Goal: Task Accomplishment & Management: Manage account settings

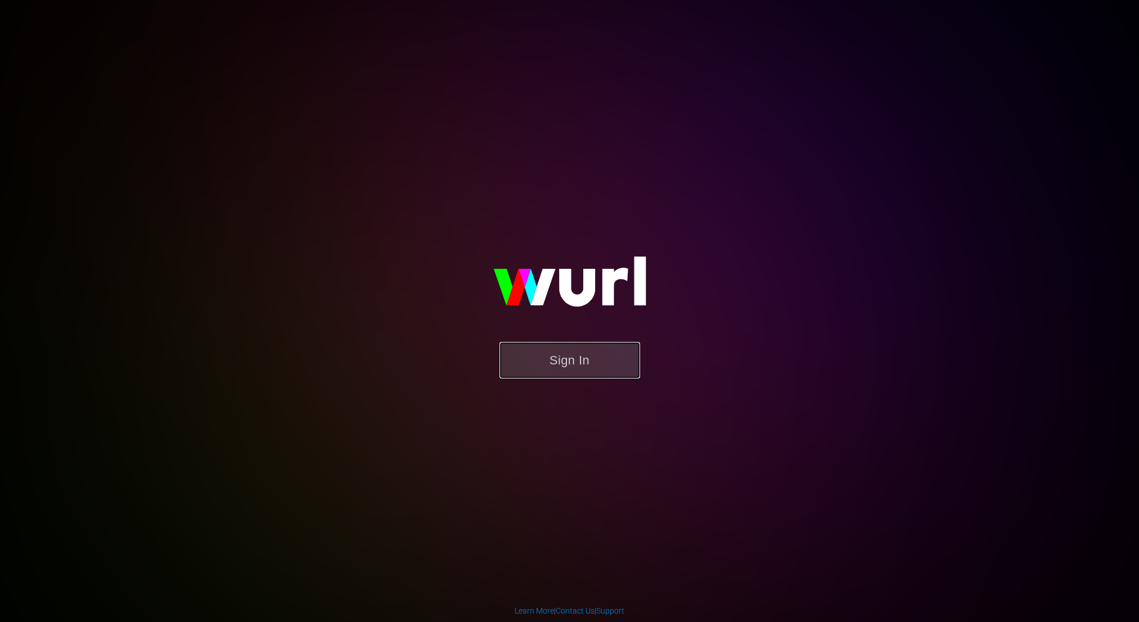
click at [585, 359] on button "Sign In" at bounding box center [569, 360] width 141 height 37
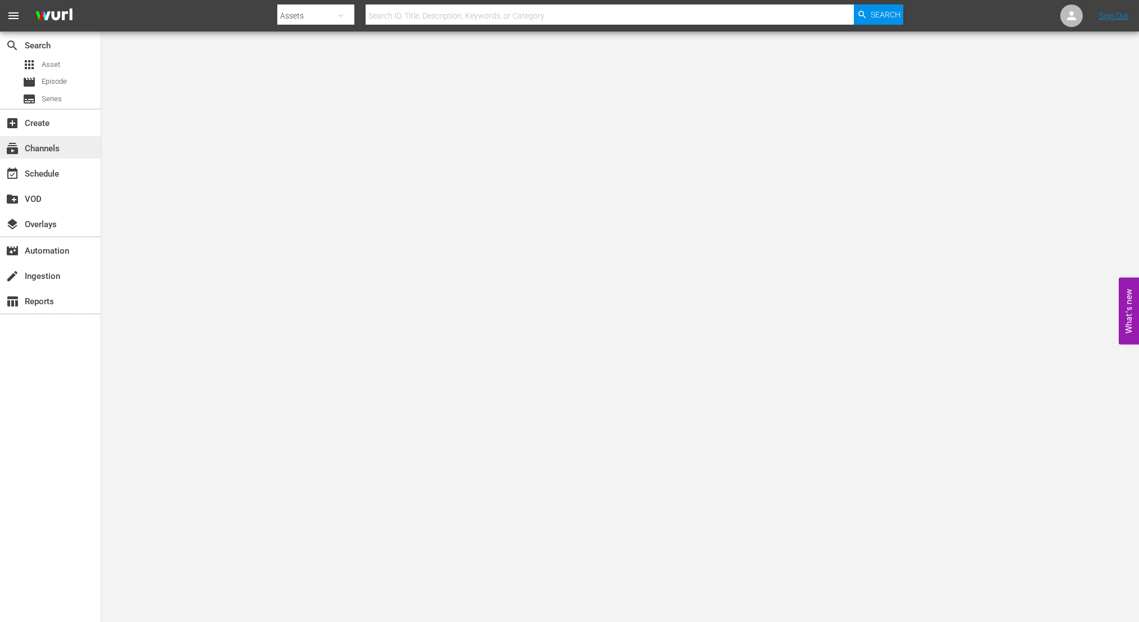
click at [35, 144] on div "subscriptions Channels" at bounding box center [31, 147] width 63 height 10
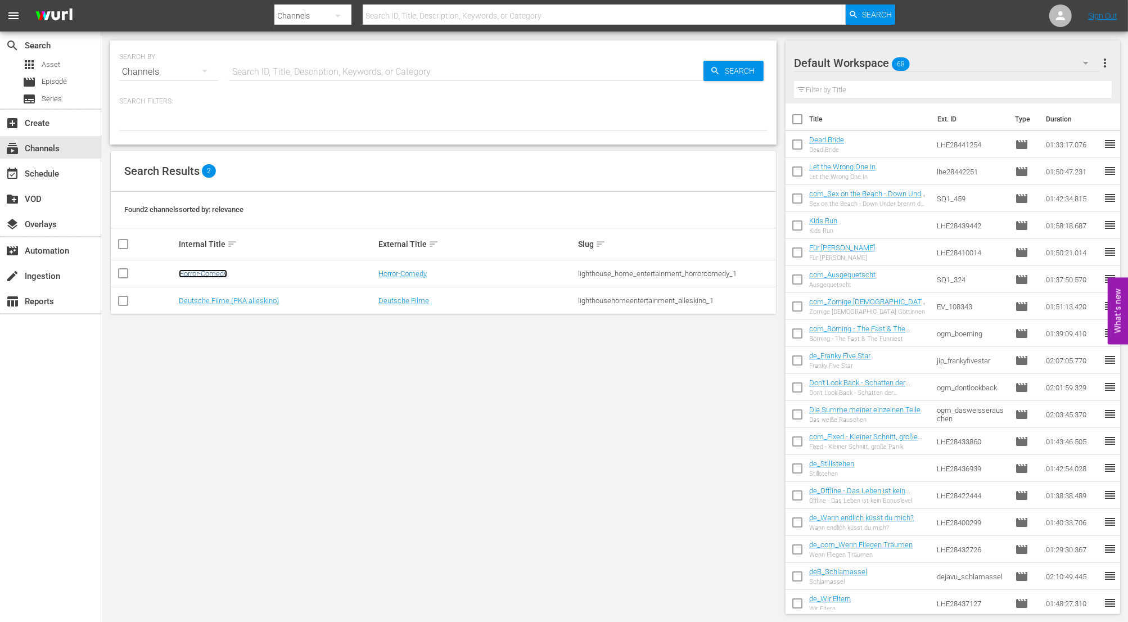
click at [214, 273] on link "Horror-Comedy" at bounding box center [203, 273] width 48 height 8
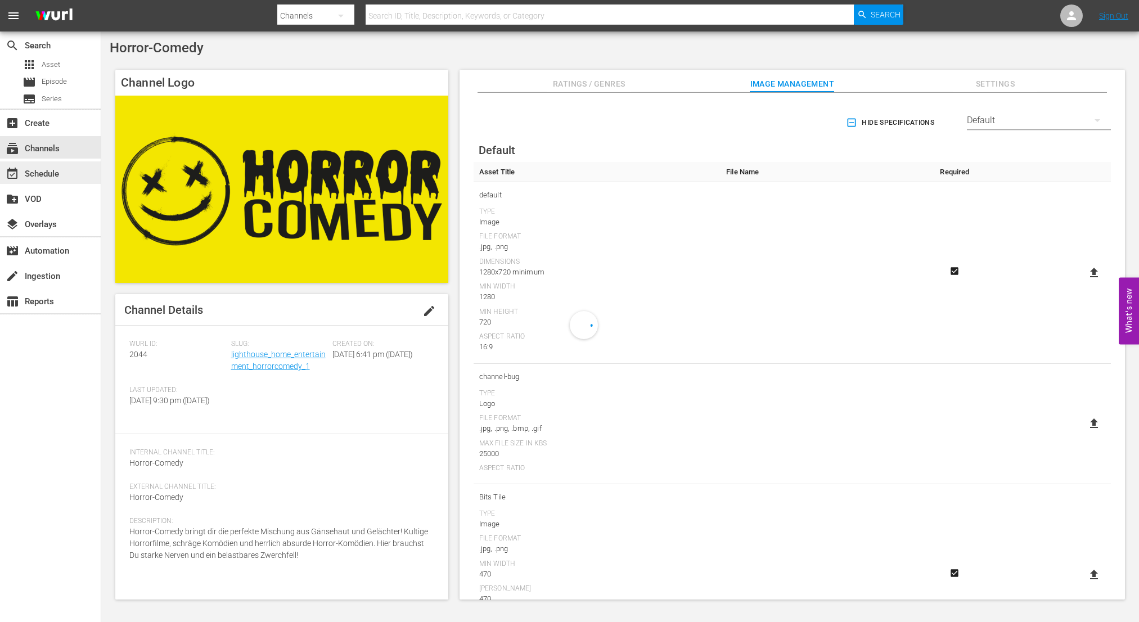
click at [59, 170] on div "event_available Schedule" at bounding box center [31, 172] width 63 height 10
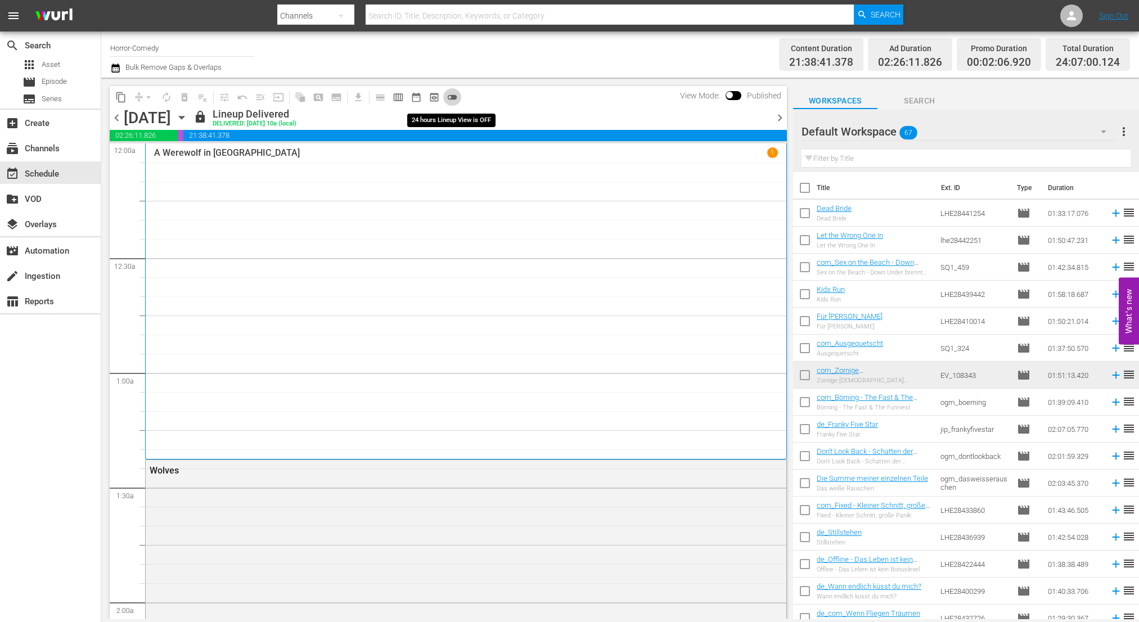
click at [456, 96] on span "toggle_off" at bounding box center [451, 97] width 11 height 11
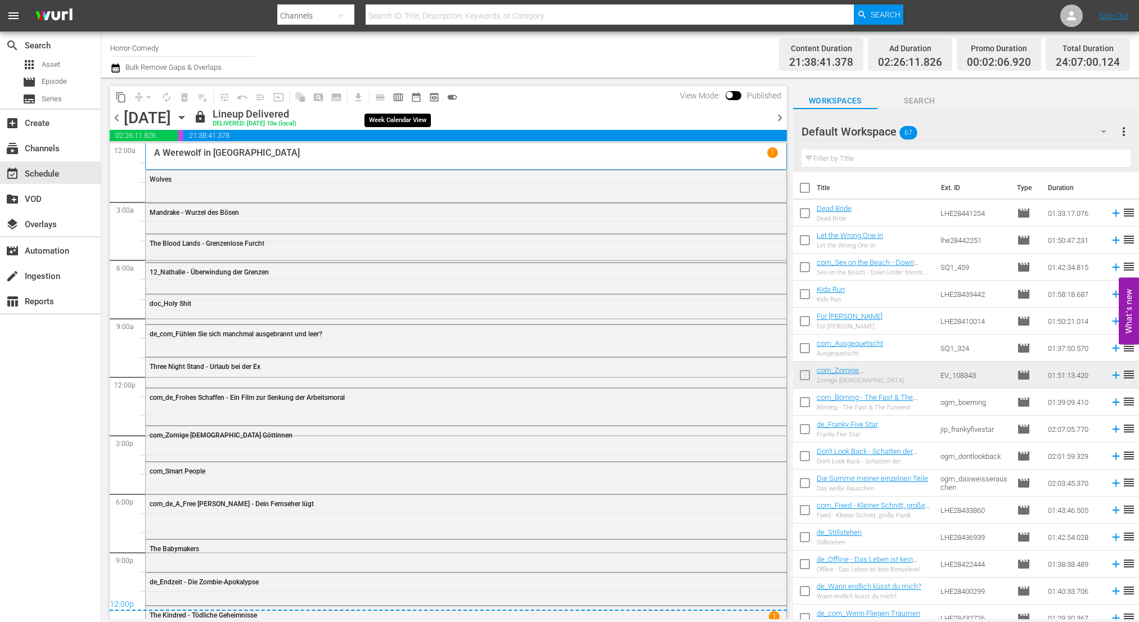
click at [398, 93] on span "calendar_view_week_outlined" at bounding box center [397, 97] width 11 height 11
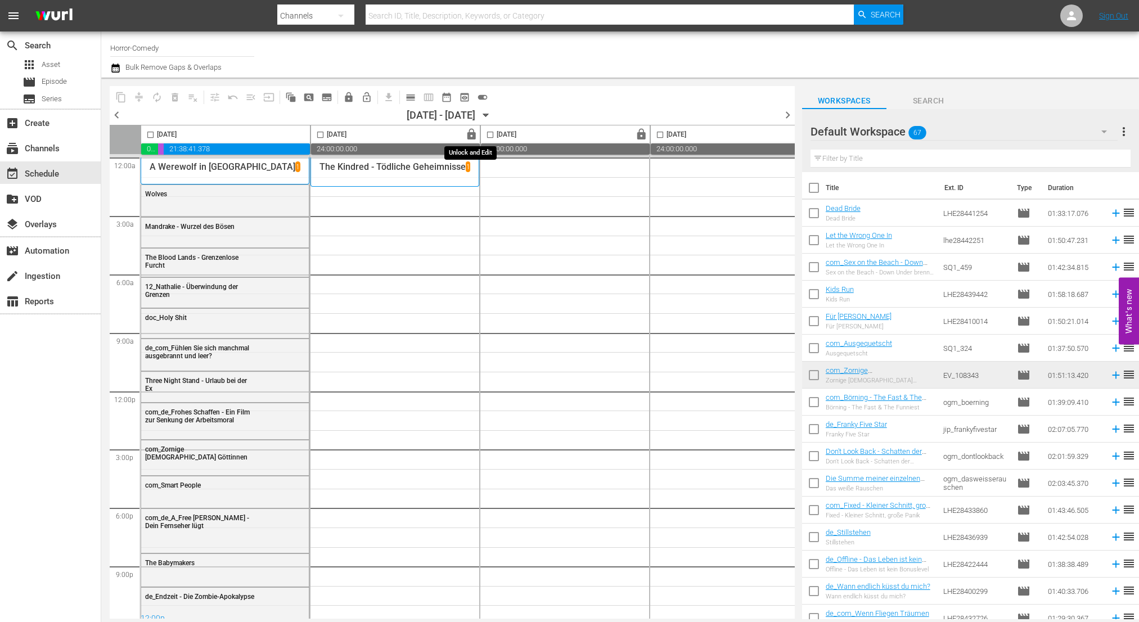
click at [476, 130] on span "lock" at bounding box center [471, 134] width 13 height 13
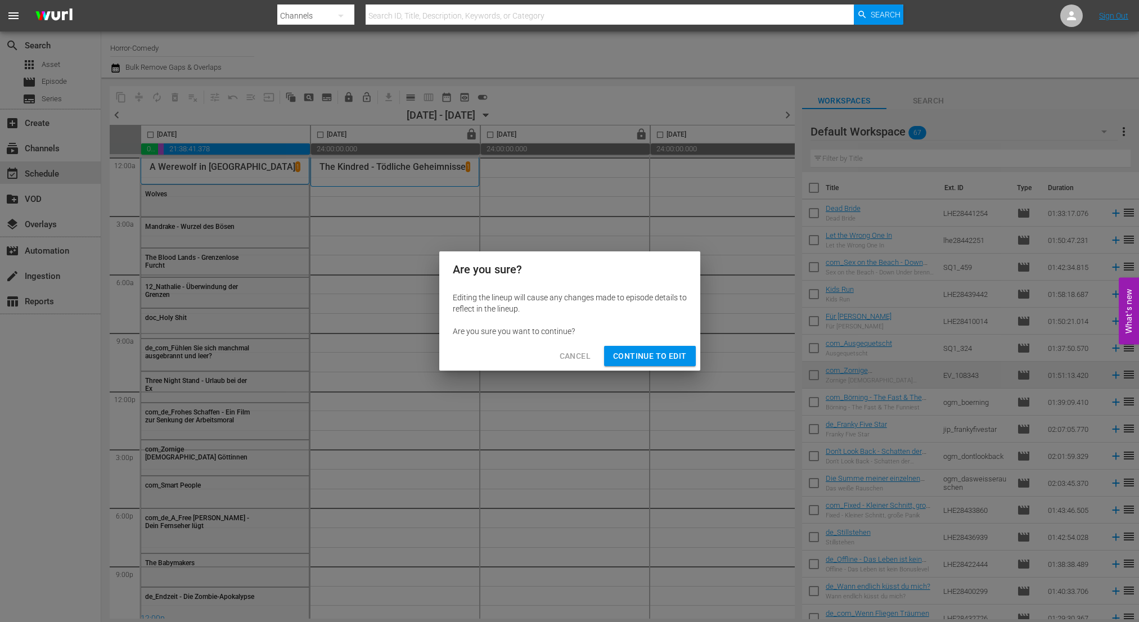
click at [653, 353] on span "Continue to Edit" at bounding box center [649, 356] width 73 height 14
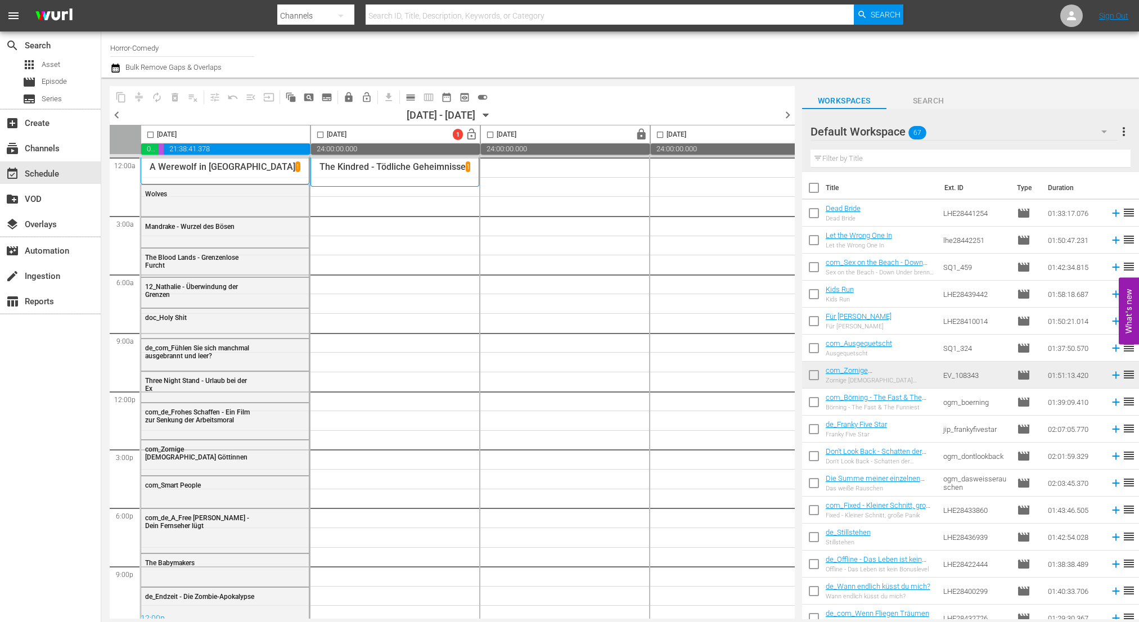
click at [1101, 133] on icon "button" at bounding box center [1103, 131] width 13 height 13
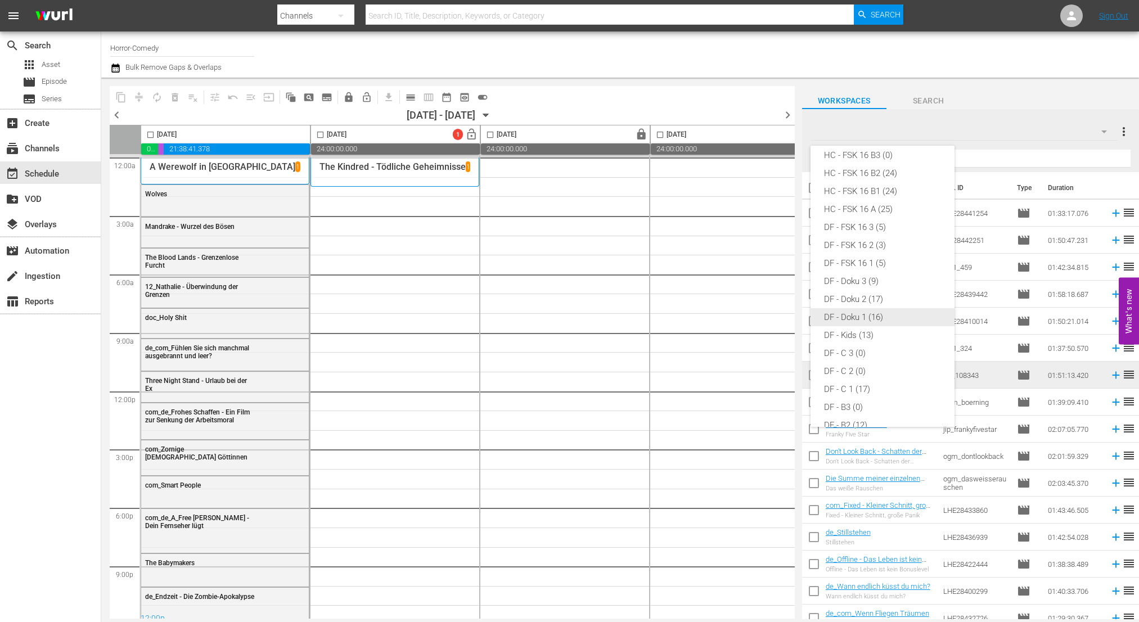
scroll to position [79, 0]
click at [875, 186] on div "HC - FSK 16 B1 (24)" at bounding box center [882, 193] width 117 height 18
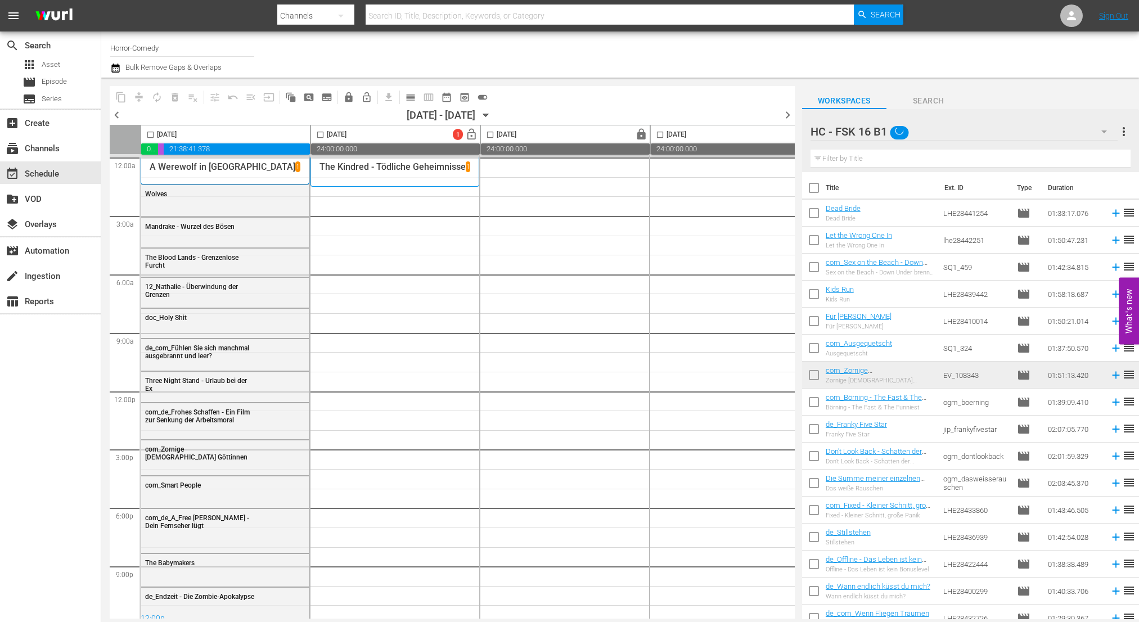
scroll to position [0, 0]
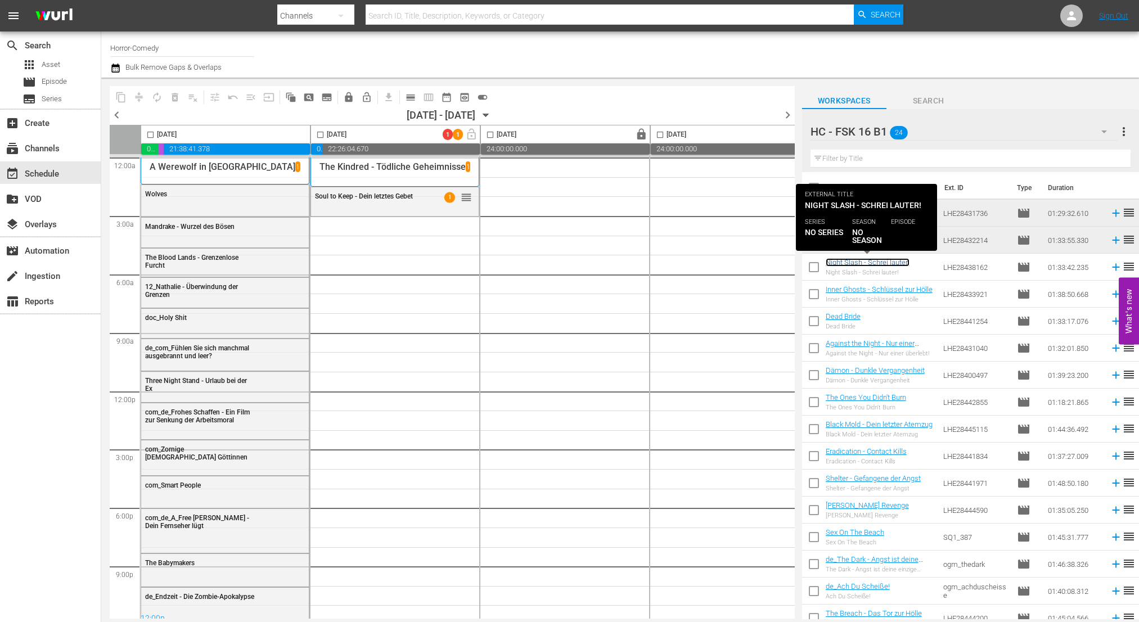
click at [878, 267] on link "Night Slash - Schrei lauter!" at bounding box center [867, 262] width 84 height 8
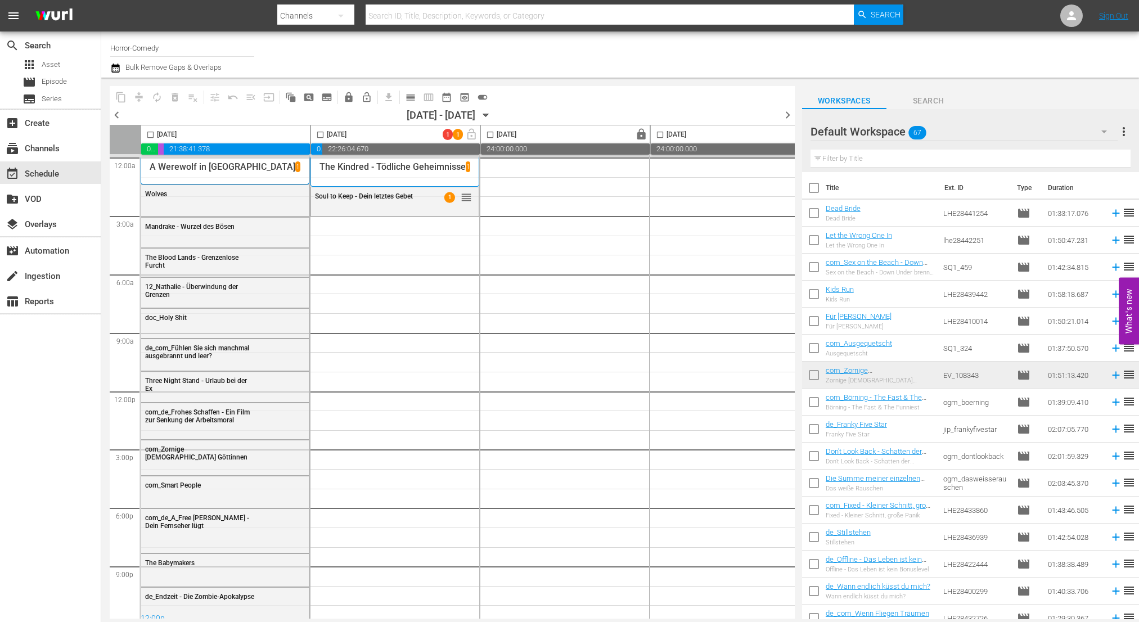
click at [1102, 133] on icon "button" at bounding box center [1103, 131] width 13 height 13
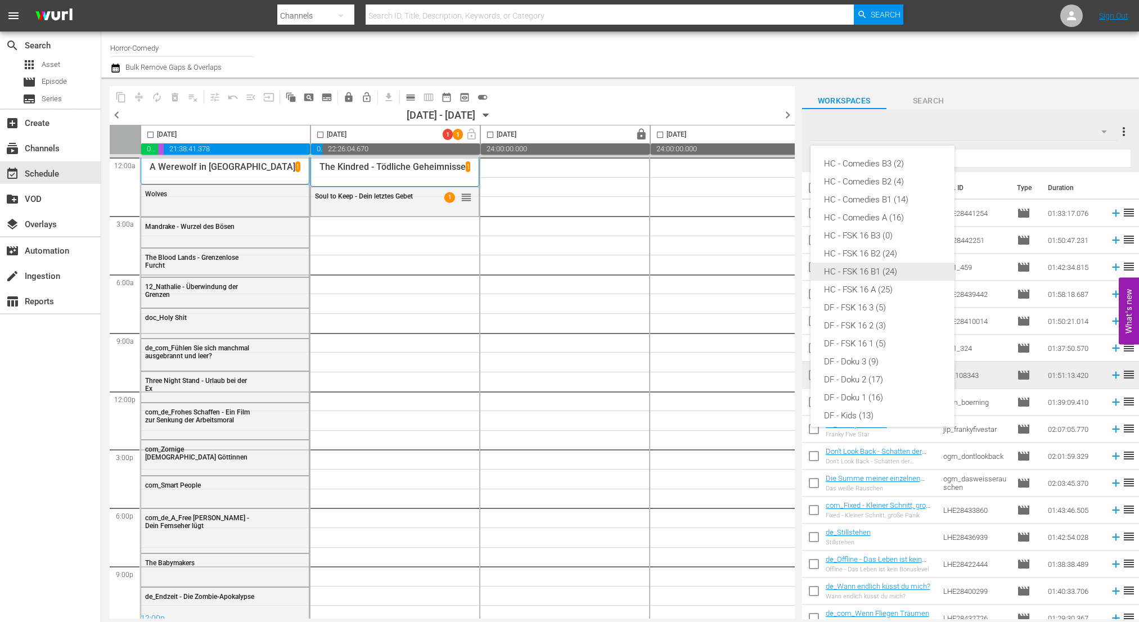
click at [900, 274] on div "HC - FSK 16 B1 (24)" at bounding box center [882, 272] width 117 height 18
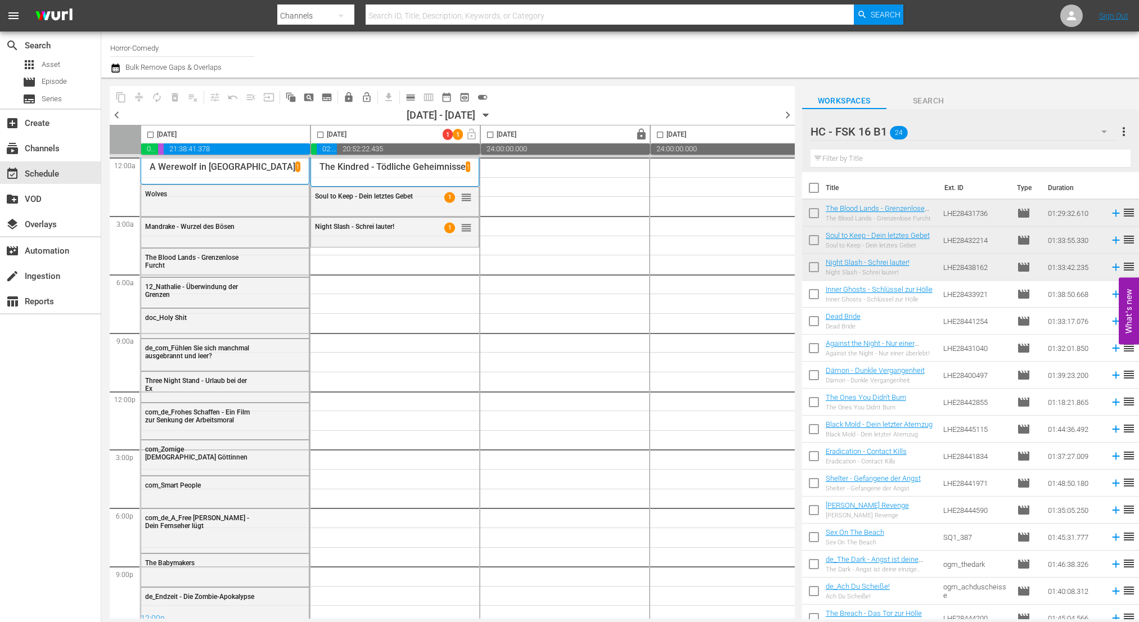
click at [879, 302] on div "Inner Ghosts - Schlüssel zur Hölle" at bounding box center [878, 299] width 107 height 7
drag, startPoint x: 568, startPoint y: 283, endPoint x: 377, endPoint y: 251, distance: 193.2
click at [377, 251] on div "12:00a 3:00a 6:00a 9:00a 12:00p 3:00p 6:00p 9:00p Select Event Wolves Select Ev…" at bounding box center [452, 389] width 685 height 471
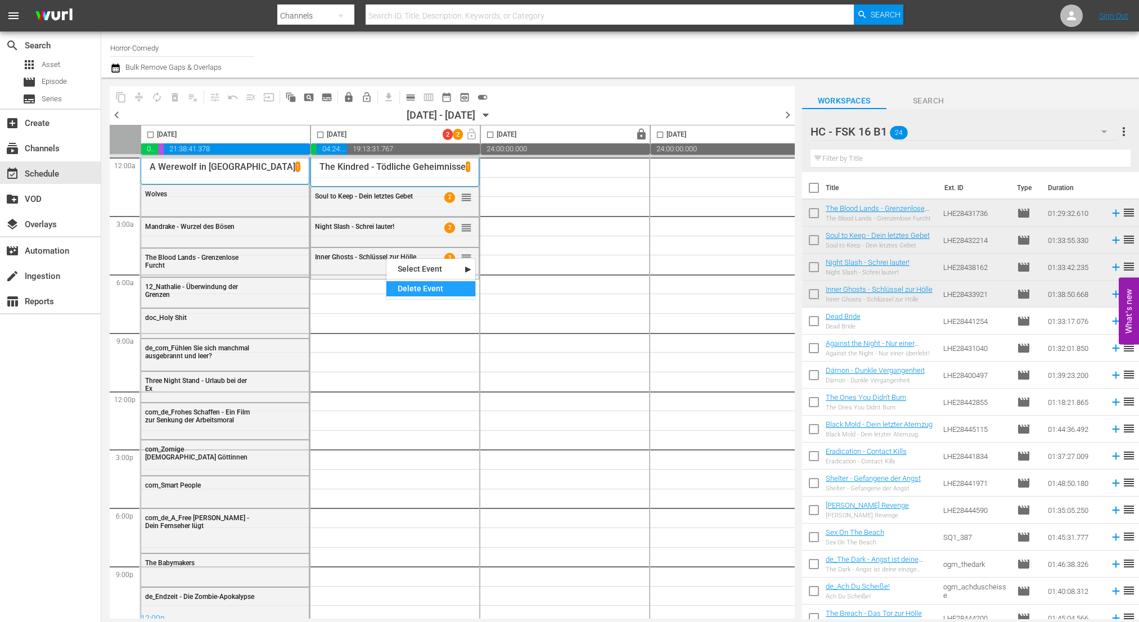
click at [409, 288] on div "Delete Event" at bounding box center [430, 288] width 89 height 15
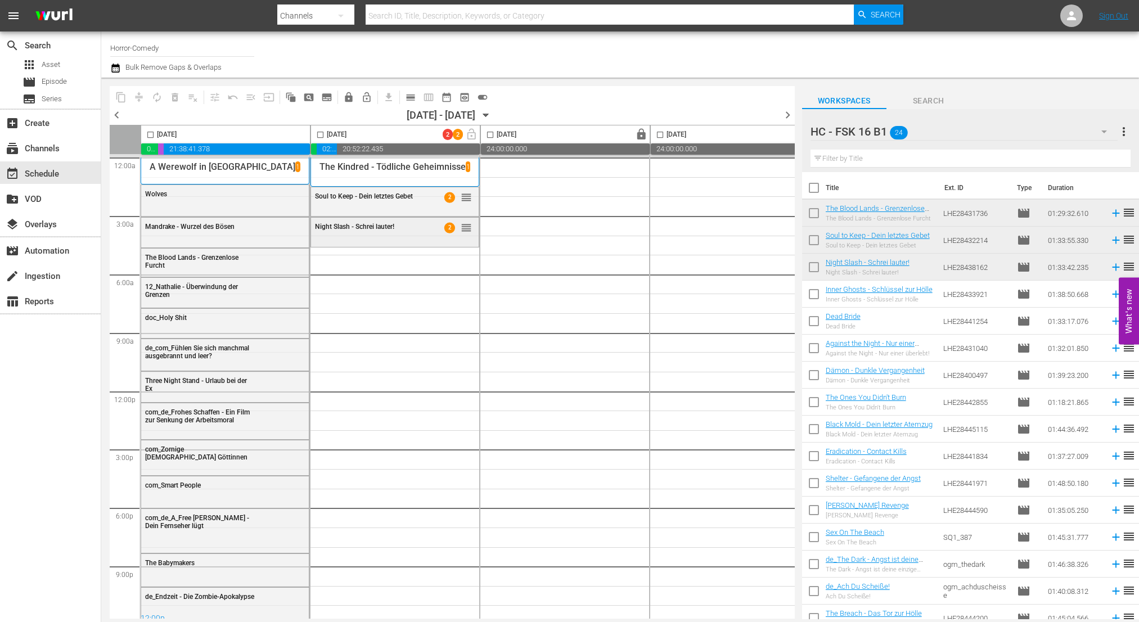
click at [398, 237] on div "Night Slash - Schrei lauter! 2 reorder" at bounding box center [395, 231] width 168 height 27
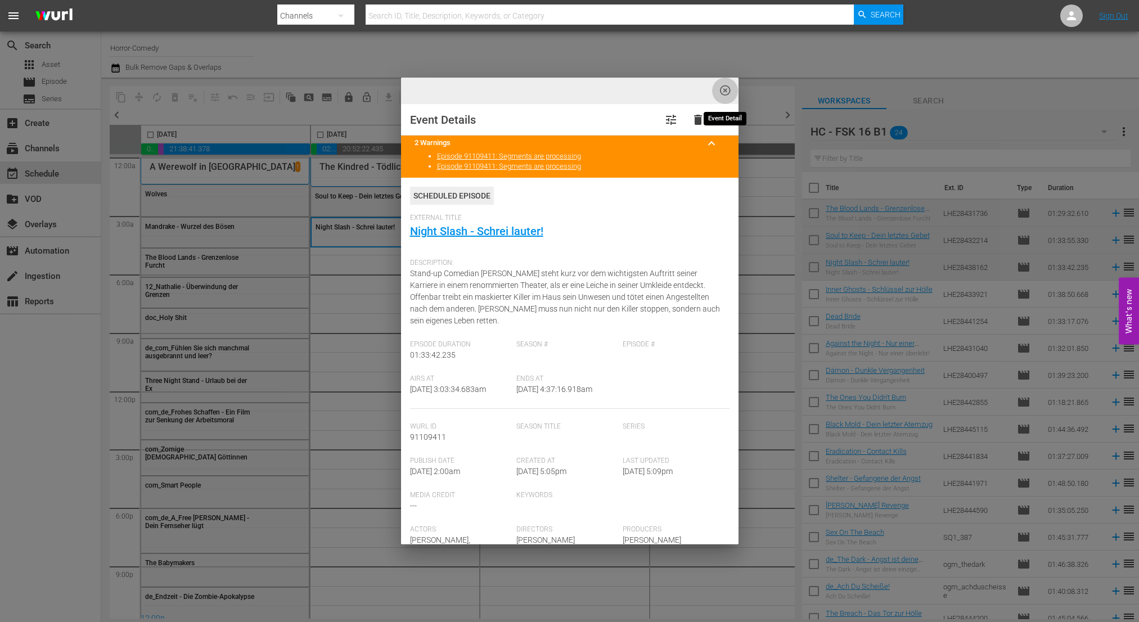
click at [729, 85] on span "highlight_off_icon" at bounding box center [725, 90] width 13 height 13
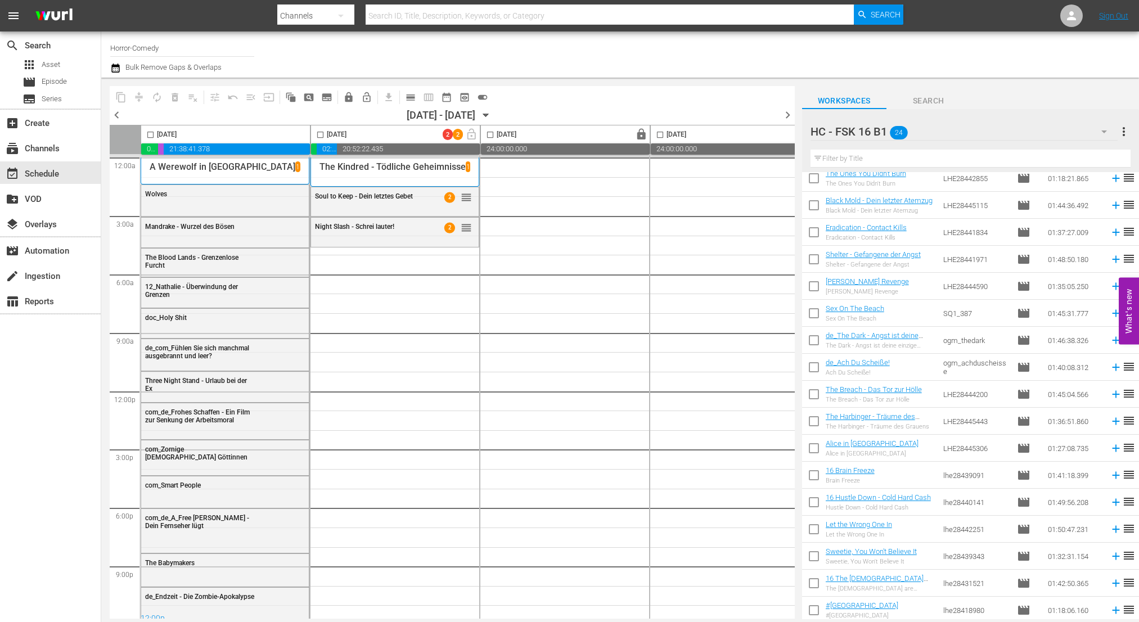
scroll to position [226, 0]
click at [408, 223] on div "Delete Event" at bounding box center [427, 224] width 89 height 15
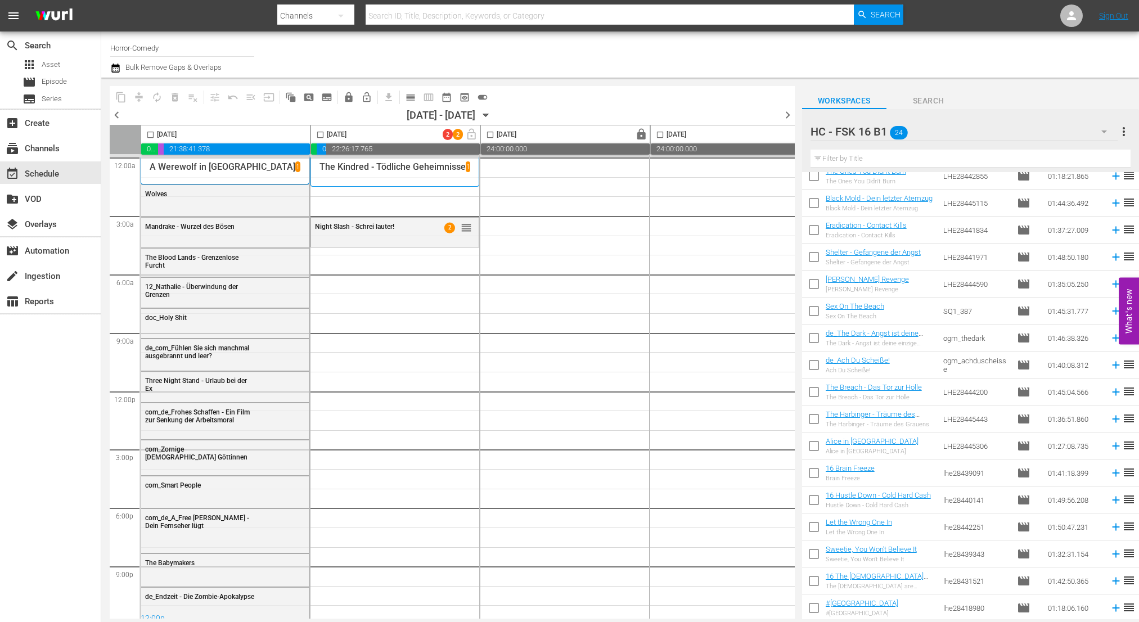
click at [408, 223] on div "Night Slash - Schrei lauter!" at bounding box center [370, 227] width 110 height 8
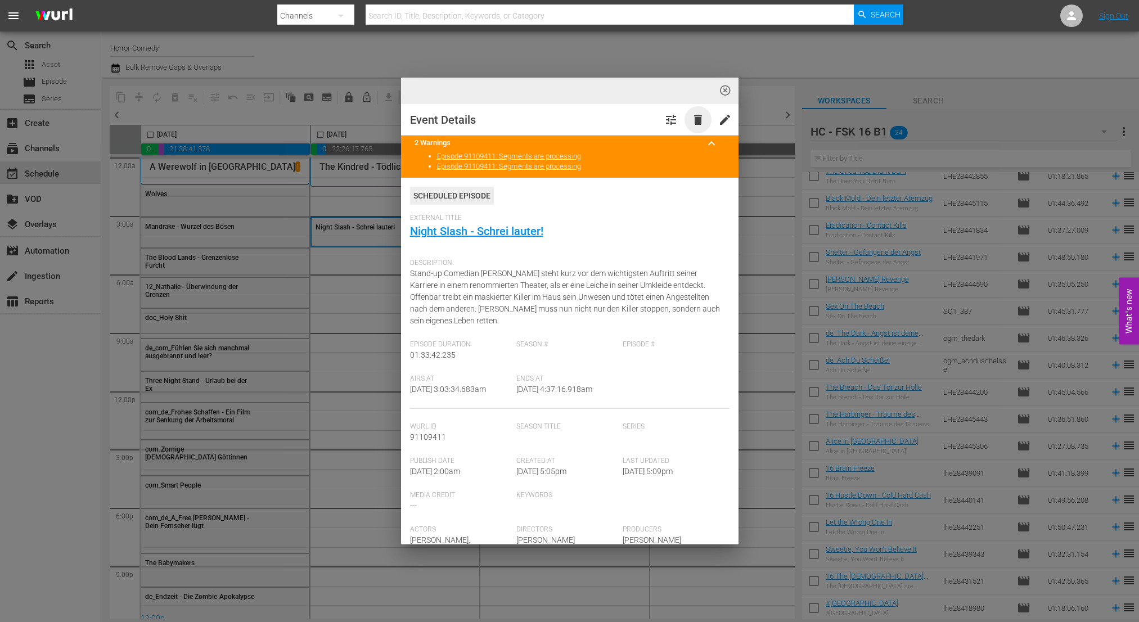
drag, startPoint x: 408, startPoint y: 223, endPoint x: 688, endPoint y: 121, distance: 297.2
click at [691, 121] on span "delete" at bounding box center [697, 119] width 13 height 13
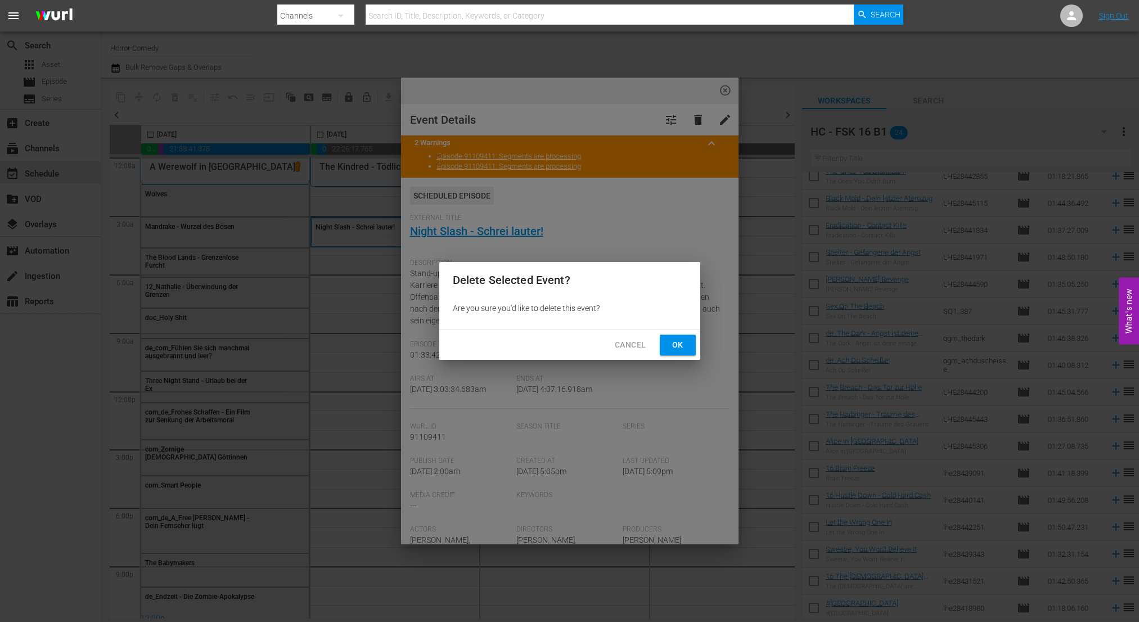
click at [688, 121] on div "Delete Selected Event? Are you sure you'd like to delete this event? Cancel Ok" at bounding box center [569, 311] width 1139 height 622
click at [687, 337] on button "Ok" at bounding box center [678, 345] width 36 height 21
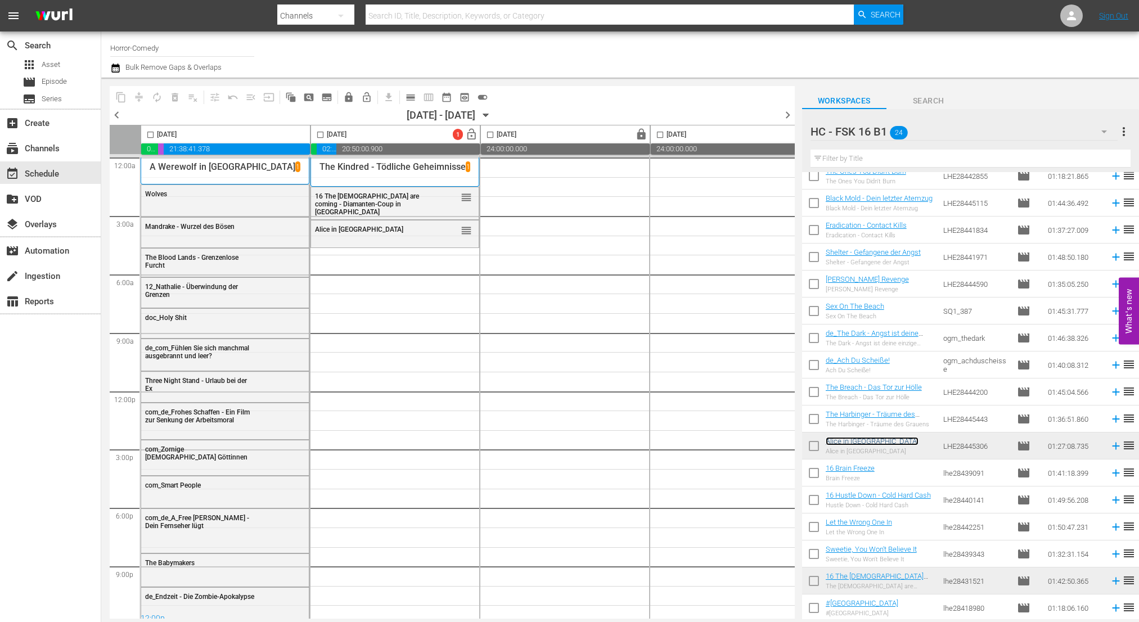
scroll to position [0, 0]
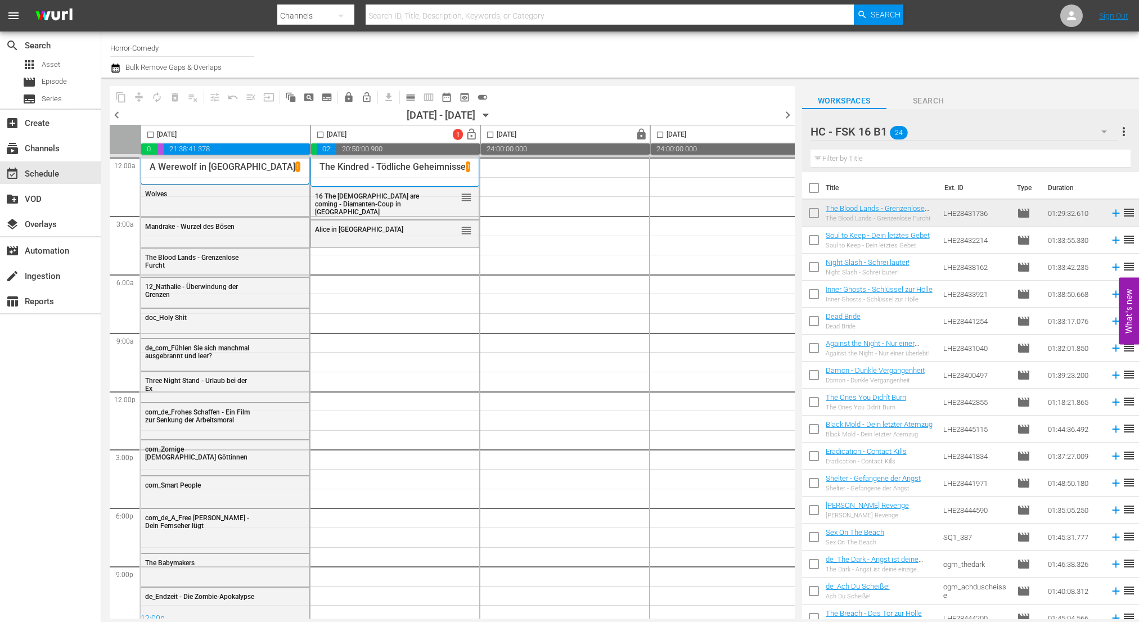
click at [1097, 135] on icon "button" at bounding box center [1103, 131] width 13 height 13
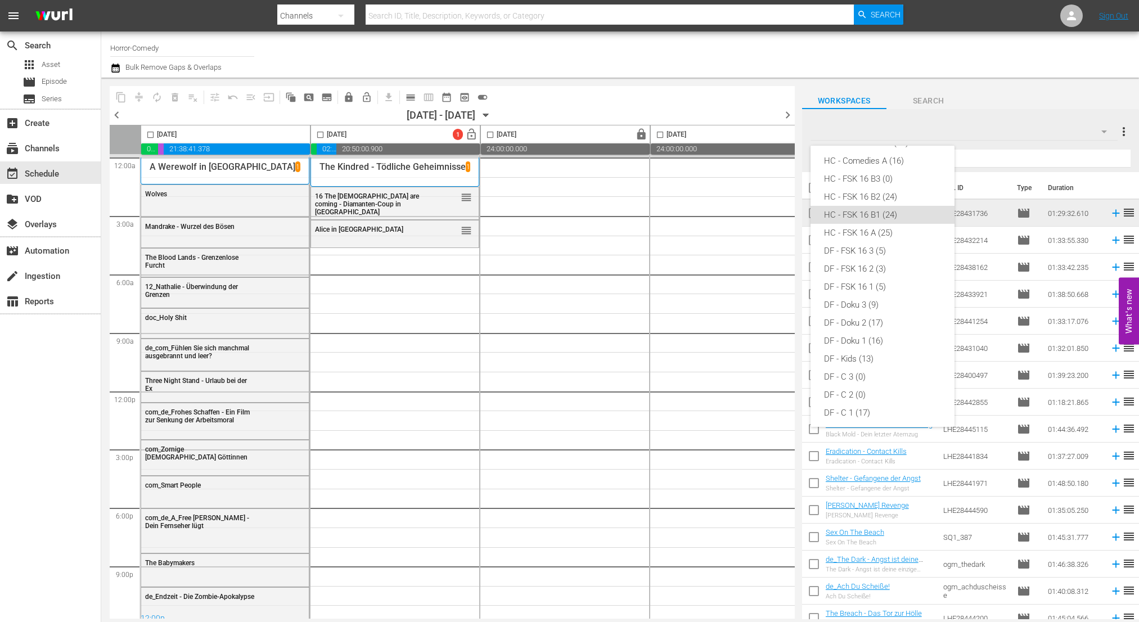
scroll to position [56, 0]
click at [888, 231] on div "HC - FSK 16 A (25)" at bounding box center [882, 233] width 117 height 18
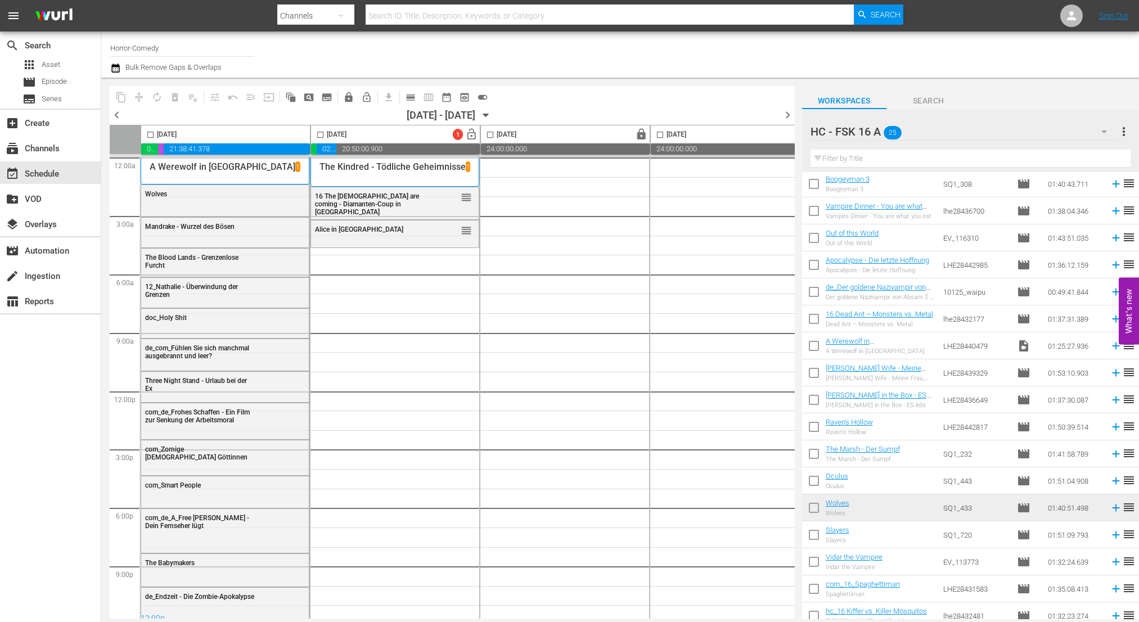
scroll to position [55, 0]
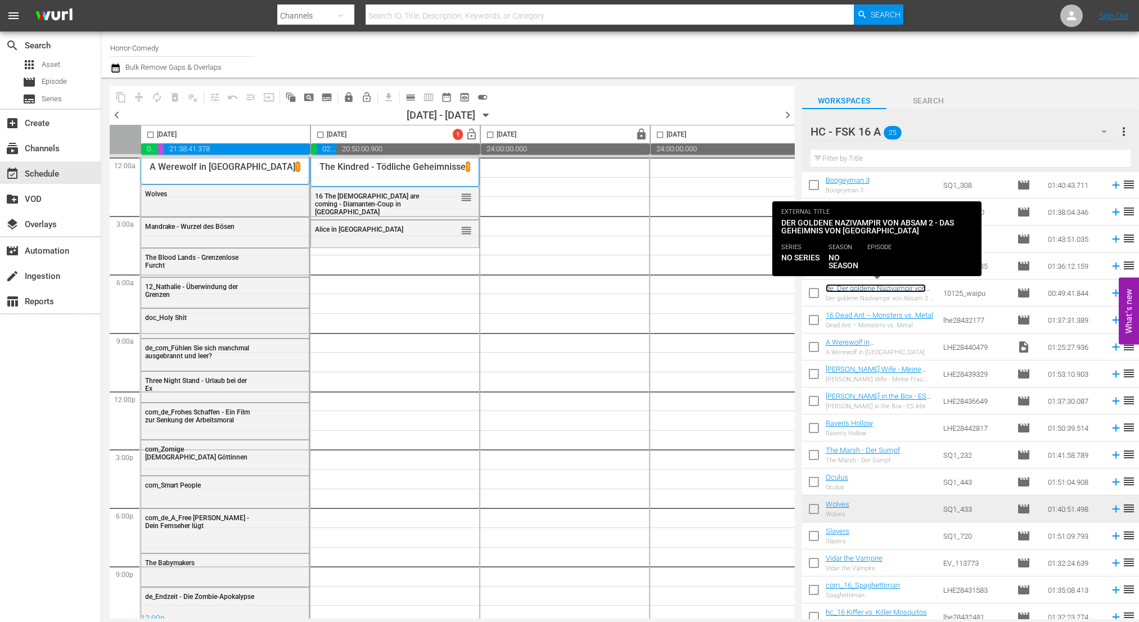
click at [875, 292] on link "de_Der goldene Nazivampir von Absam 2 - Das Geheimnis von Schloss Kottlitz" at bounding box center [875, 296] width 100 height 25
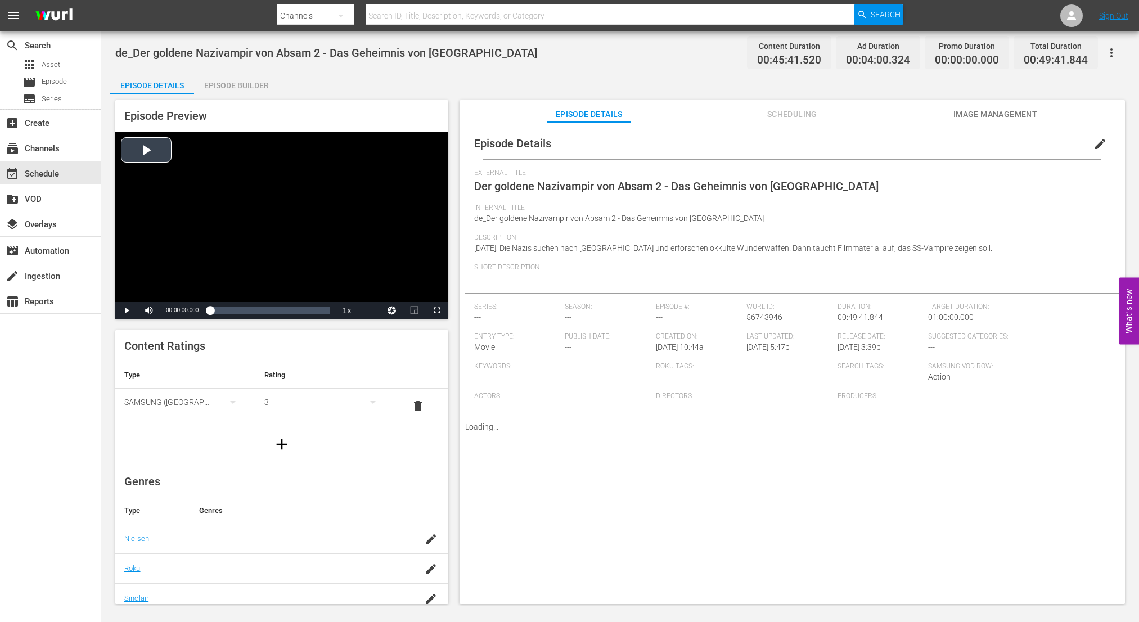
drag, startPoint x: 531, startPoint y: 248, endPoint x: 156, endPoint y: 141, distance: 390.6
click at [156, 141] on div "Episode Preview Video Player is loading. Play Video Play Mute Current Time 00:0…" at bounding box center [620, 353] width 1020 height 518
click at [40, 170] on div "event_available Schedule" at bounding box center [31, 172] width 63 height 10
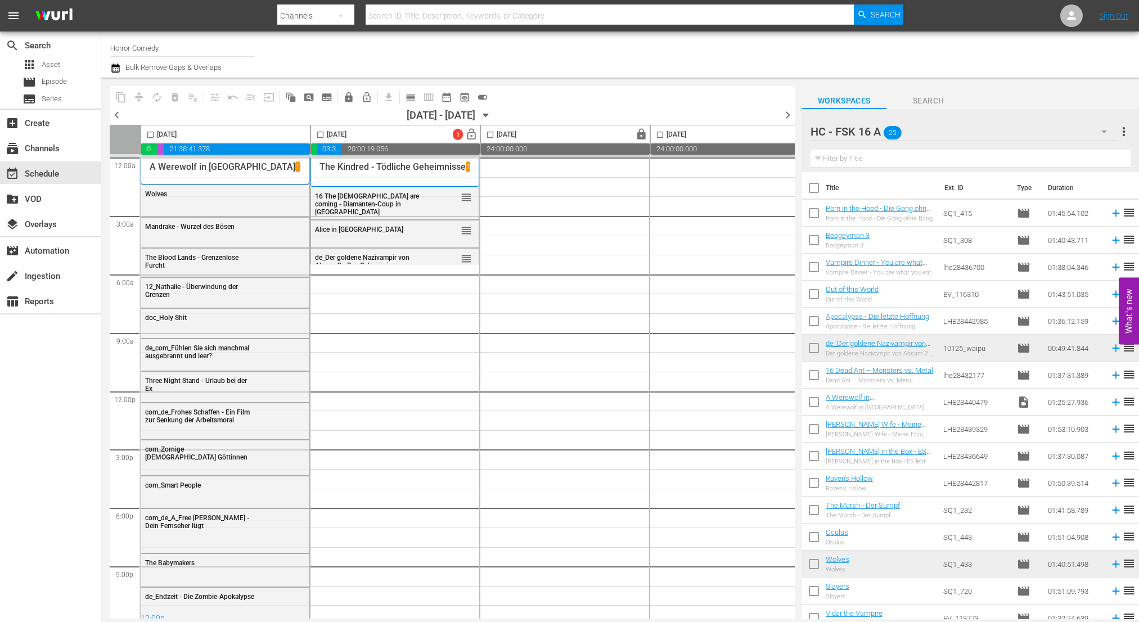
click at [1101, 130] on icon "button" at bounding box center [1103, 131] width 13 height 13
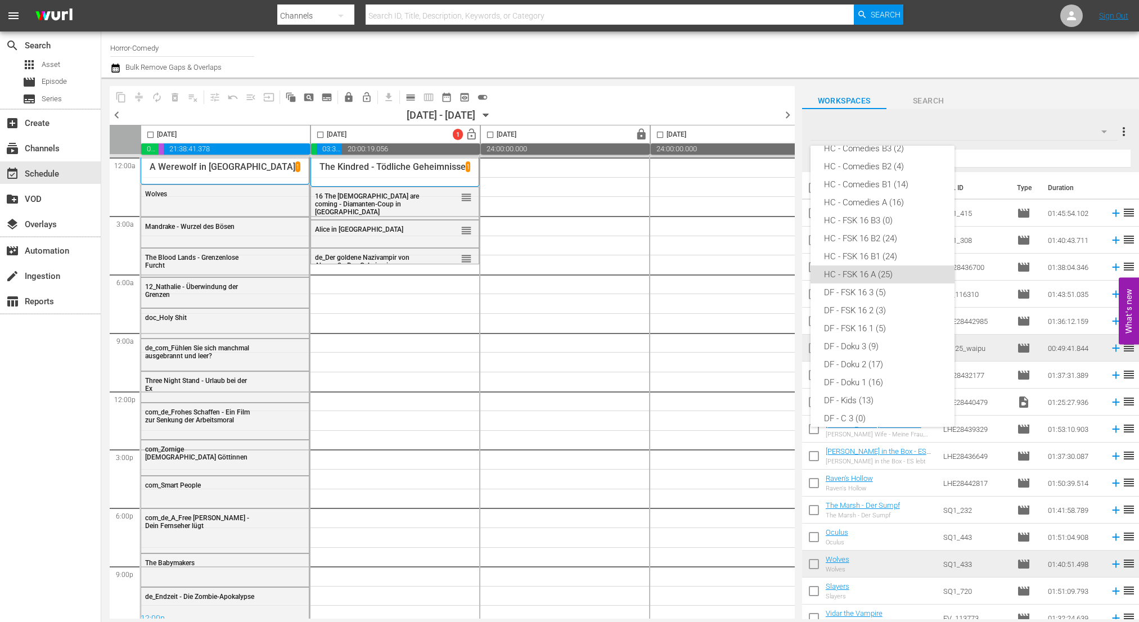
scroll to position [15, 0]
click at [864, 178] on div "HC - Comedies B1 (14)" at bounding box center [882, 185] width 117 height 18
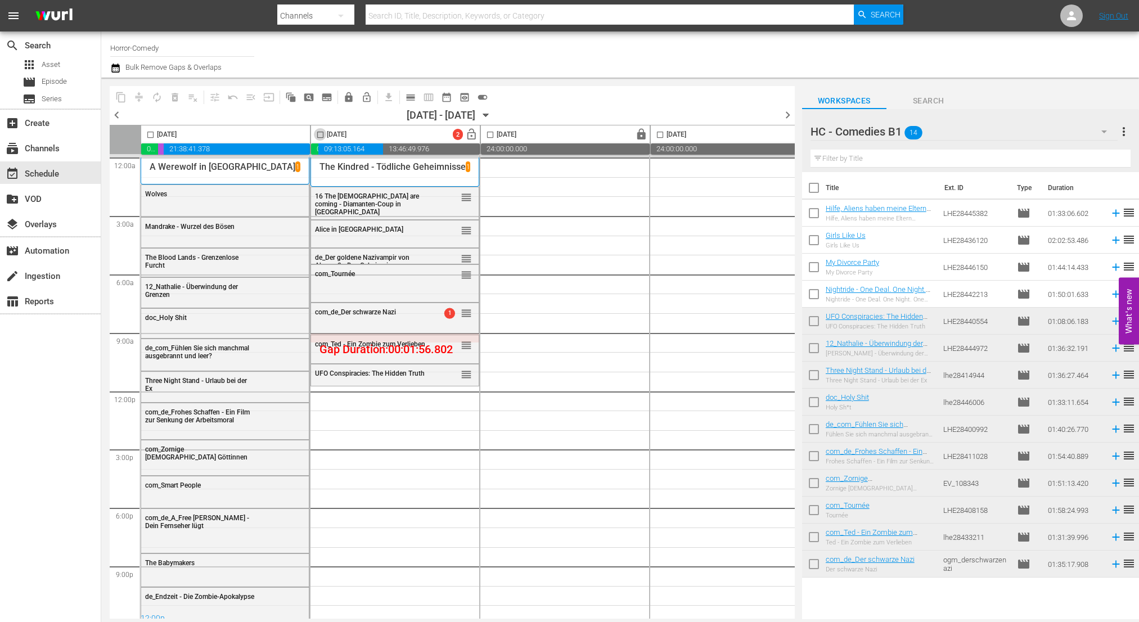
click at [318, 131] on input "checkbox" at bounding box center [320, 136] width 13 height 13
click at [139, 97] on span "compress" at bounding box center [138, 97] width 11 height 11
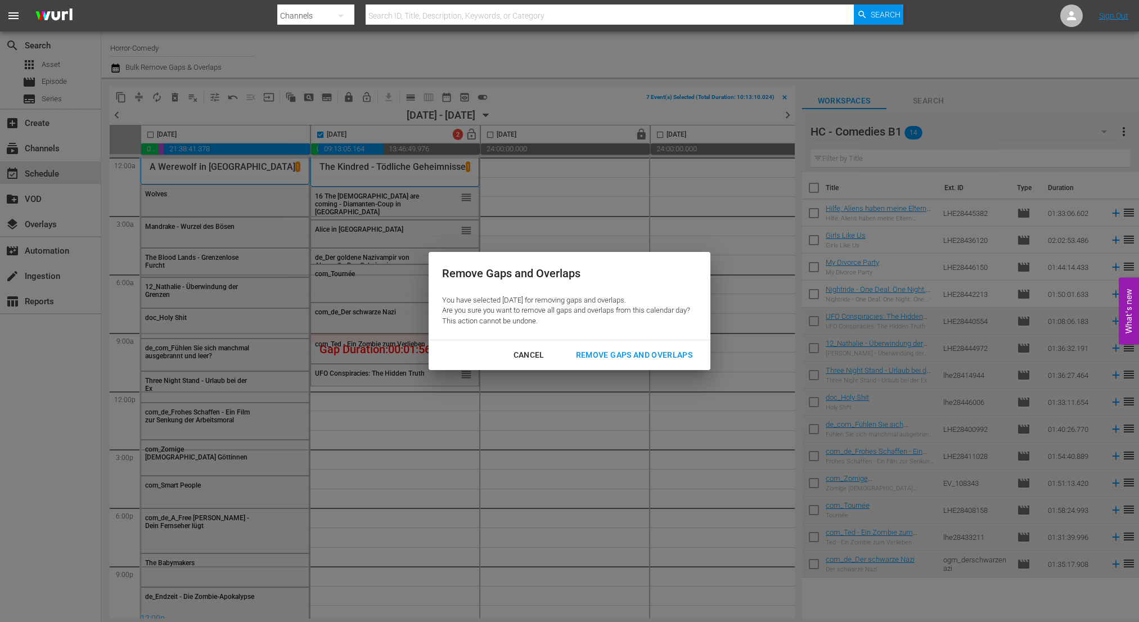
click at [676, 354] on div "Remove Gaps and Overlaps" at bounding box center [634, 355] width 134 height 14
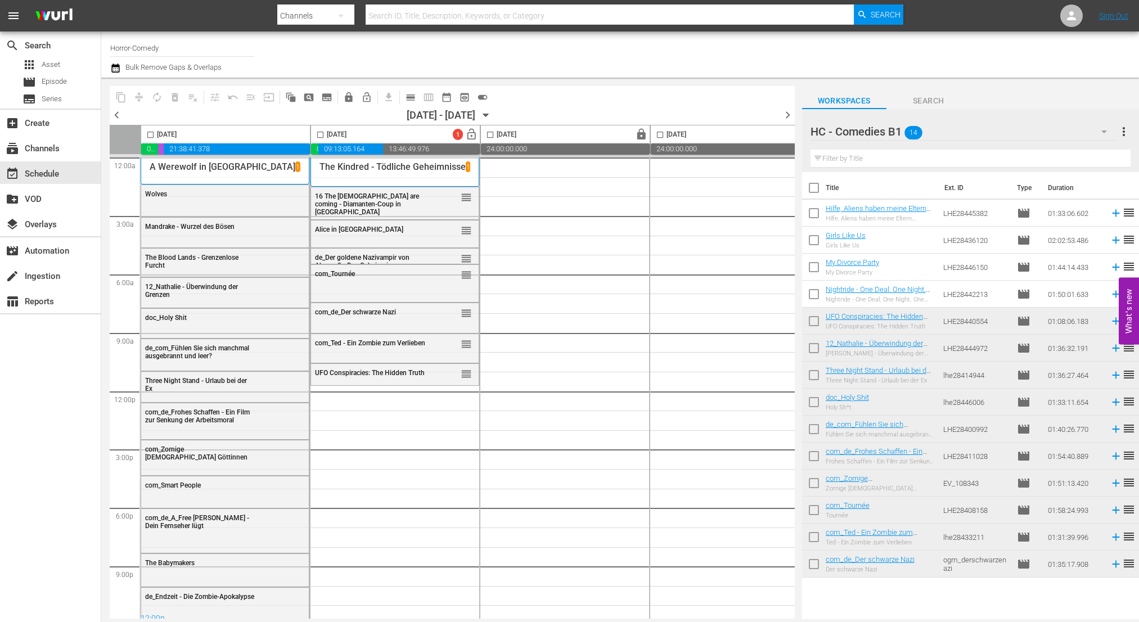
click at [1090, 130] on button "button" at bounding box center [1103, 131] width 27 height 27
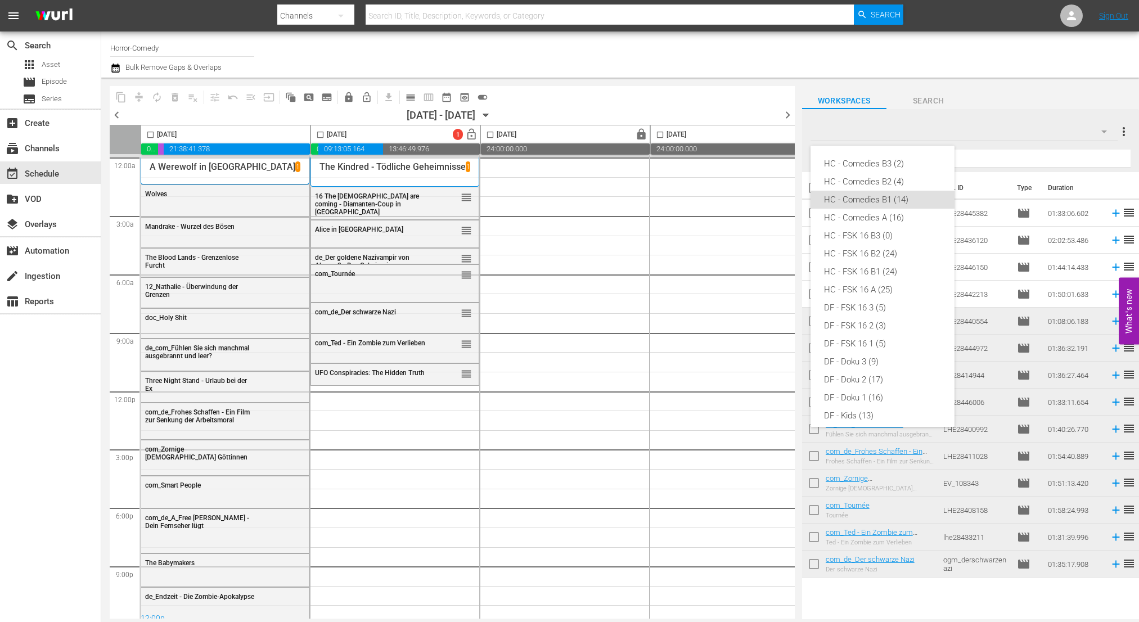
scroll to position [26, 0]
click at [844, 189] on div "HC - Comedies A (16)" at bounding box center [882, 191] width 117 height 18
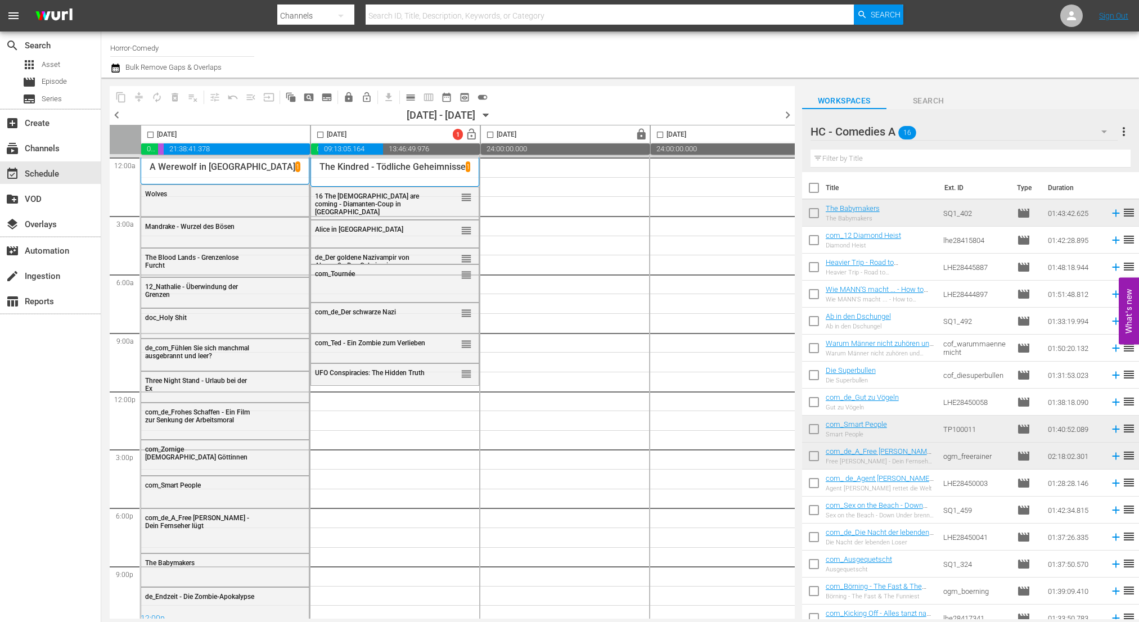
click at [865, 249] on div "Diamond Heist" at bounding box center [862, 245] width 75 height 7
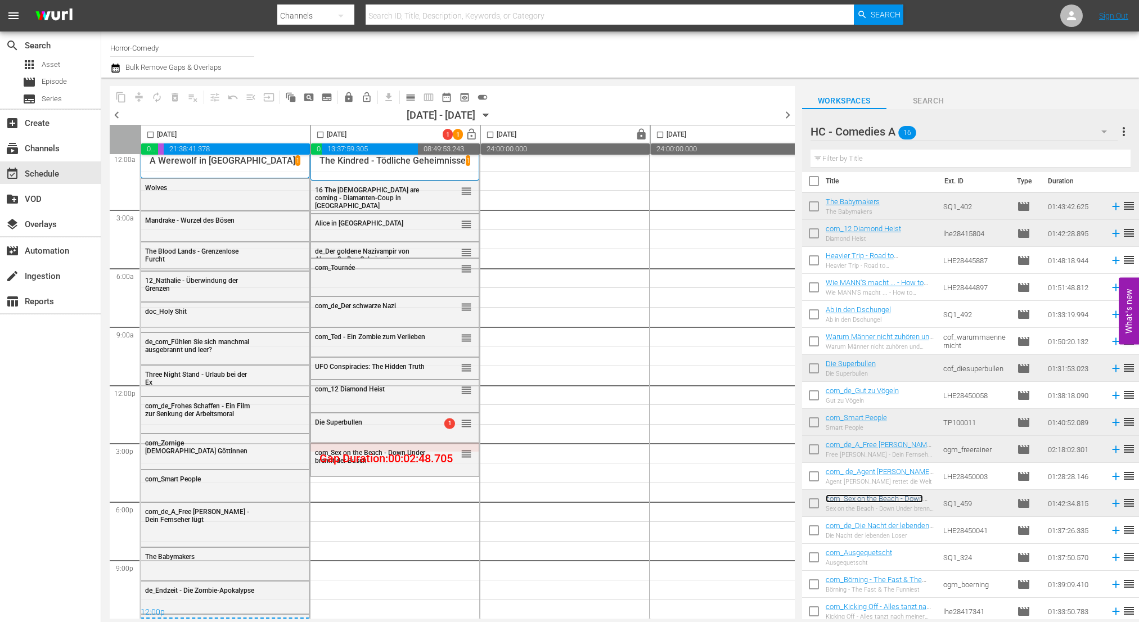
scroll to position [10, 0]
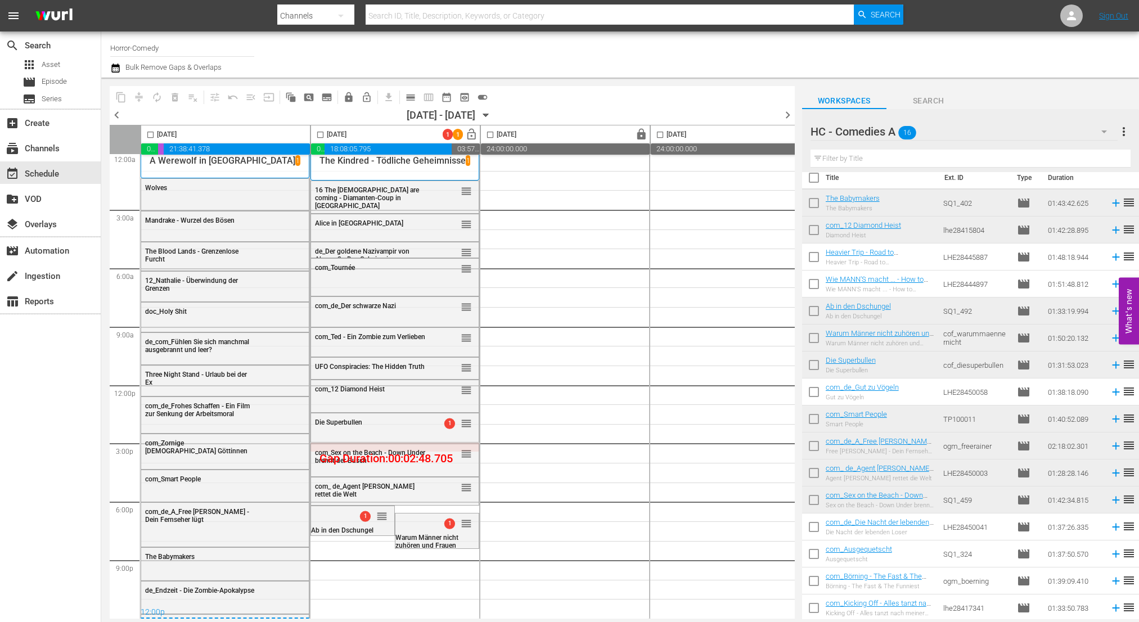
click at [315, 136] on input "checkbox" at bounding box center [320, 136] width 13 height 13
click at [138, 97] on span "compress" at bounding box center [138, 97] width 11 height 11
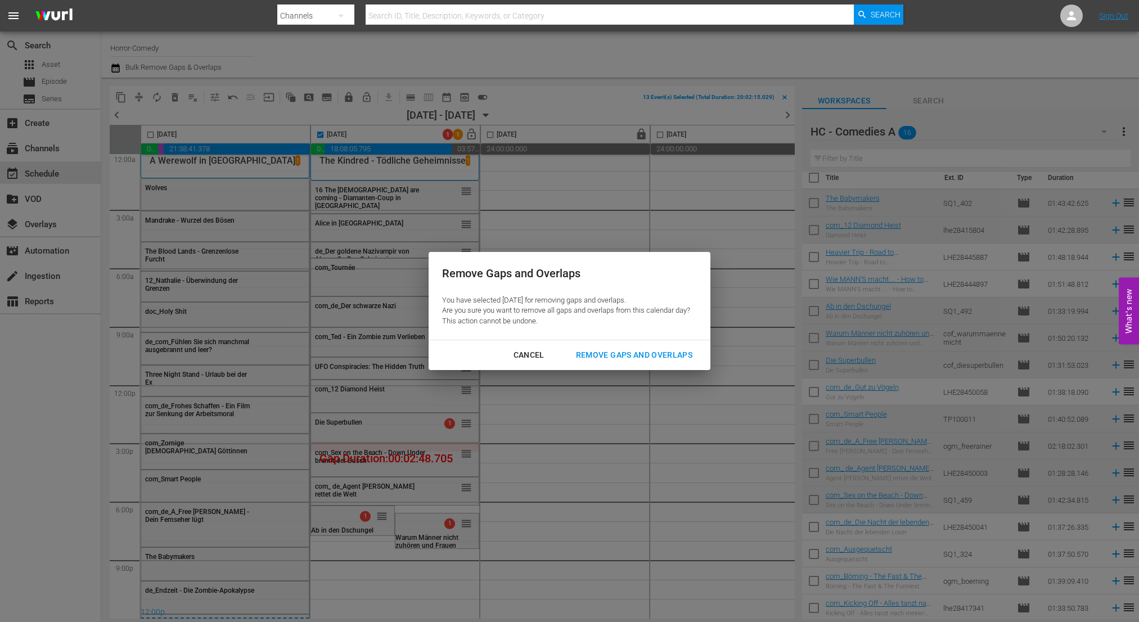
click at [636, 378] on div "Remove Gaps and Overlaps You have selected 2025-10-01 for removing gaps and ove…" at bounding box center [569, 311] width 1139 height 622
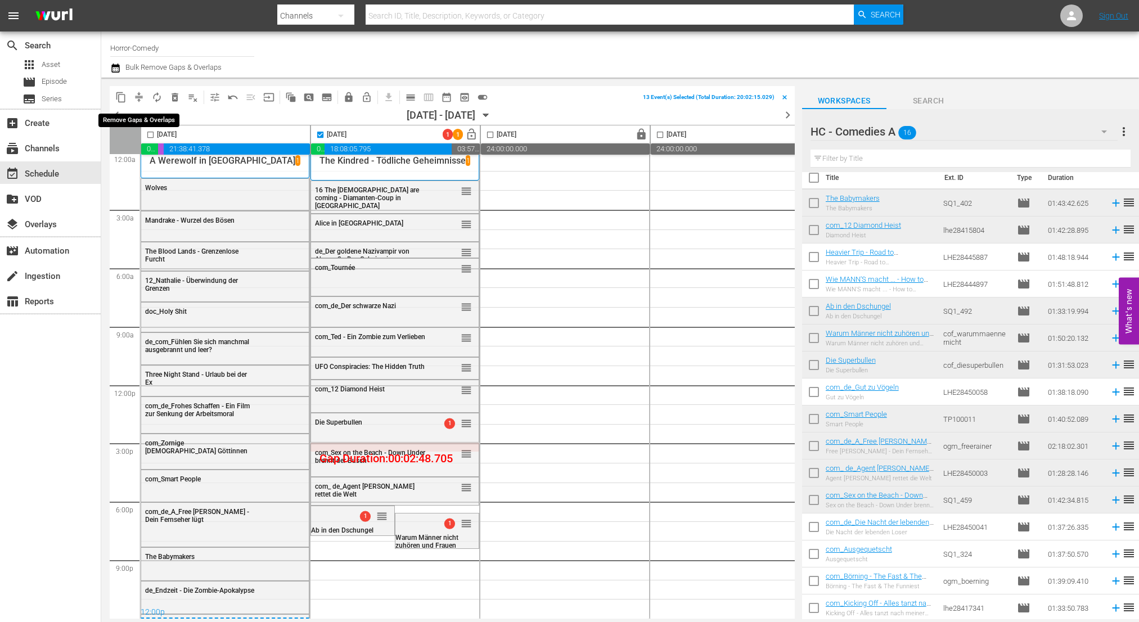
click at [130, 93] on button "compress" at bounding box center [139, 97] width 18 height 18
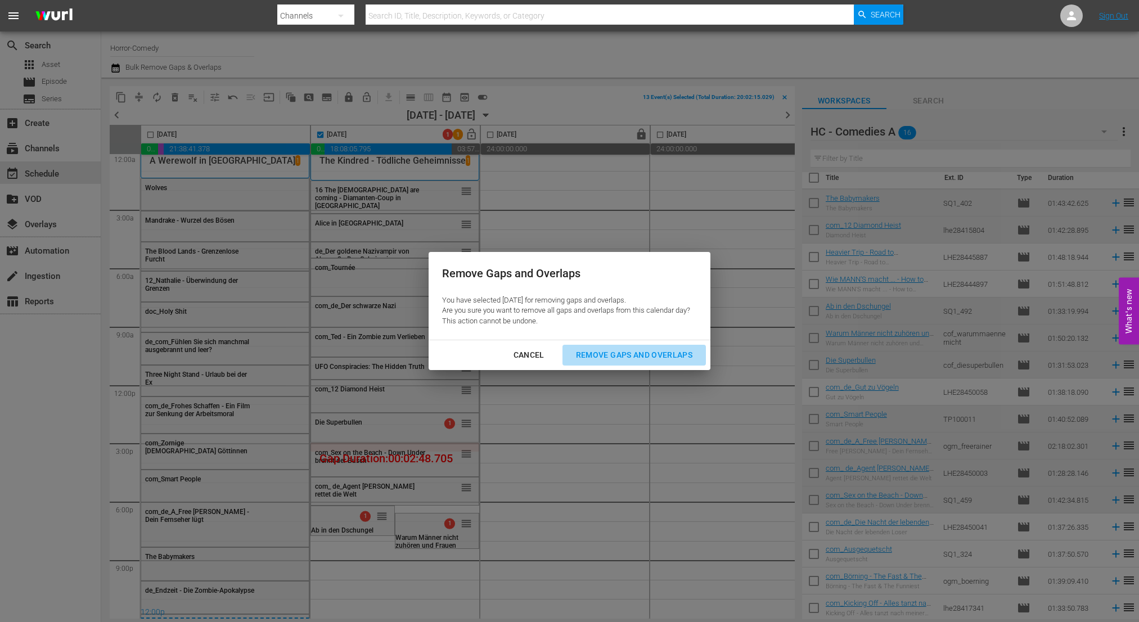
click at [610, 350] on div "Remove Gaps and Overlaps" at bounding box center [634, 355] width 134 height 14
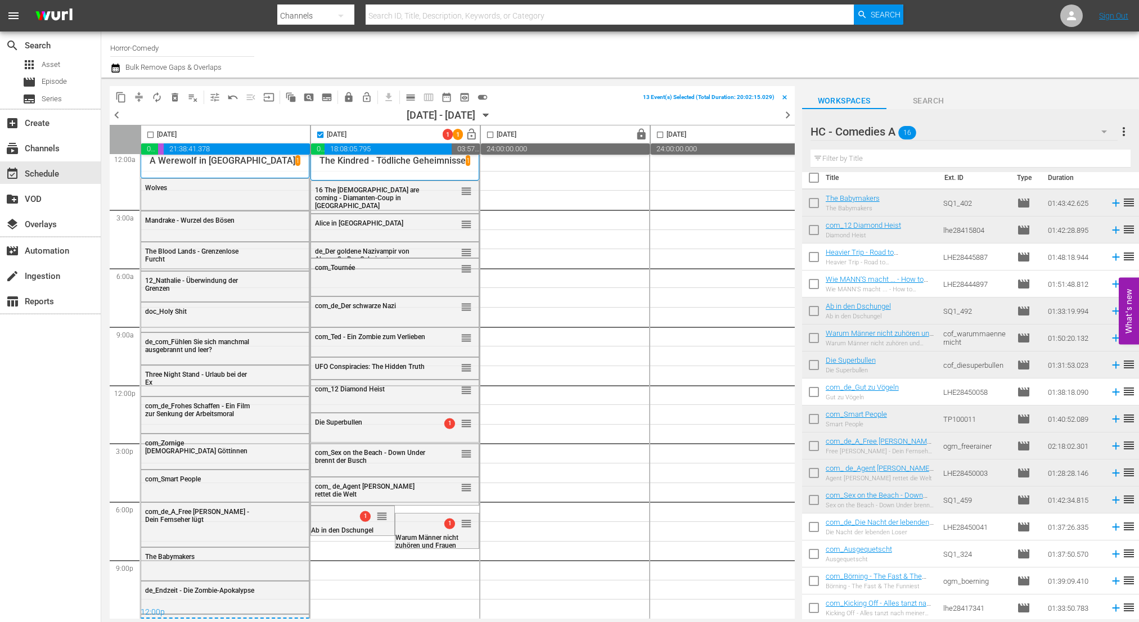
checkbox input "false"
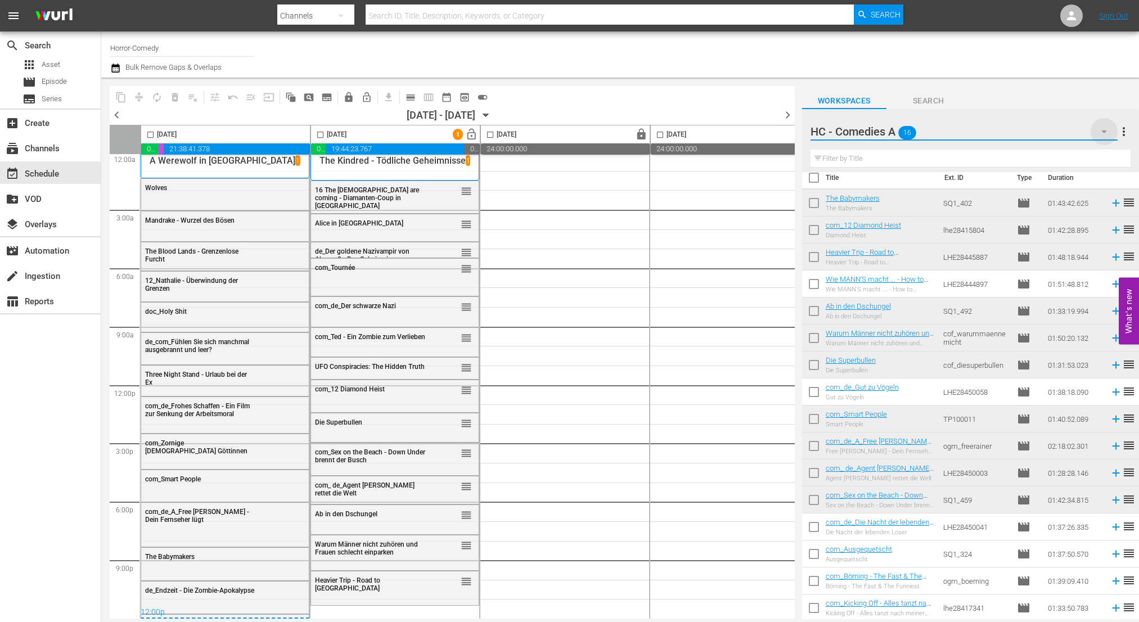
click at [1098, 129] on icon "button" at bounding box center [1103, 131] width 13 height 13
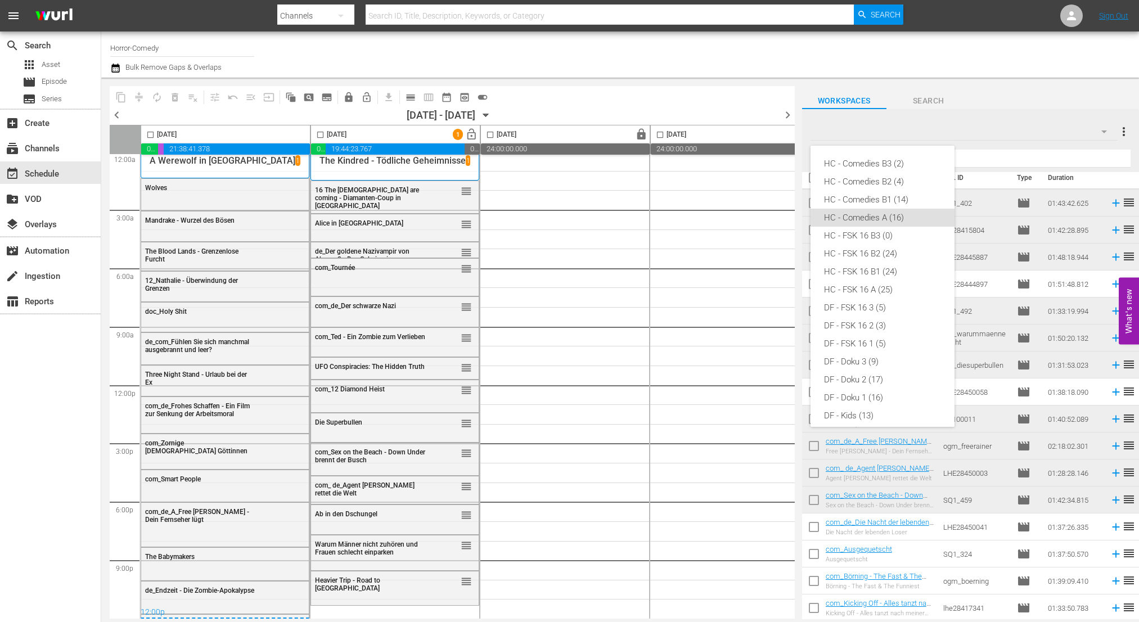
scroll to position [45, 0]
click at [895, 249] on div "HC - FSK 16 A (25)" at bounding box center [882, 245] width 117 height 18
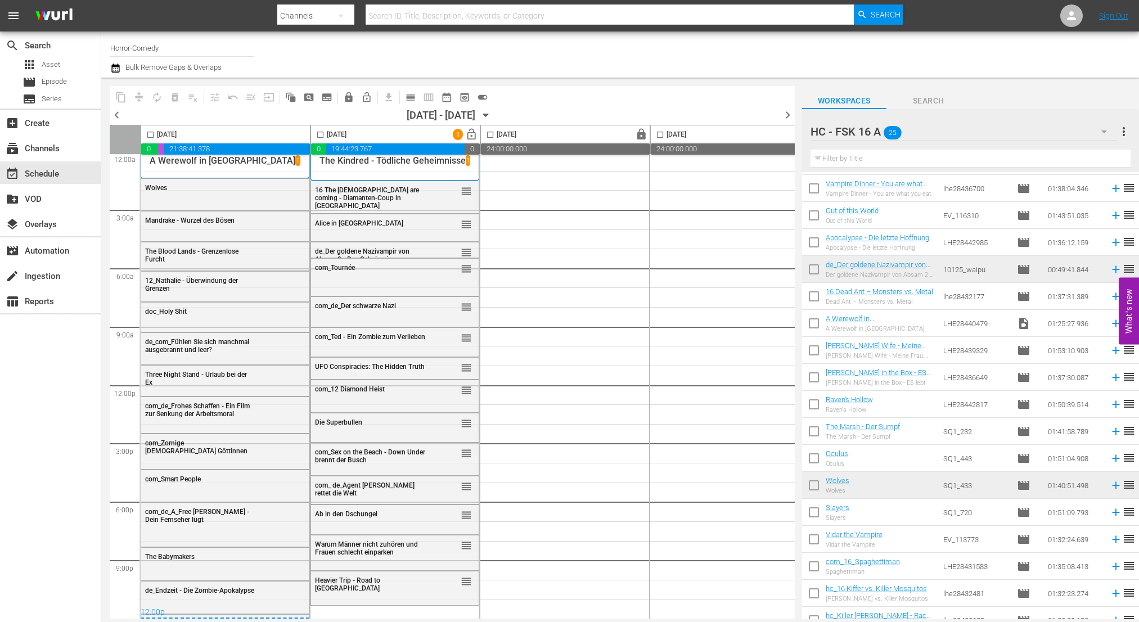
scroll to position [97, 0]
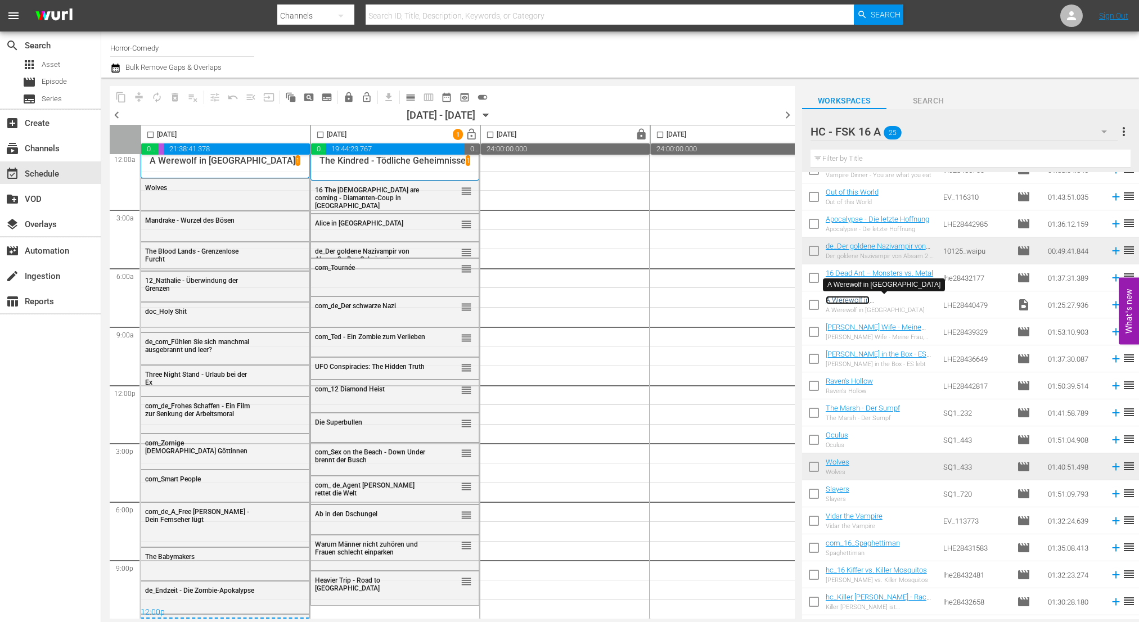
click at [880, 305] on link "A Werewolf in England" at bounding box center [859, 304] width 68 height 17
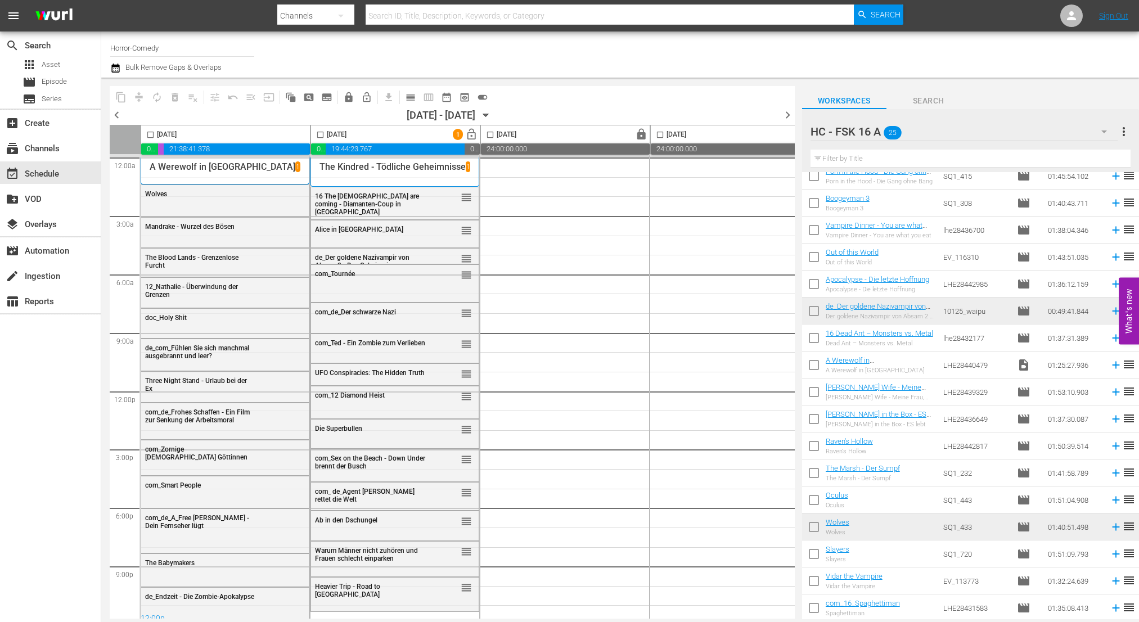
scroll to position [40, 0]
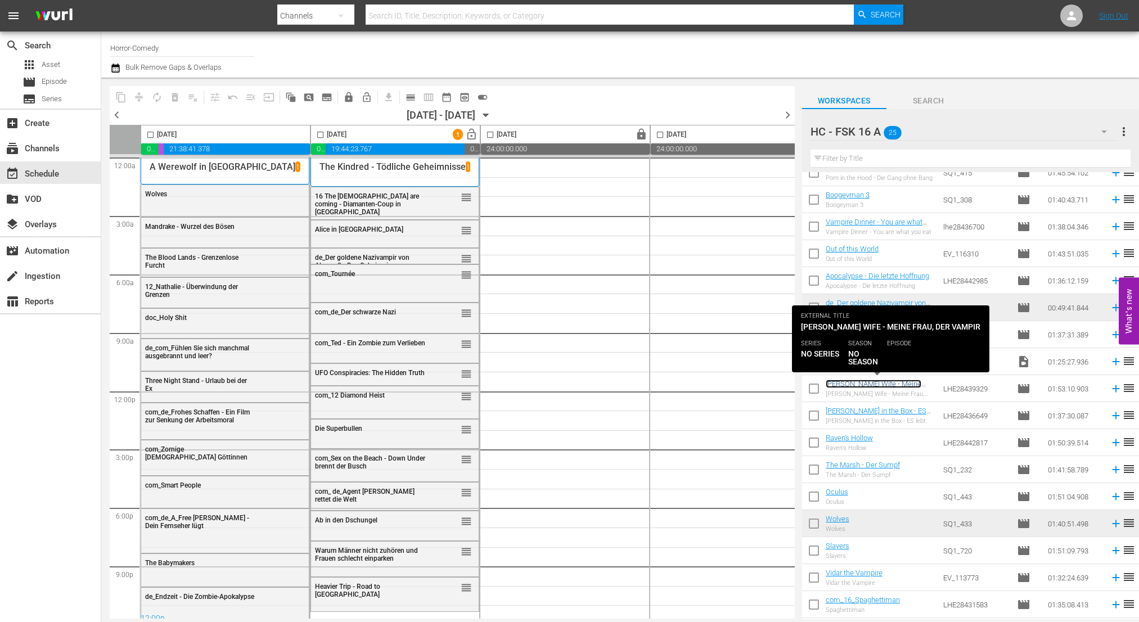
click at [860, 386] on link "Jakob's Wife - Meine Frau, der Vampir" at bounding box center [873, 388] width 96 height 17
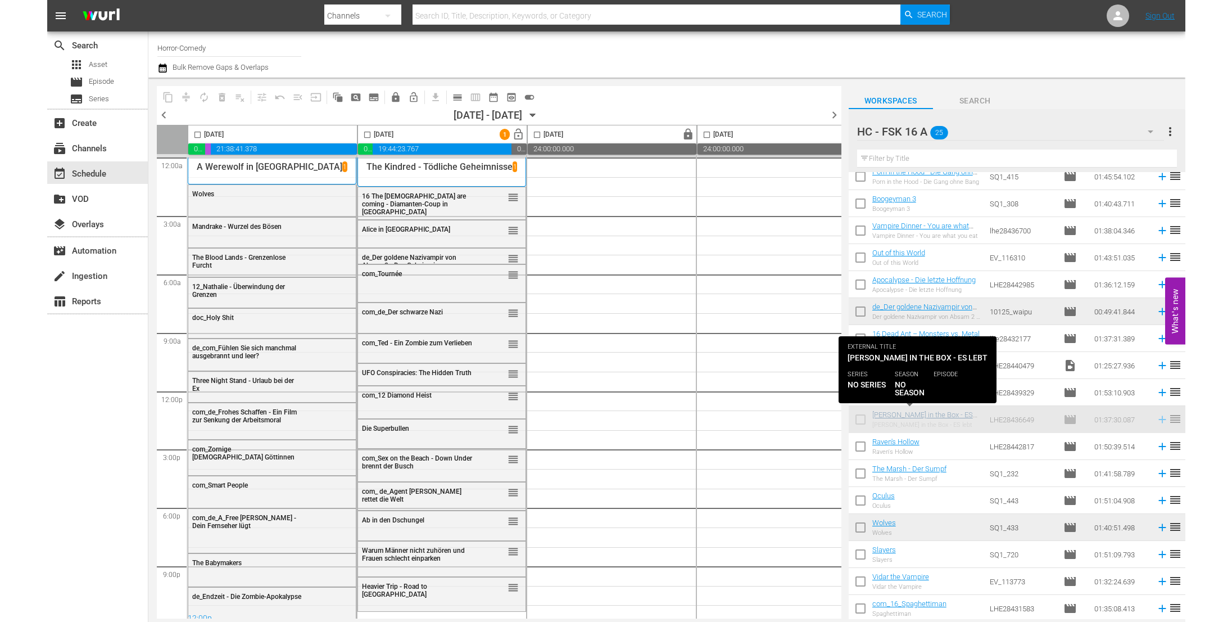
scroll to position [10, 0]
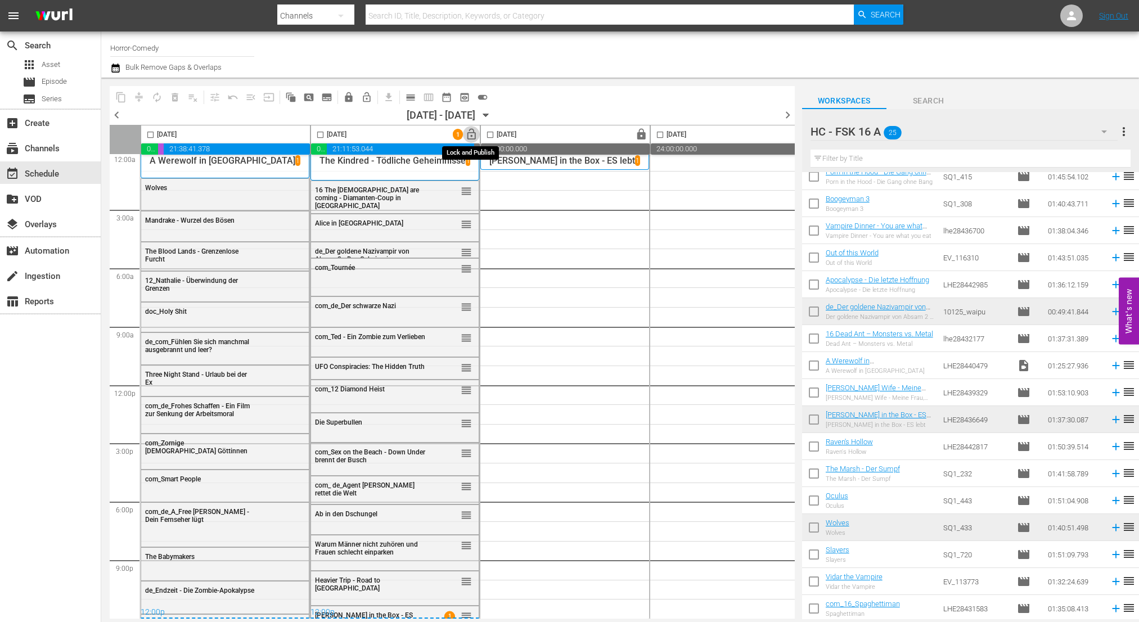
click at [476, 133] on span "lock_open" at bounding box center [471, 134] width 13 height 13
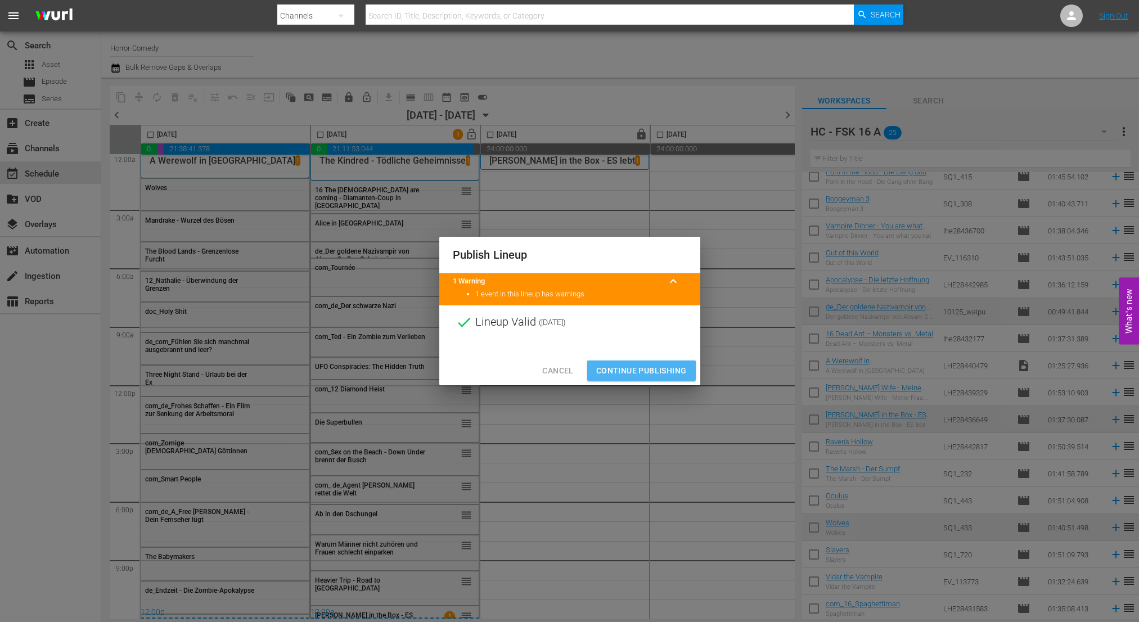
click at [678, 369] on span "Continue Publishing" at bounding box center [641, 371] width 91 height 14
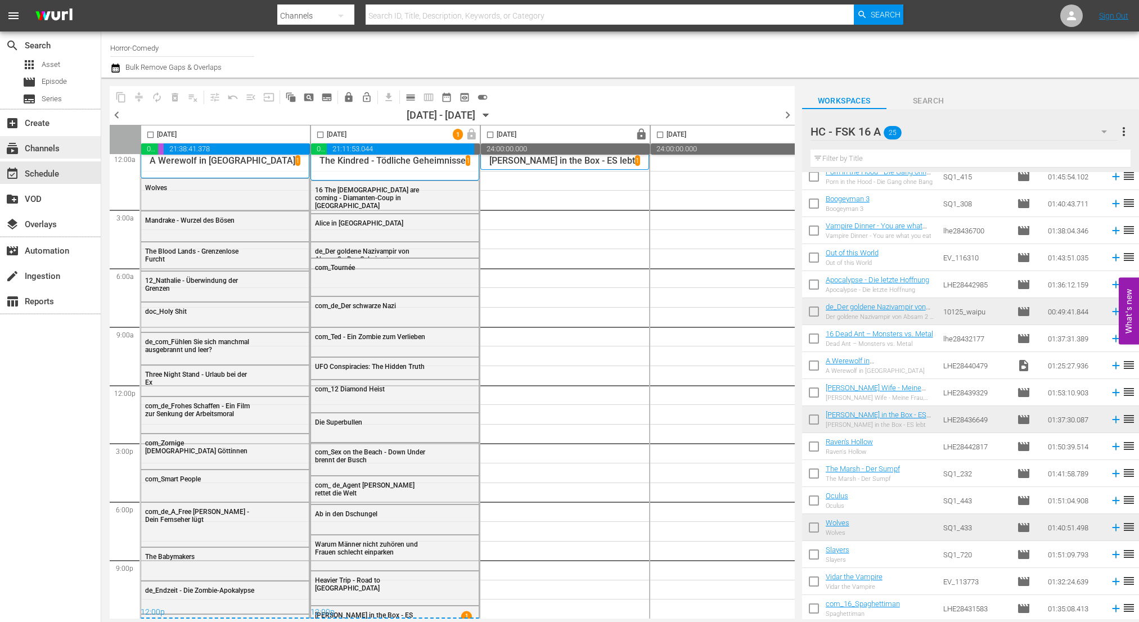
click at [41, 147] on div "subscriptions Channels" at bounding box center [31, 147] width 63 height 10
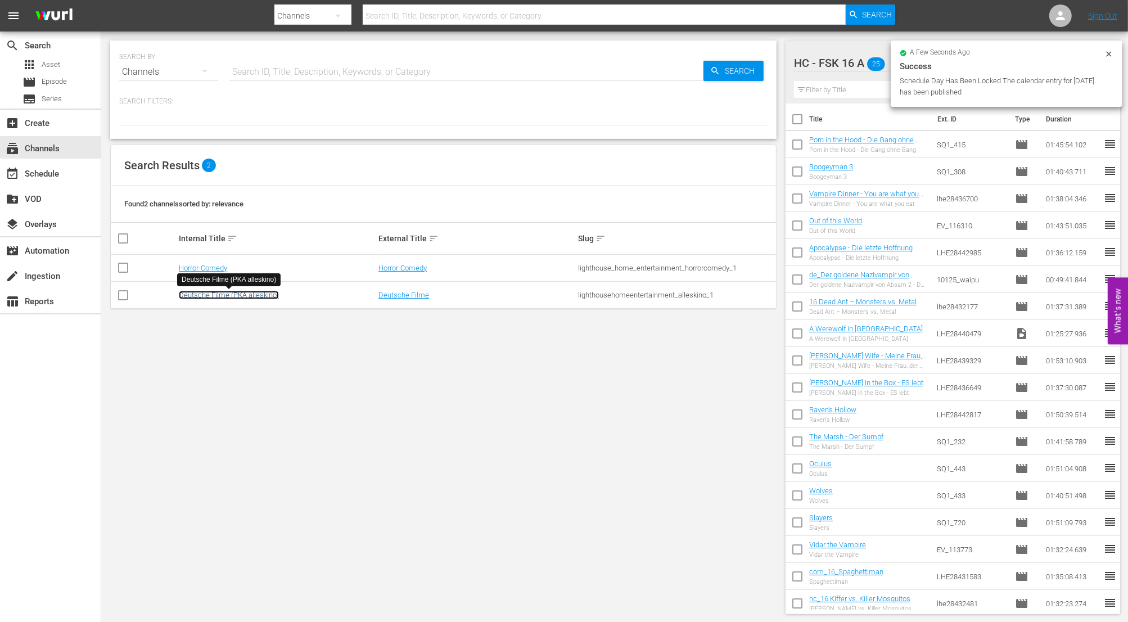
click at [231, 294] on link "Deutsche Filme (PKA alleskino)" at bounding box center [229, 295] width 100 height 8
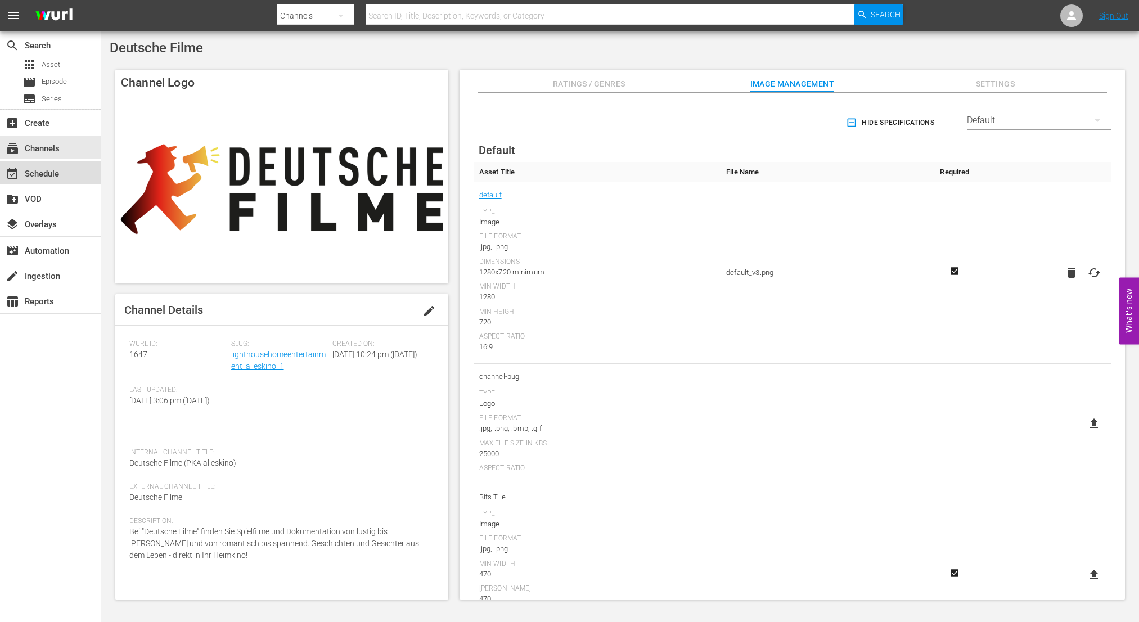
click at [45, 170] on div "event_available Schedule" at bounding box center [31, 172] width 63 height 10
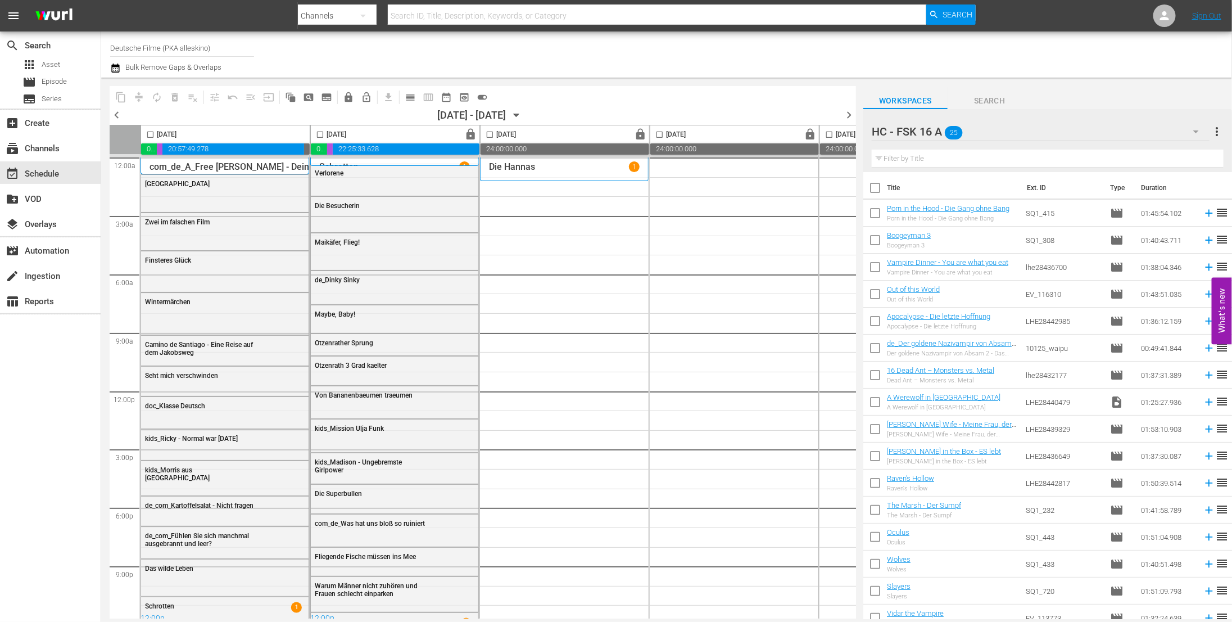
click at [1138, 130] on icon "button" at bounding box center [1196, 131] width 13 height 13
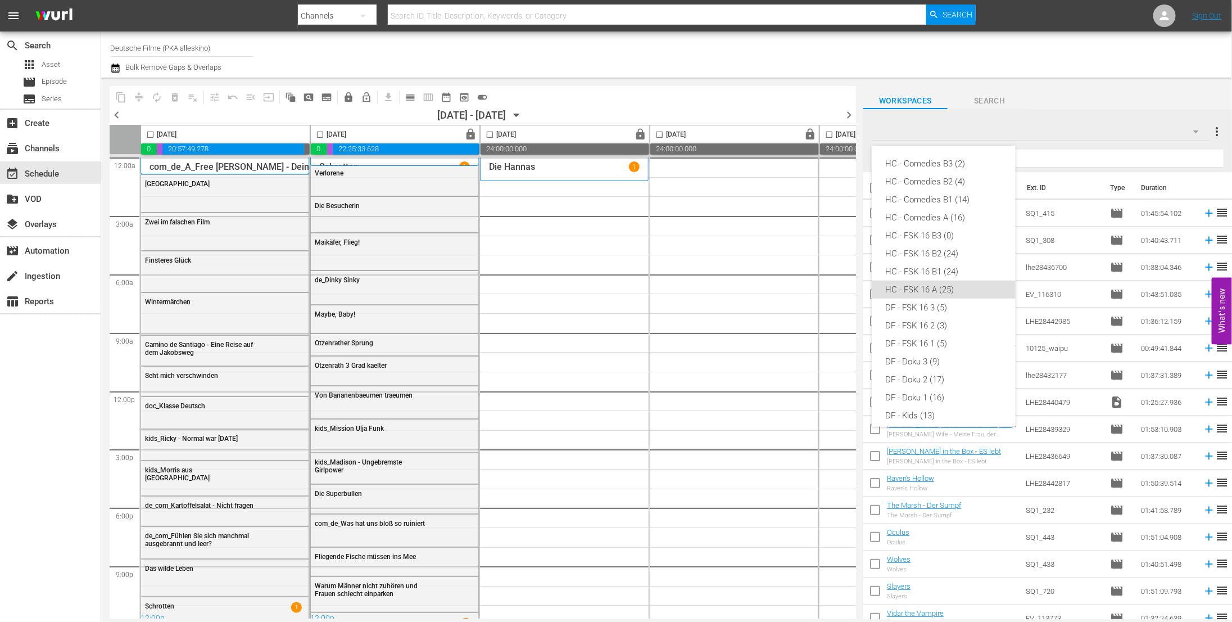
scroll to position [116, 0]
click at [974, 294] on div "DF - Kids (13)" at bounding box center [944, 299] width 117 height 18
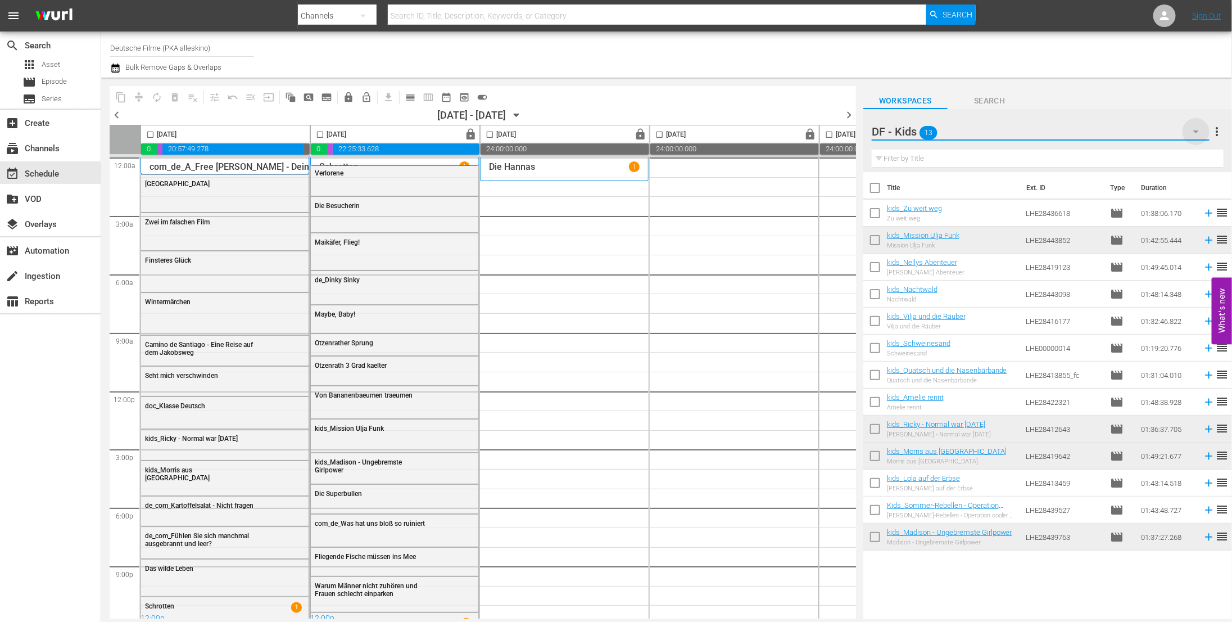
click at [1138, 130] on icon "button" at bounding box center [1196, 131] width 13 height 13
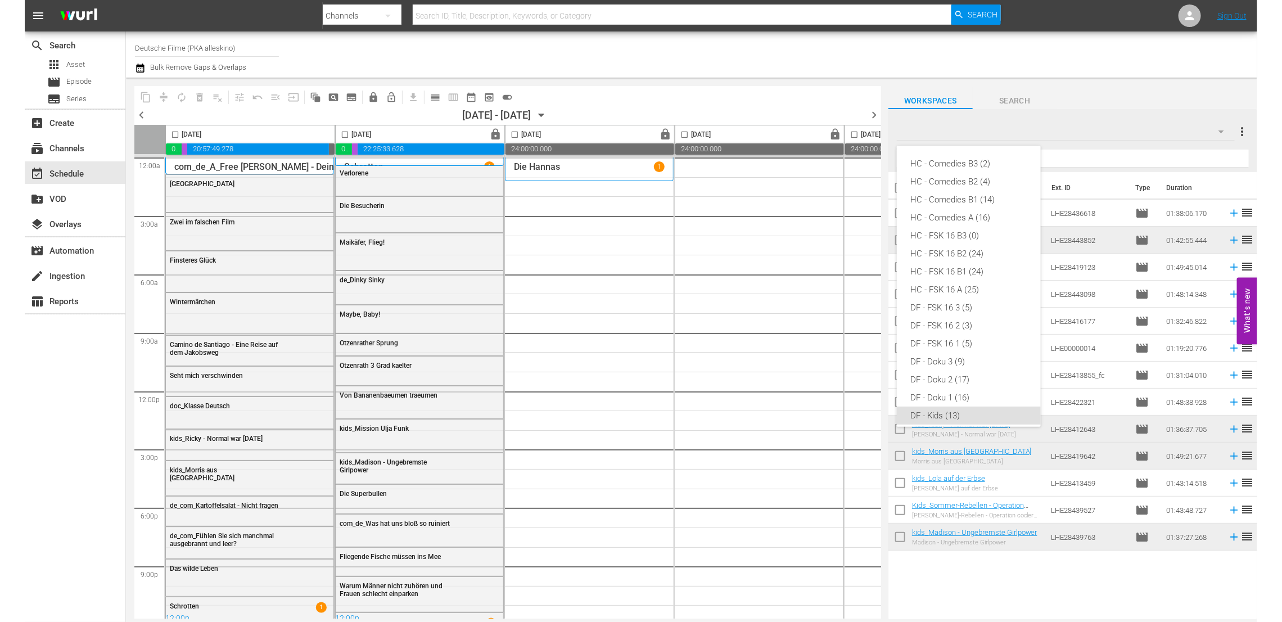
scroll to position [223, 0]
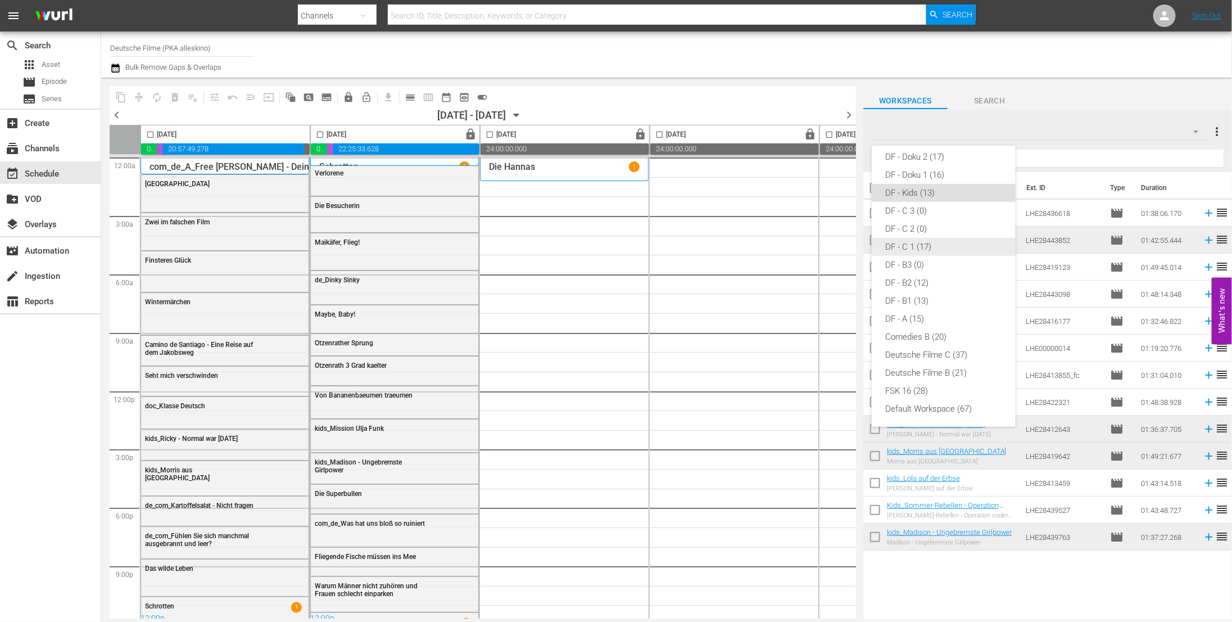
click at [924, 242] on div "DF - C 1 (17)" at bounding box center [944, 247] width 117 height 18
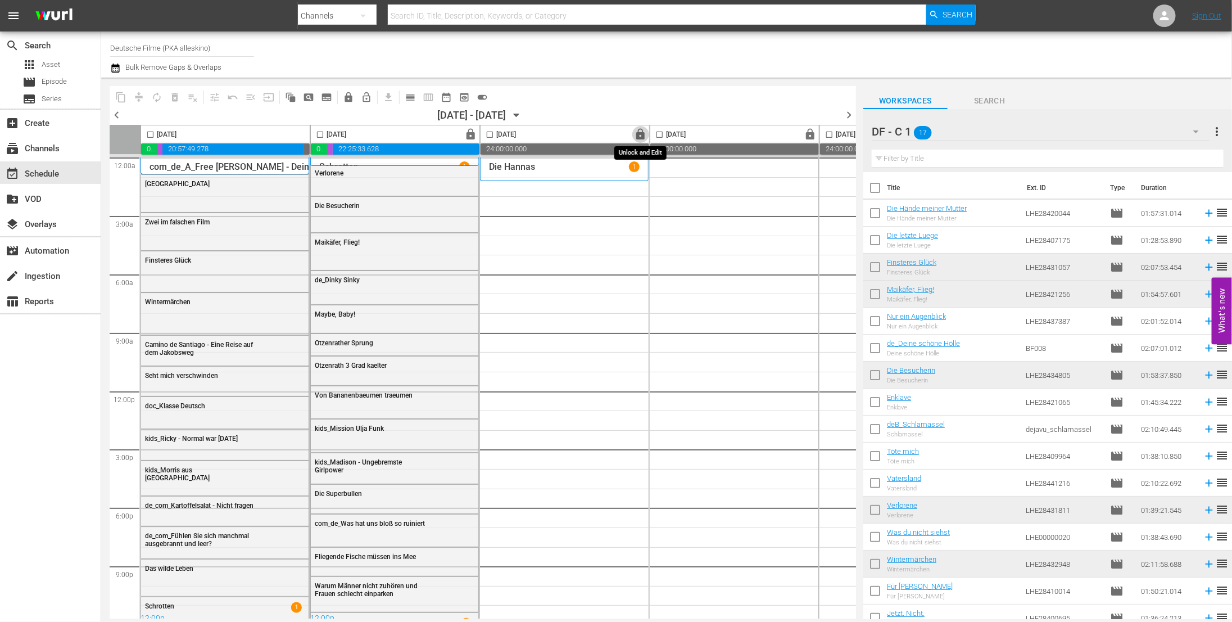
click at [644, 136] on span "lock" at bounding box center [641, 134] width 13 height 13
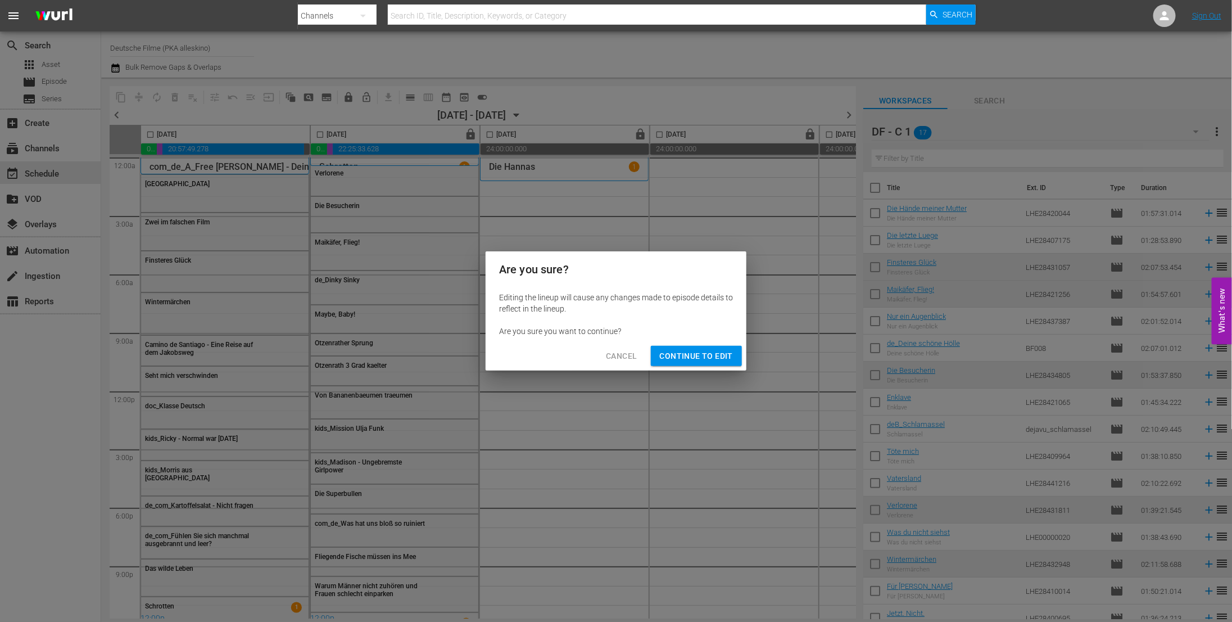
click at [728, 356] on span "Continue to Edit" at bounding box center [696, 356] width 73 height 14
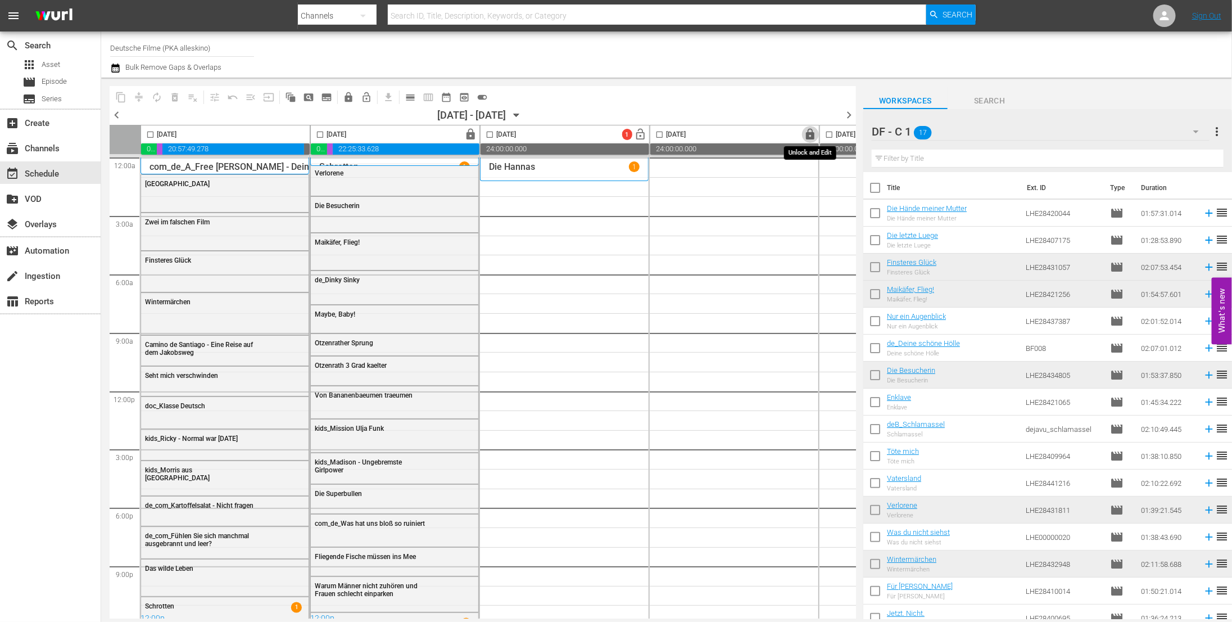
click at [816, 136] on span "lock" at bounding box center [811, 134] width 13 height 13
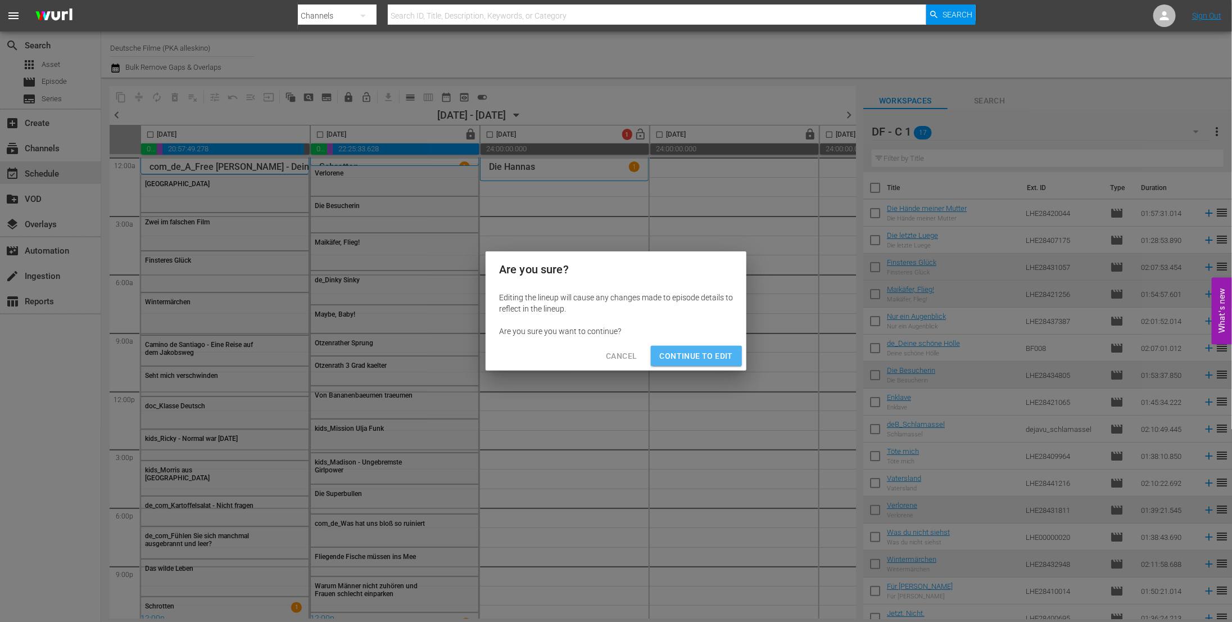
click at [716, 346] on button "Continue to Edit" at bounding box center [696, 356] width 91 height 21
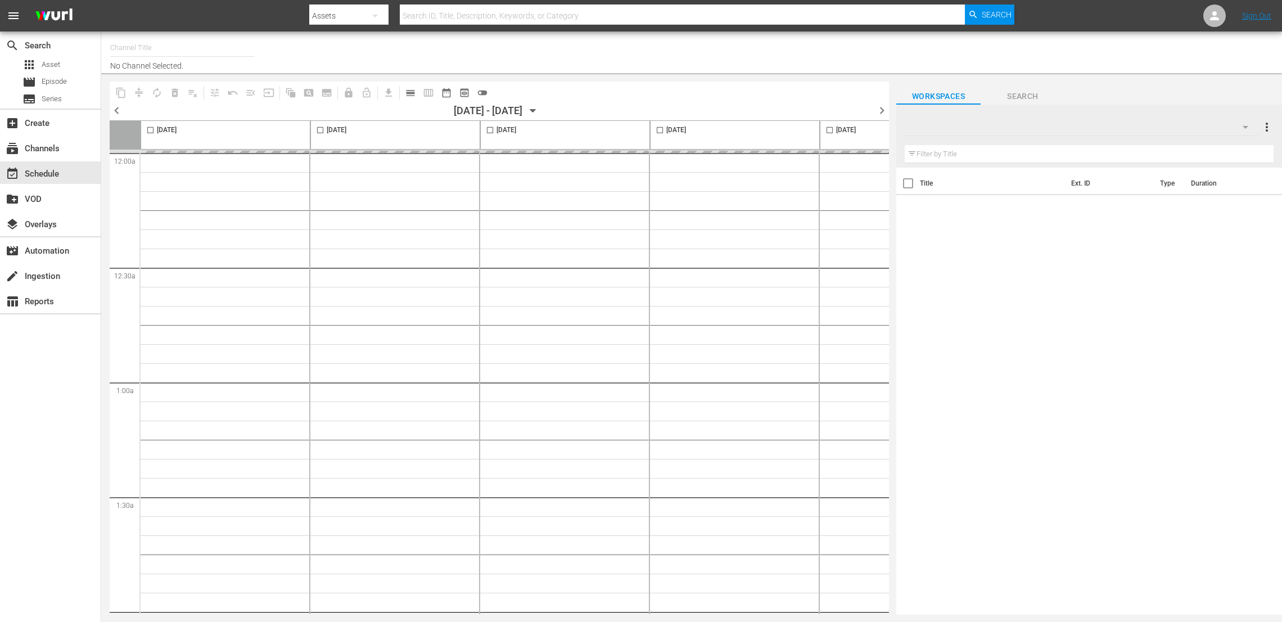
type input "Deutsche Filme (PKA alleskino) (1647)"
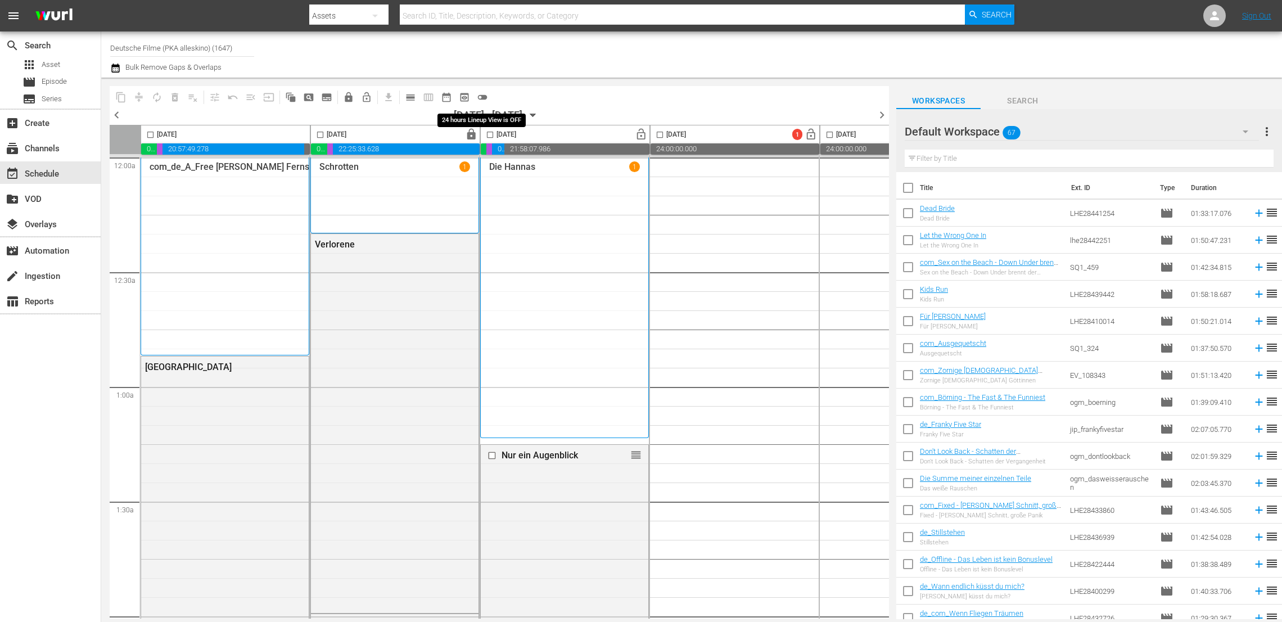
click at [487, 98] on span "toggle_off" at bounding box center [482, 97] width 11 height 11
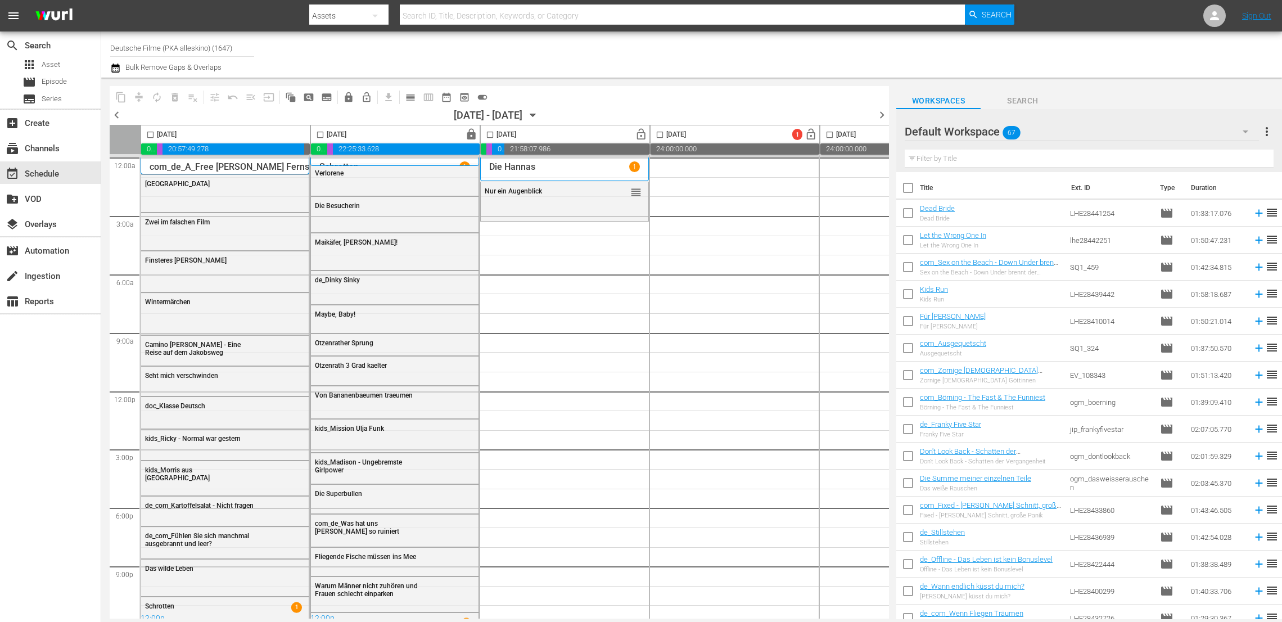
click at [1167, 128] on div "Default Workspace 67" at bounding box center [1082, 131] width 354 height 31
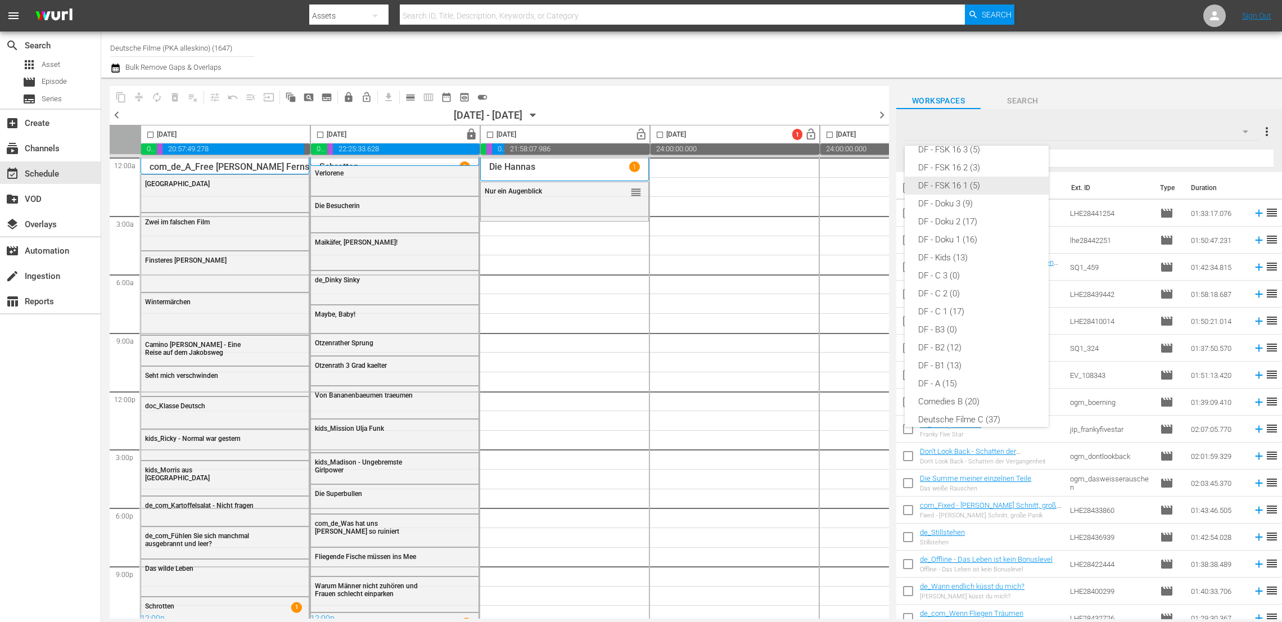
scroll to position [157, 0]
click at [1095, 83] on div "HC - Comedies B3 (2) HC - Comedies B2 (4) HC - Comedies B1 (14) HC - Comedies A…" at bounding box center [641, 311] width 1282 height 622
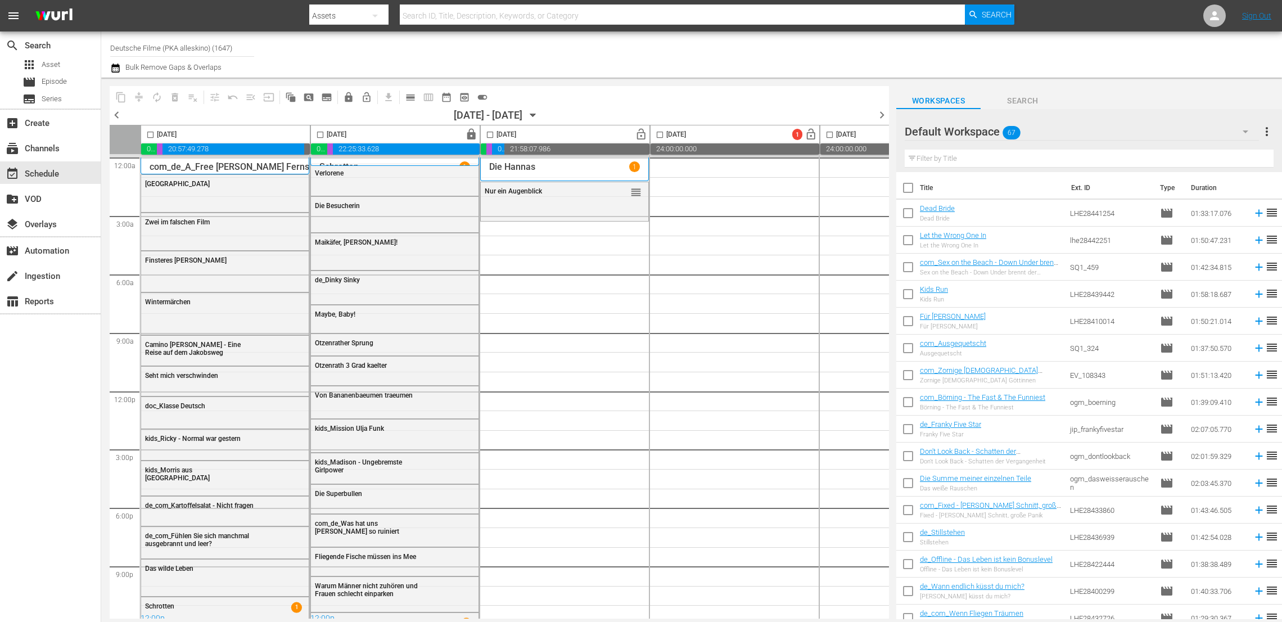
scroll to position [223, 0]
click at [1239, 135] on icon "button" at bounding box center [1245, 131] width 13 height 13
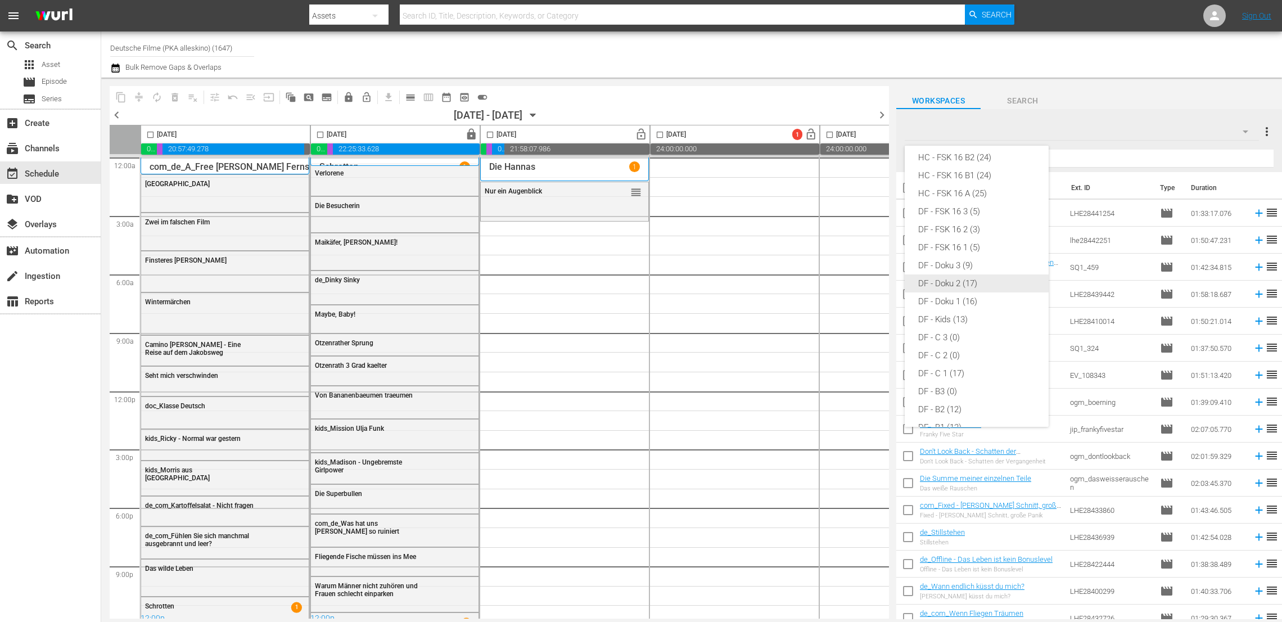
scroll to position [96, 0]
click at [951, 246] on div "DF - FSK 16 1 (5)" at bounding box center [976, 248] width 117 height 18
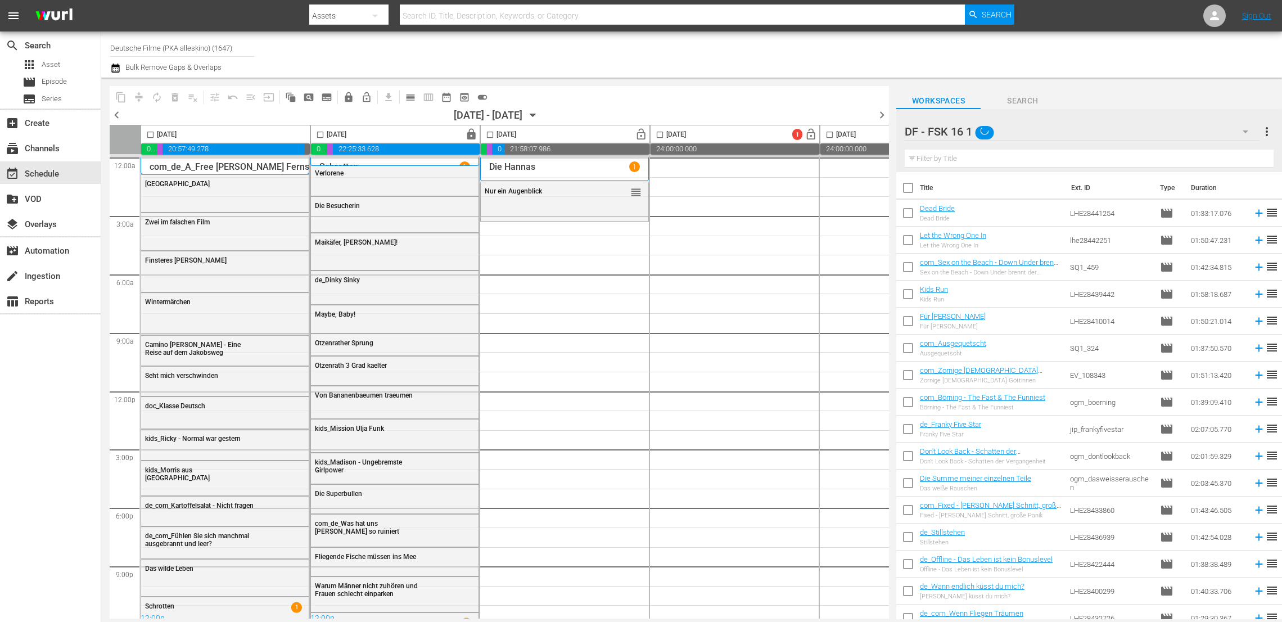
scroll to position [57, 0]
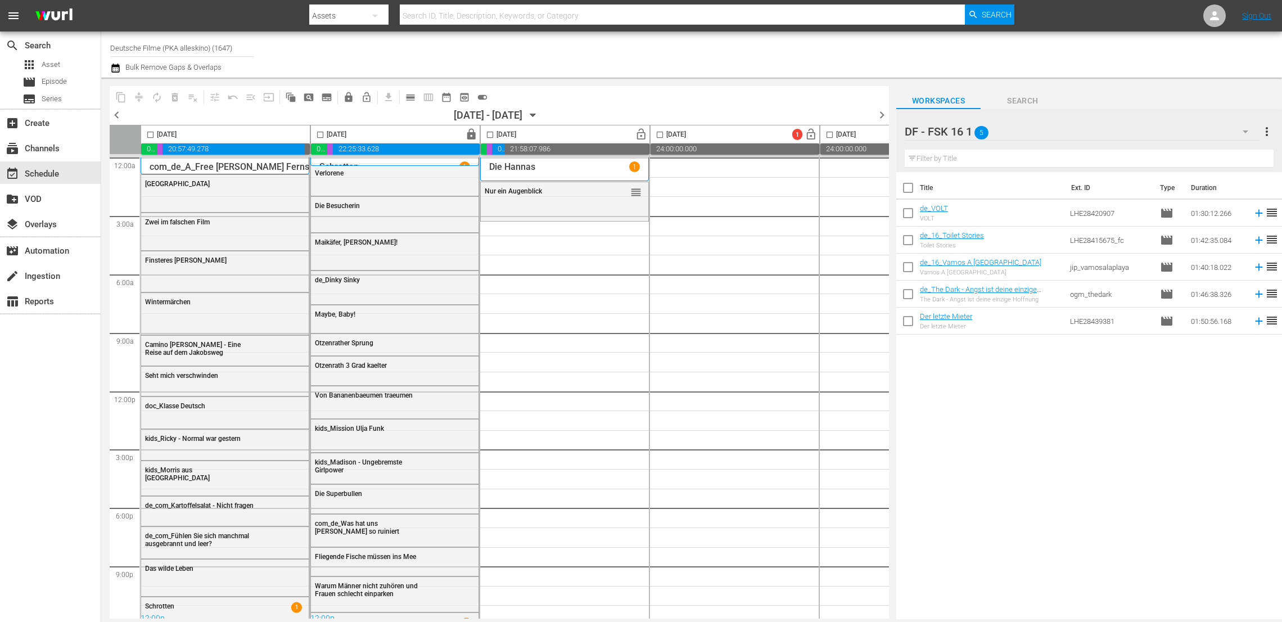
click at [946, 296] on div "The Dark - Angst ist deine einzige Hoffnung" at bounding box center [990, 299] width 141 height 7
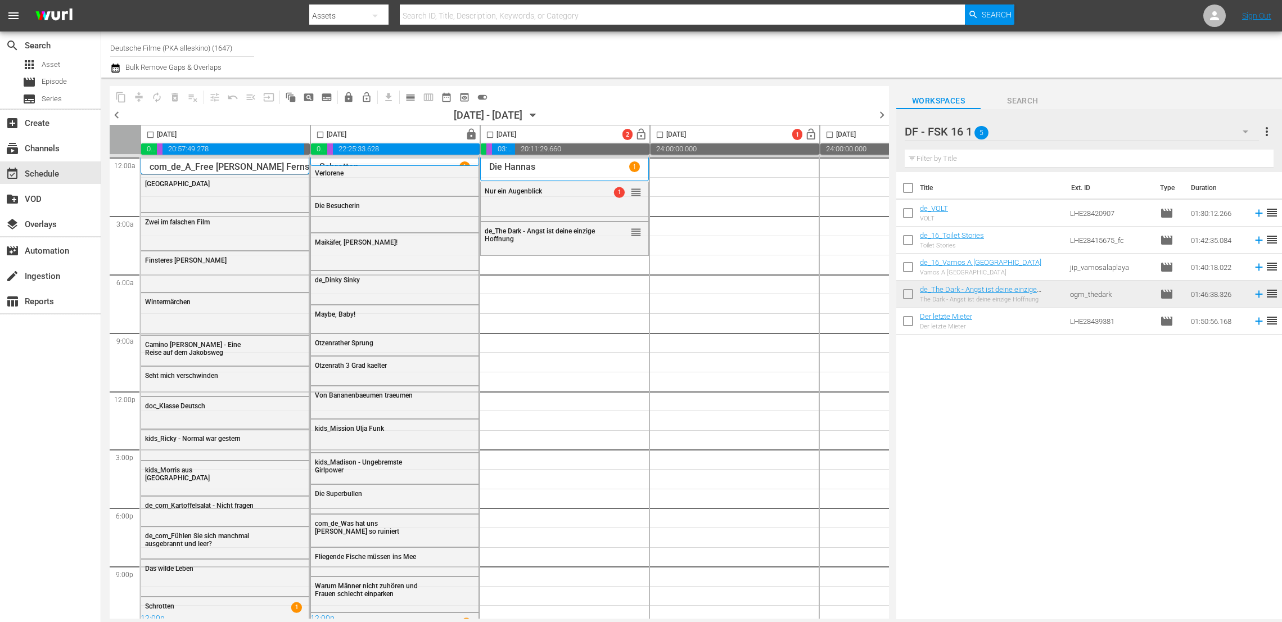
click at [1073, 122] on div "DF - FSK 16 1 5" at bounding box center [1082, 131] width 354 height 31
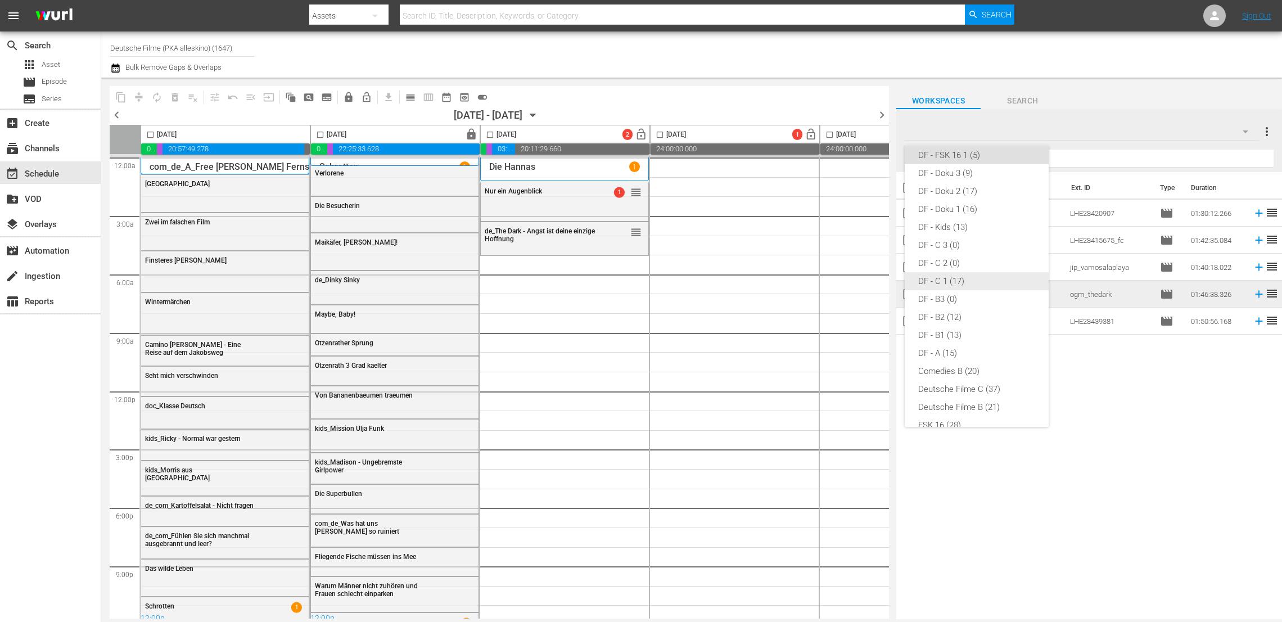
scroll to position [189, 0]
click at [962, 274] on div "DF - C 1 (17)" at bounding box center [976, 281] width 117 height 18
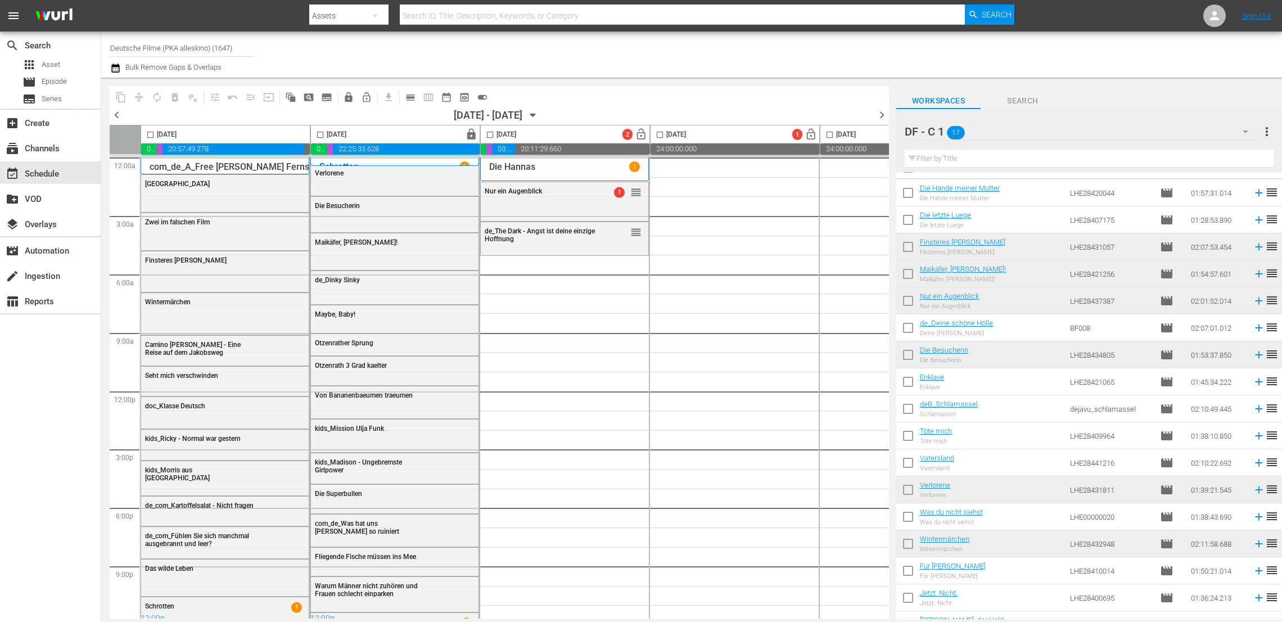
scroll to position [20, 0]
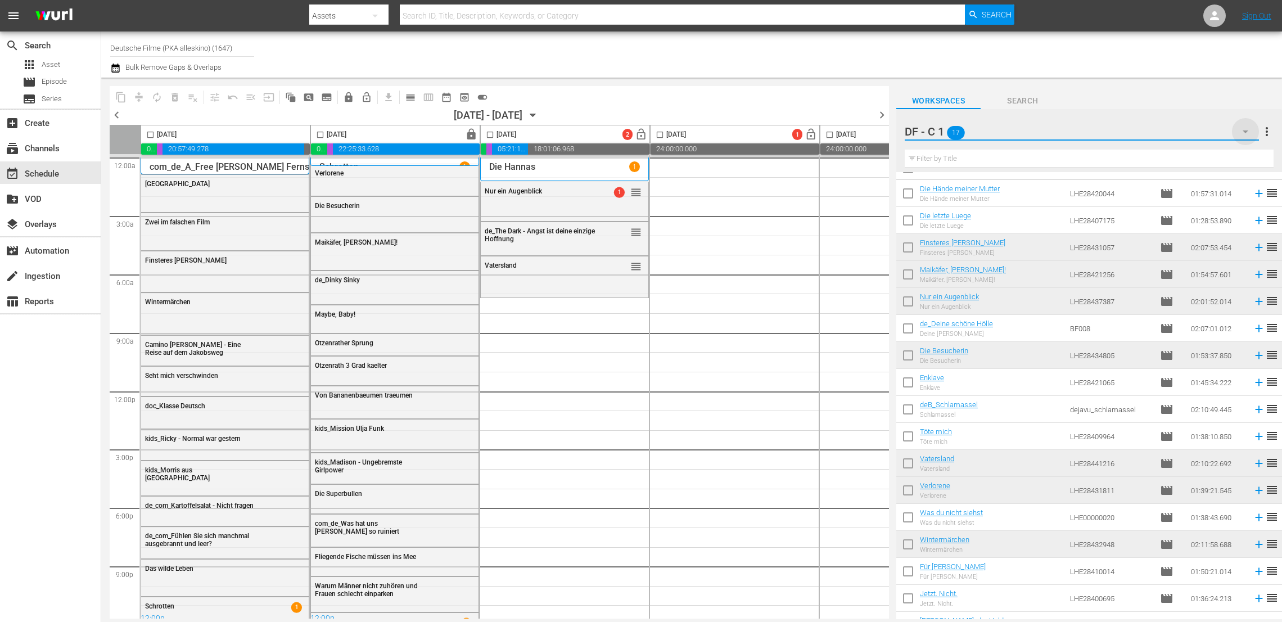
click at [1243, 137] on icon "button" at bounding box center [1245, 131] width 13 height 13
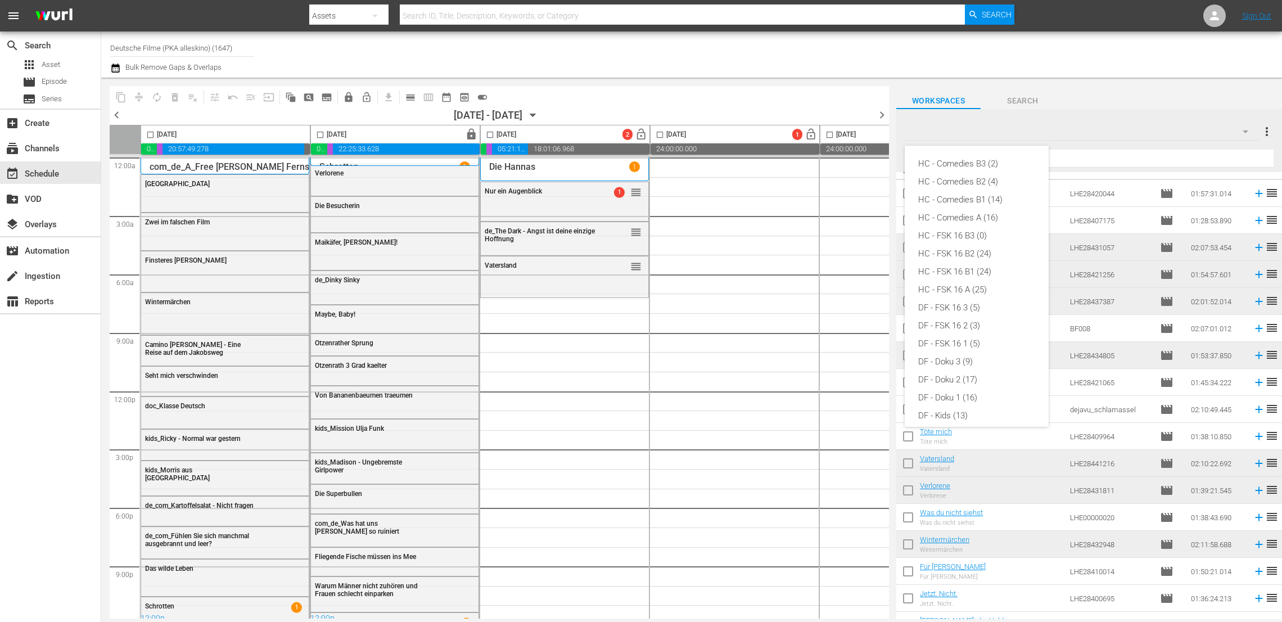
scroll to position [223, 0]
click at [953, 171] on div "DF - Doku 1 (16)" at bounding box center [976, 175] width 117 height 18
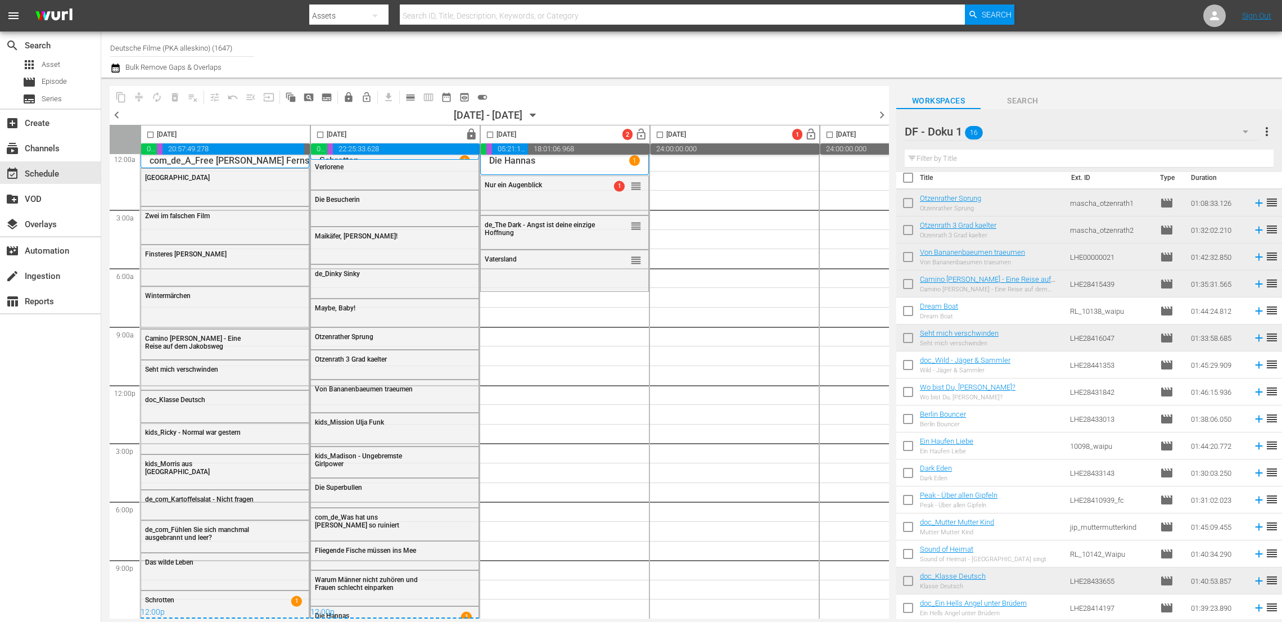
scroll to position [10, 0]
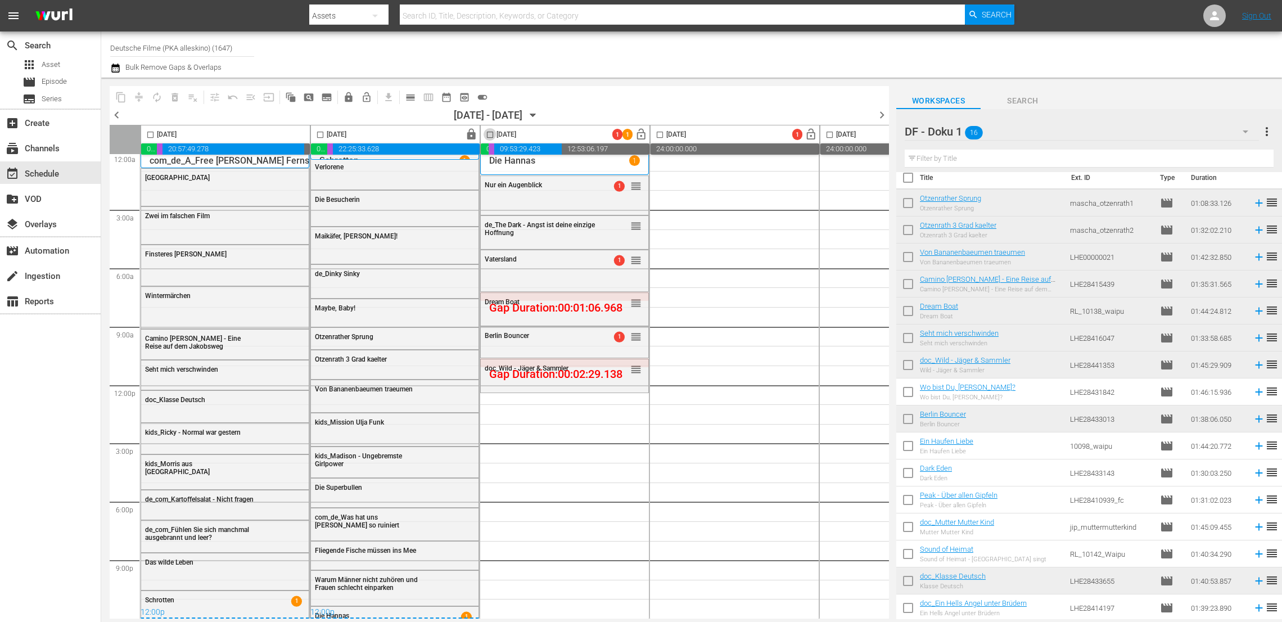
click at [492, 136] on input "checkbox" at bounding box center [490, 136] width 13 height 13
click at [138, 98] on span "compress" at bounding box center [138, 97] width 11 height 11
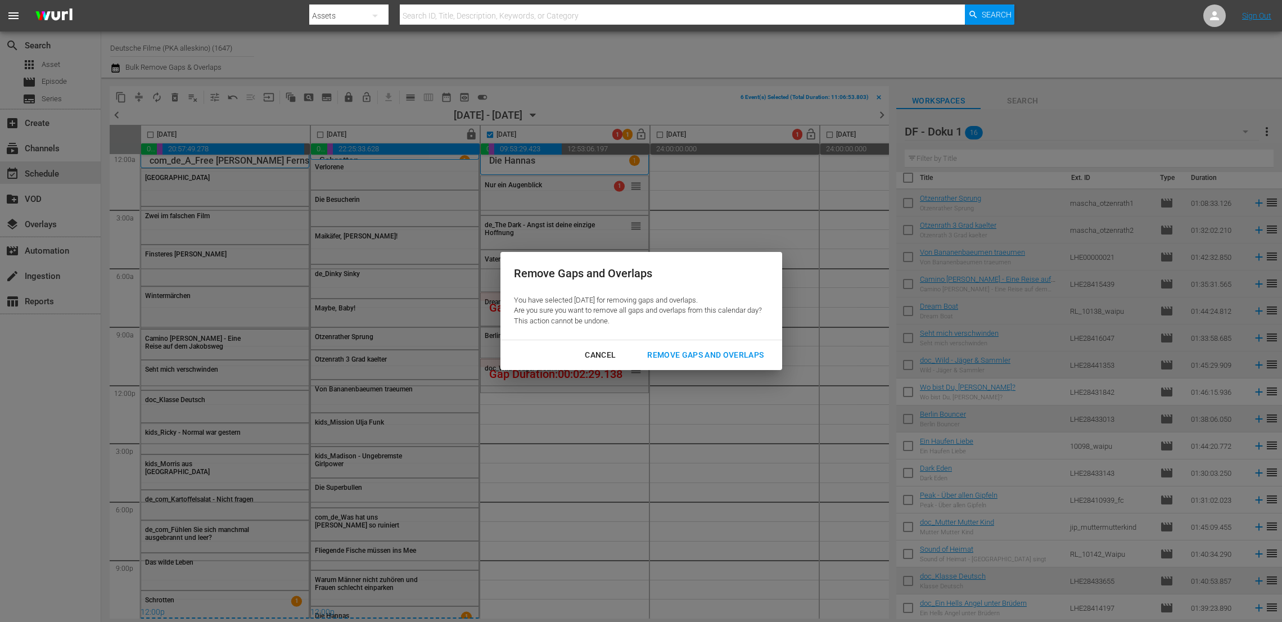
click at [717, 355] on div "Remove Gaps and Overlaps" at bounding box center [705, 355] width 134 height 14
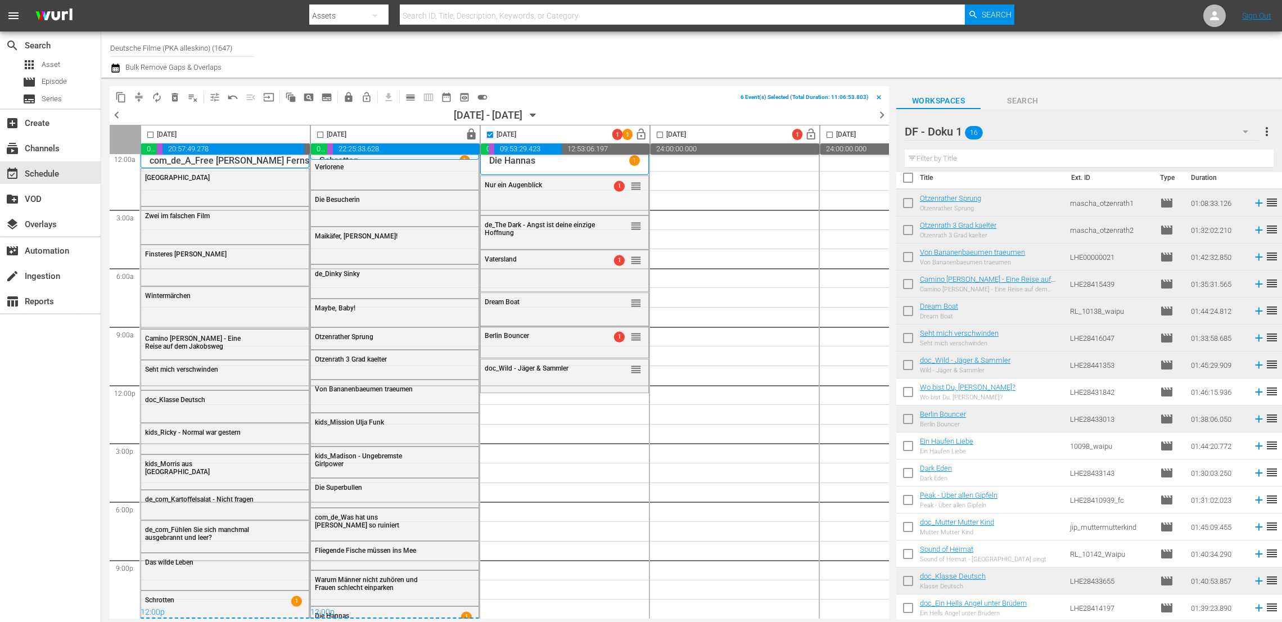
checkbox input "false"
click at [1164, 125] on div "DF - Doku 1 16" at bounding box center [1082, 131] width 354 height 31
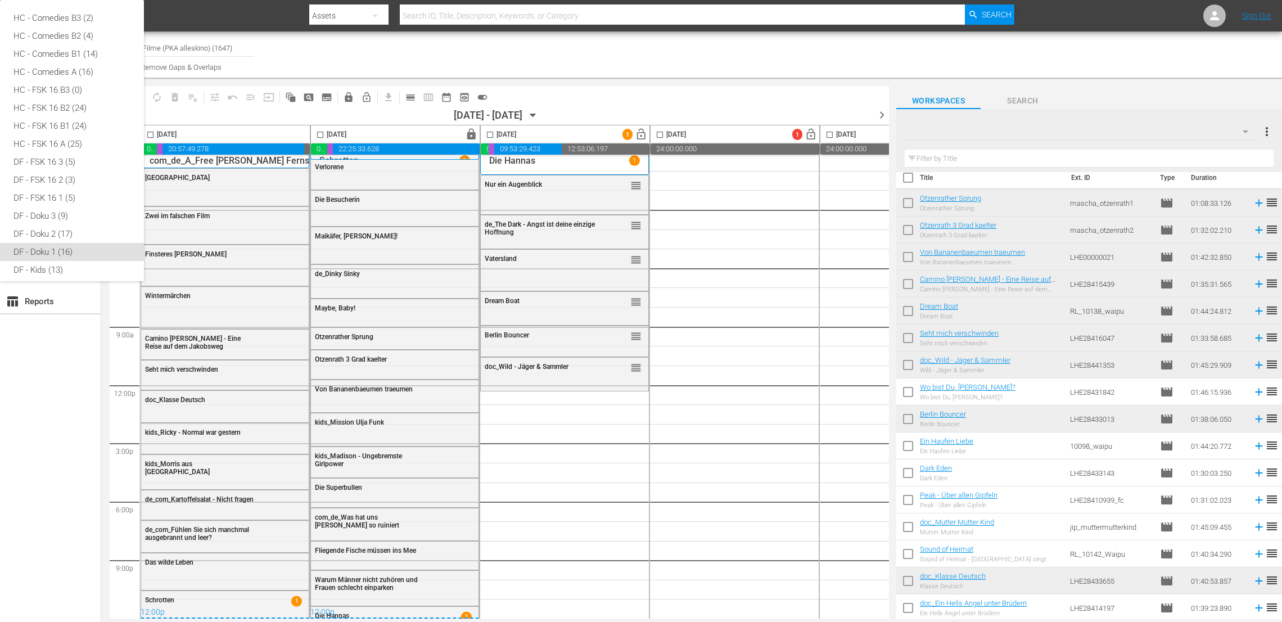
scroll to position [223, 0]
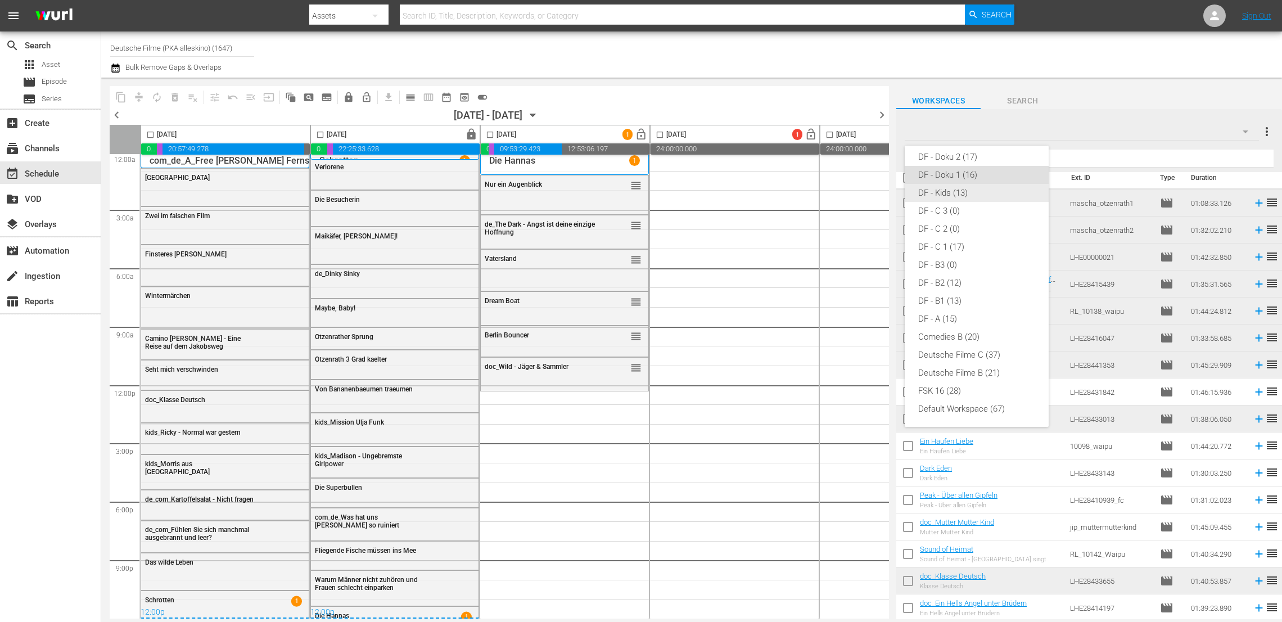
click at [954, 197] on div "DF - Kids (13)" at bounding box center [976, 193] width 117 height 18
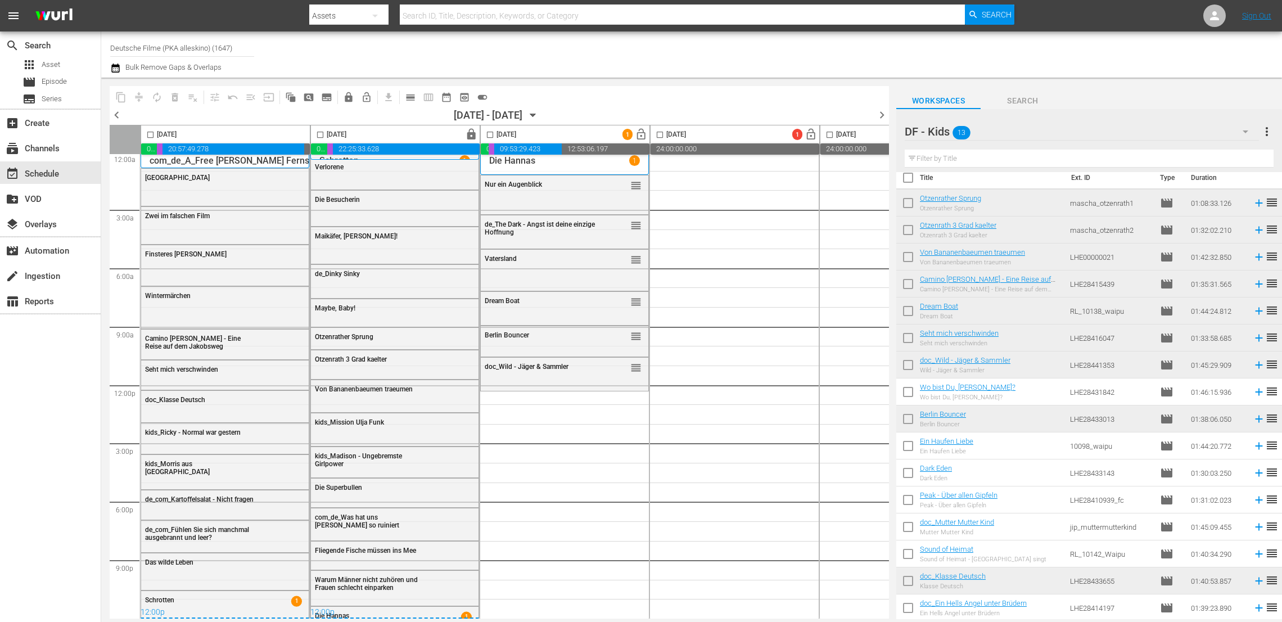
scroll to position [0, 0]
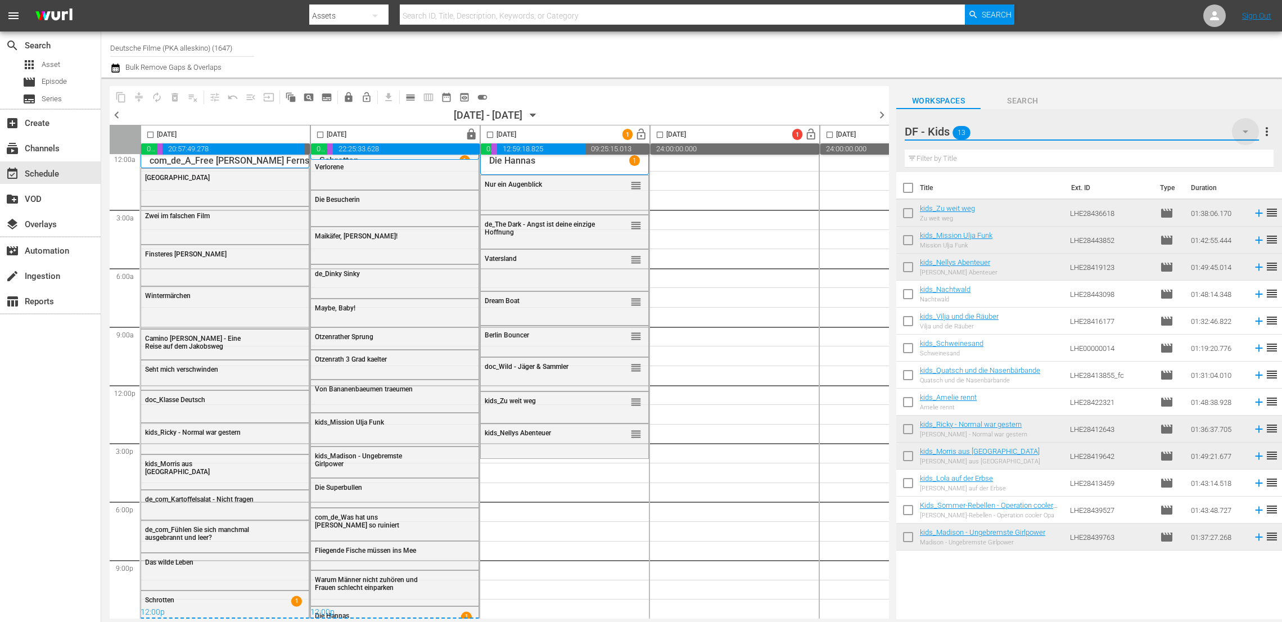
click at [1241, 132] on icon "button" at bounding box center [1245, 131] width 13 height 13
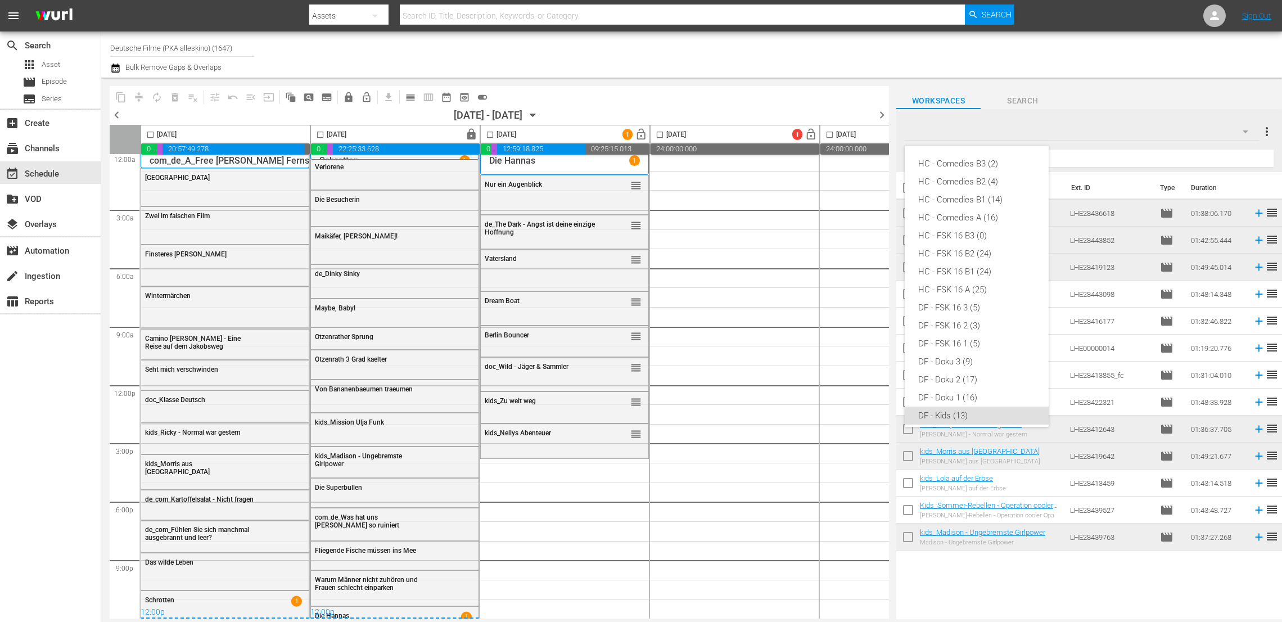
scroll to position [223, 0]
click at [984, 251] on div "DF - C 1 (17)" at bounding box center [976, 247] width 117 height 18
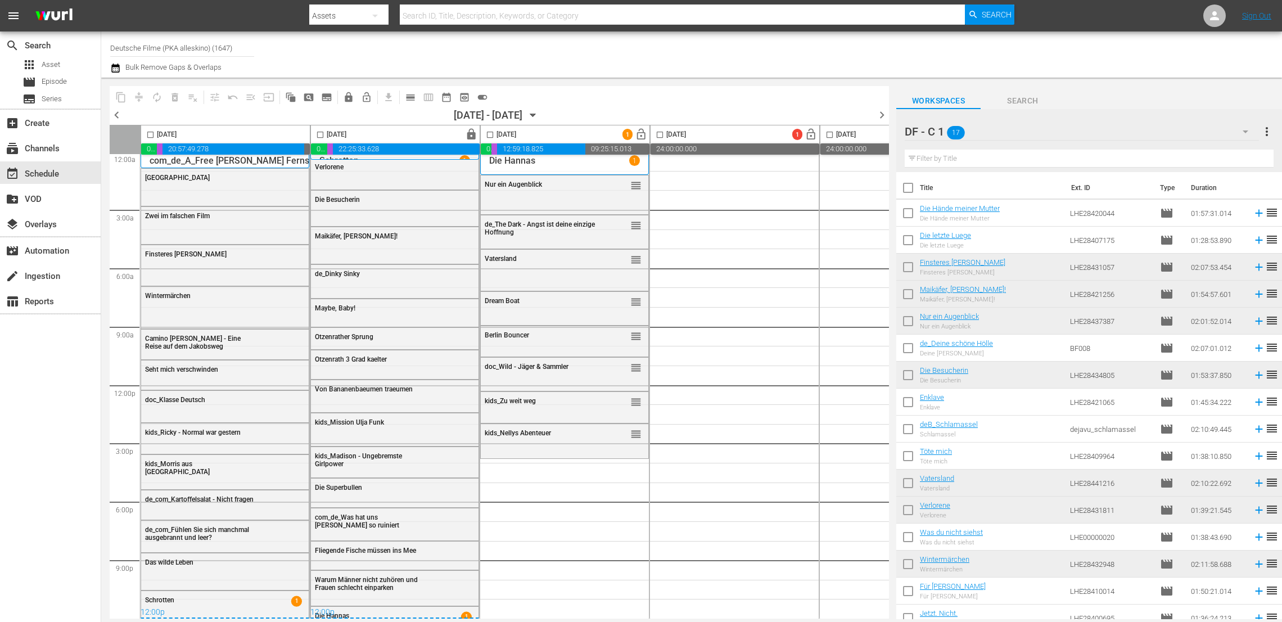
click at [1026, 147] on div "Filter by Title" at bounding box center [1089, 158] width 369 height 27
click at [1036, 133] on div "DF - C 1 17" at bounding box center [1082, 131] width 354 height 31
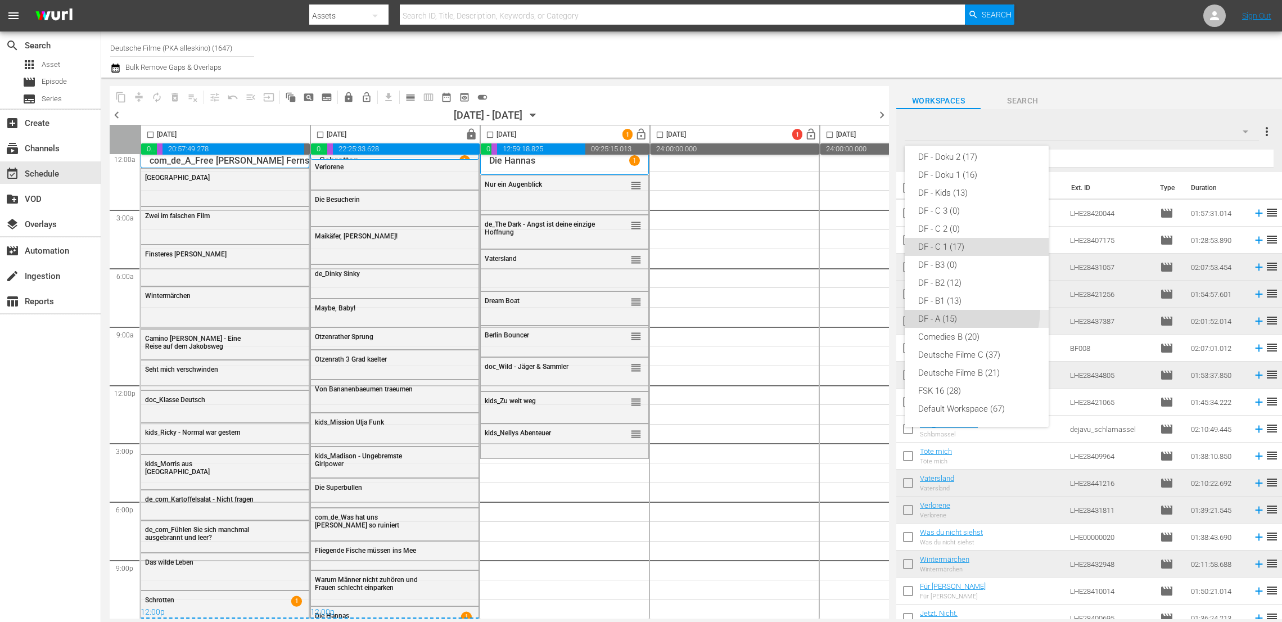
click at [959, 310] on div "DF - A (15)" at bounding box center [976, 319] width 117 height 18
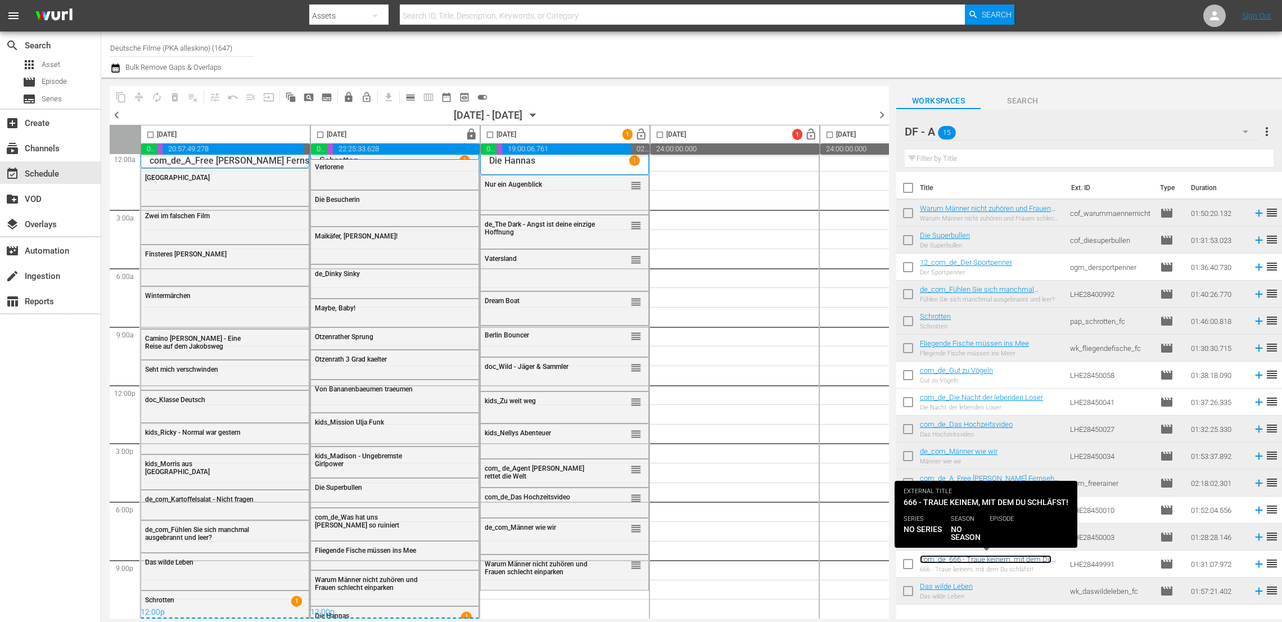
click at [1017, 557] on link "com_de_666 - Traue keinem, mit dem Du schläfst!" at bounding box center [986, 563] width 132 height 17
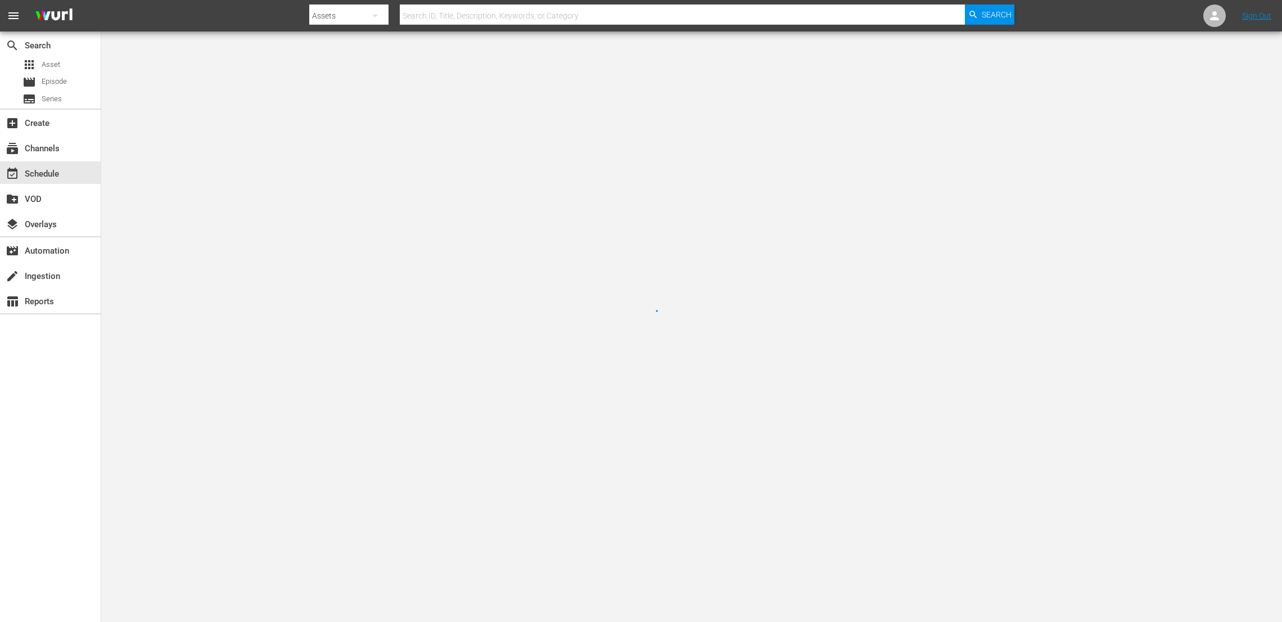
click at [734, 577] on div at bounding box center [641, 311] width 1282 height 622
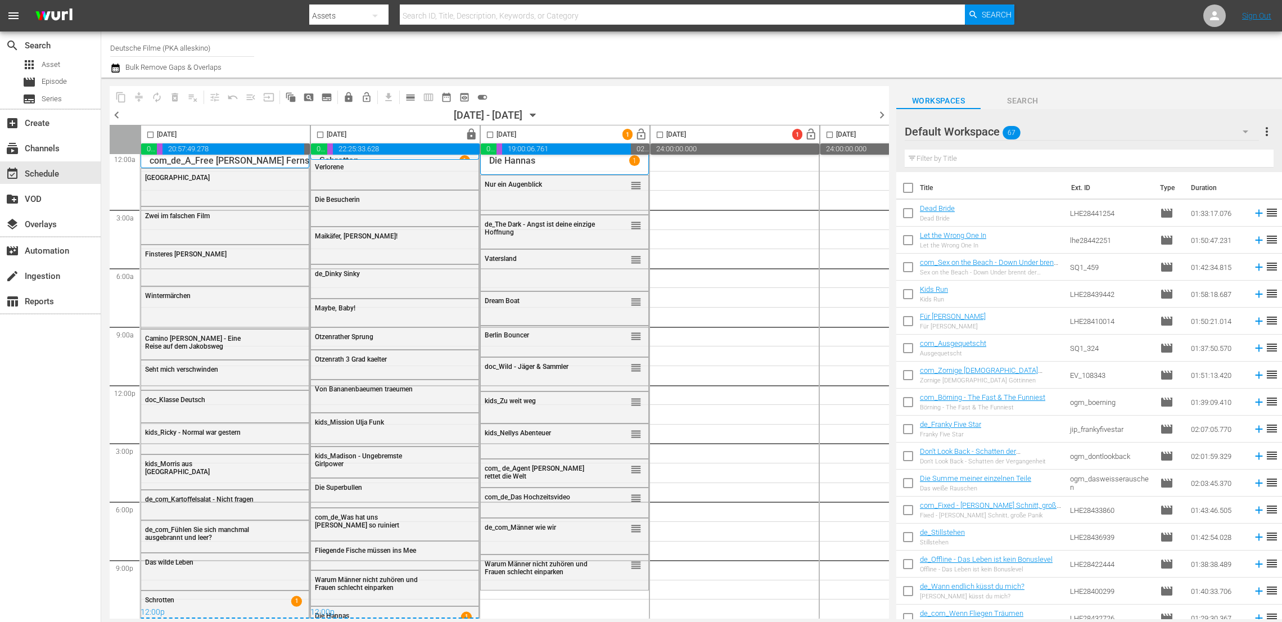
scroll to position [10, 0]
click at [1193, 134] on div "Default Workspace 67" at bounding box center [1082, 131] width 354 height 31
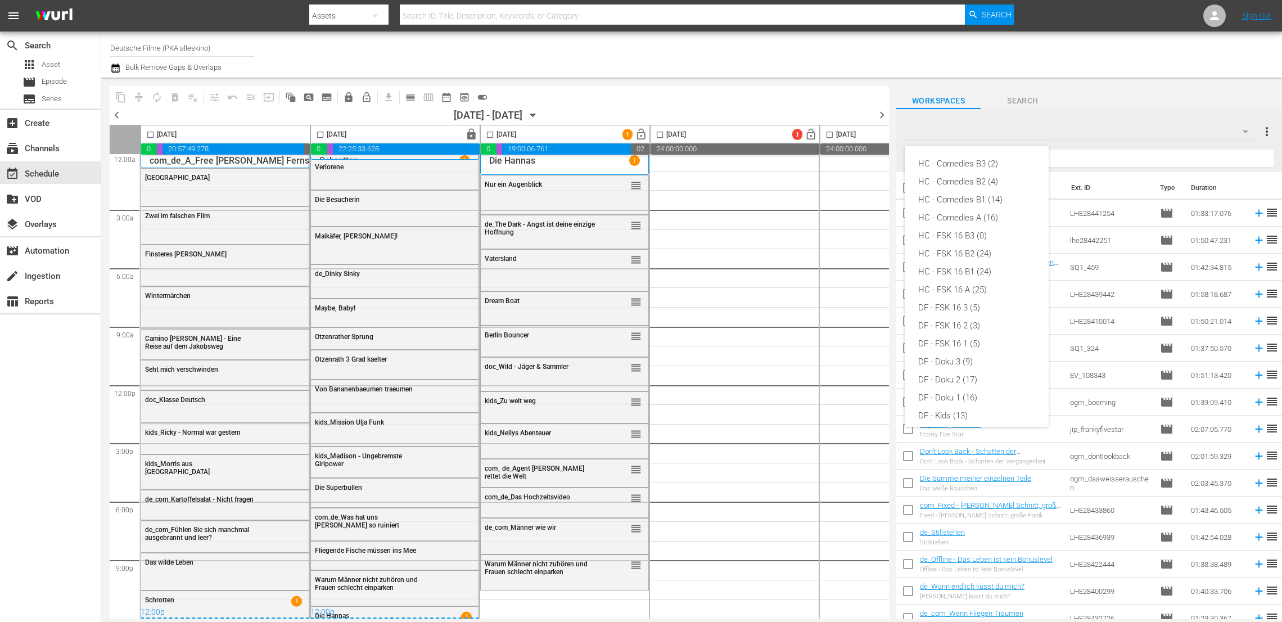
scroll to position [223, 0]
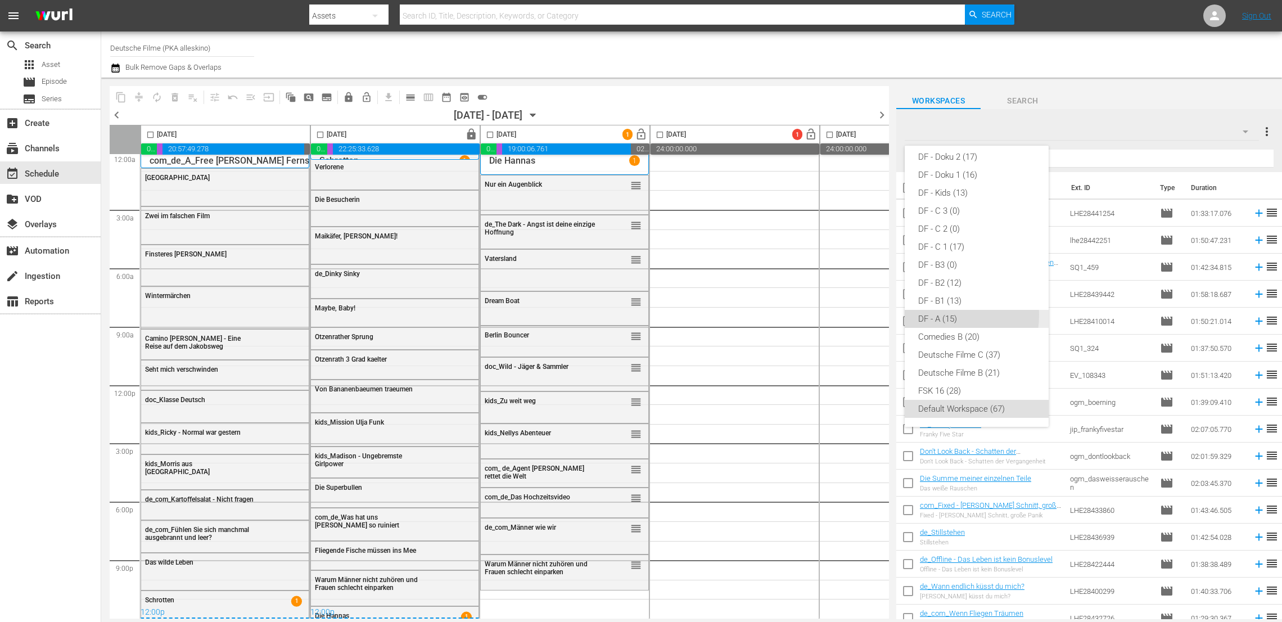
click at [942, 315] on div "DF - A (15)" at bounding box center [976, 319] width 117 height 18
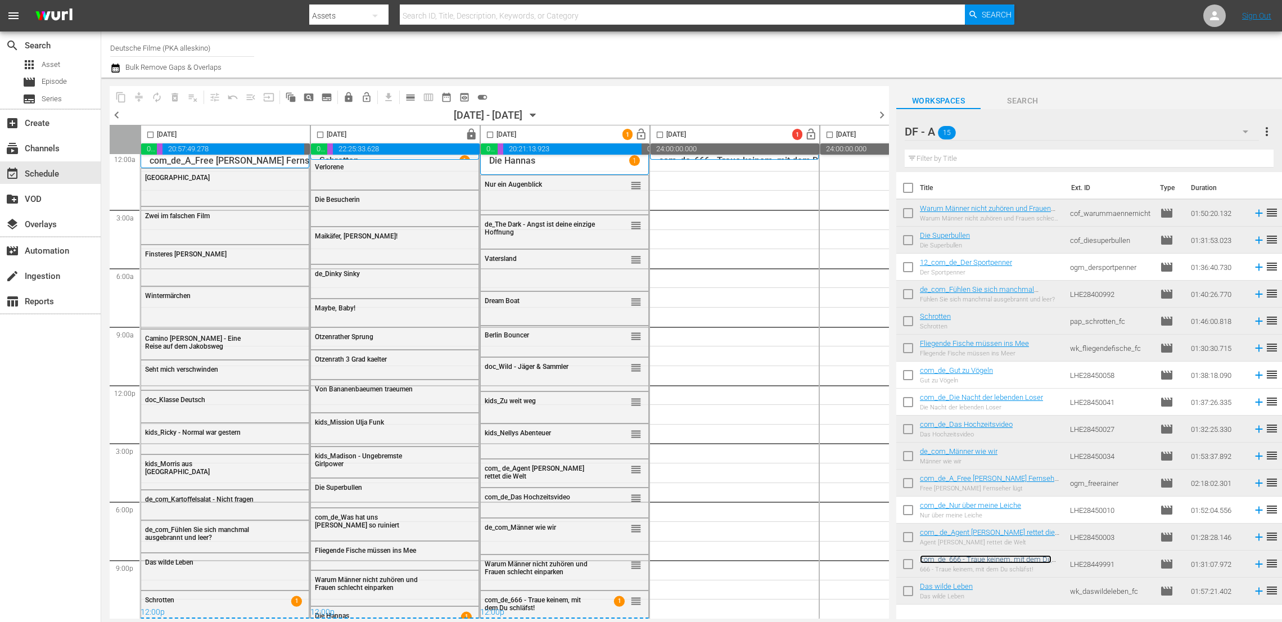
scroll to position [0, 7]
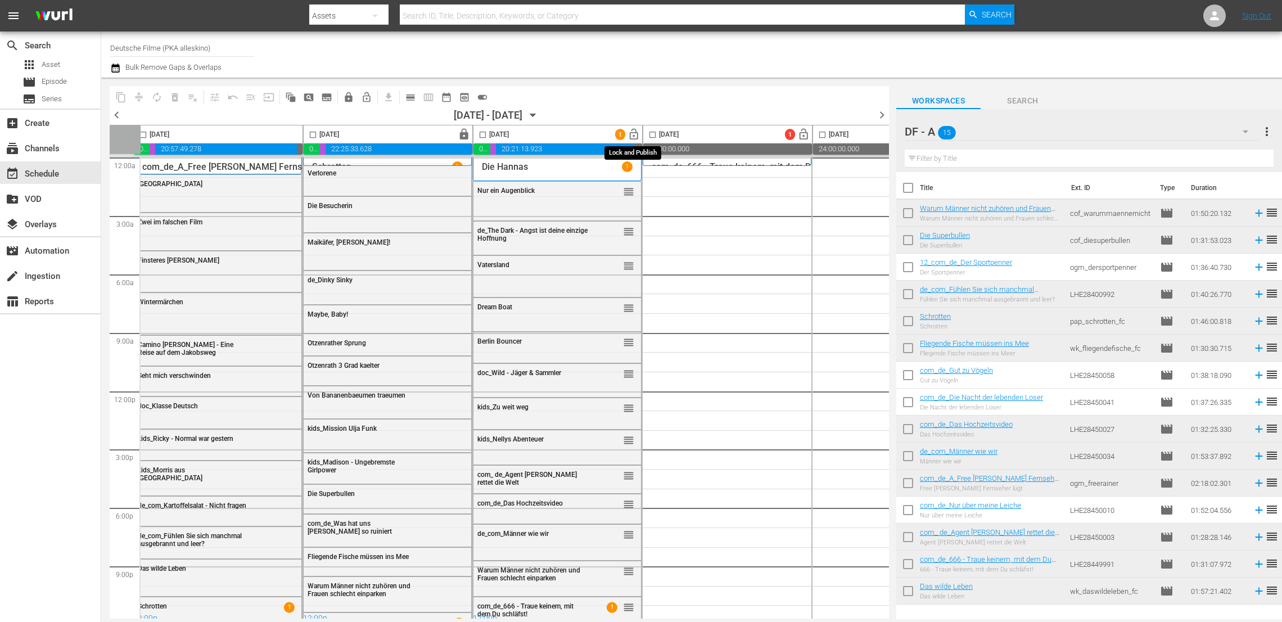
click at [631, 129] on span "lock_open" at bounding box center [633, 134] width 13 height 13
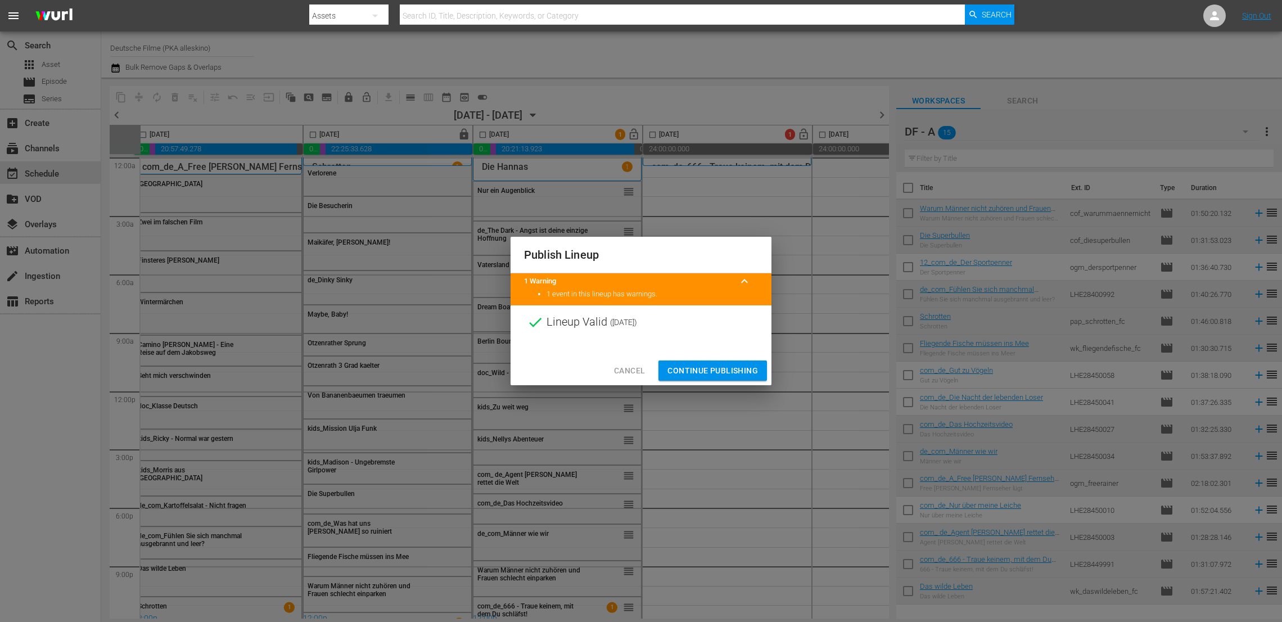
click at [742, 349] on div at bounding box center [641, 347] width 261 height 17
click at [734, 365] on span "Continue Publishing" at bounding box center [712, 371] width 91 height 14
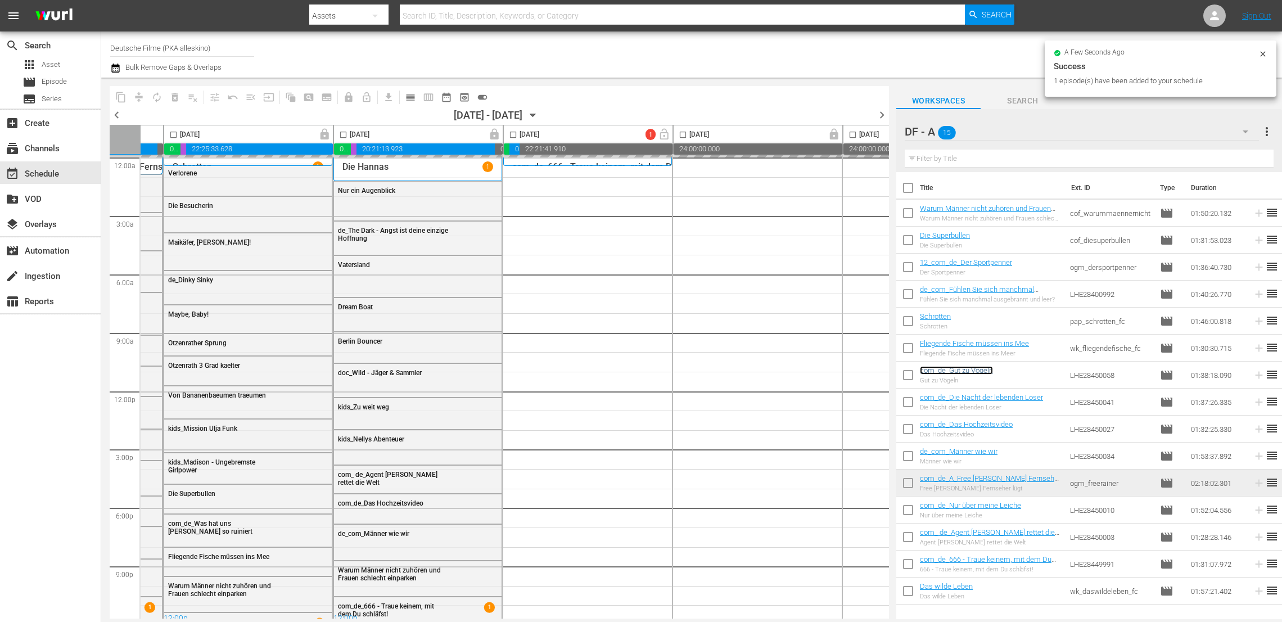
scroll to position [0, 184]
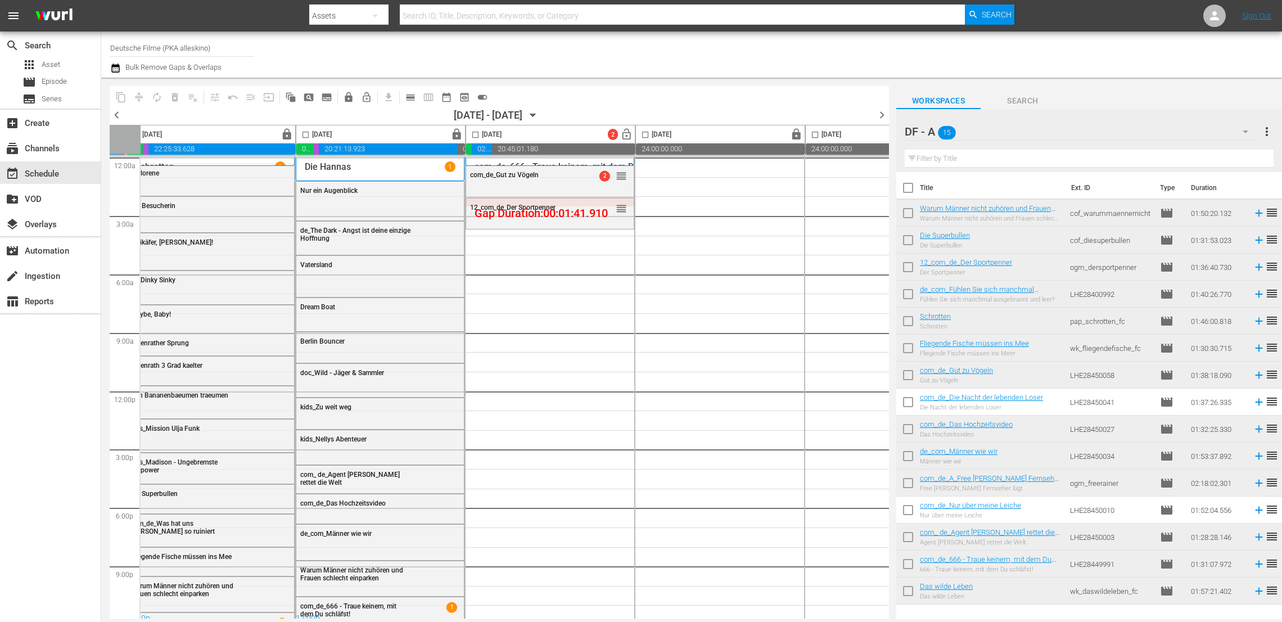
click at [468, 133] on div "[DATE]" at bounding box center [483, 134] width 35 height 13
click at [479, 132] on input "checkbox" at bounding box center [475, 136] width 13 height 13
click at [138, 97] on span "compress" at bounding box center [138, 97] width 11 height 11
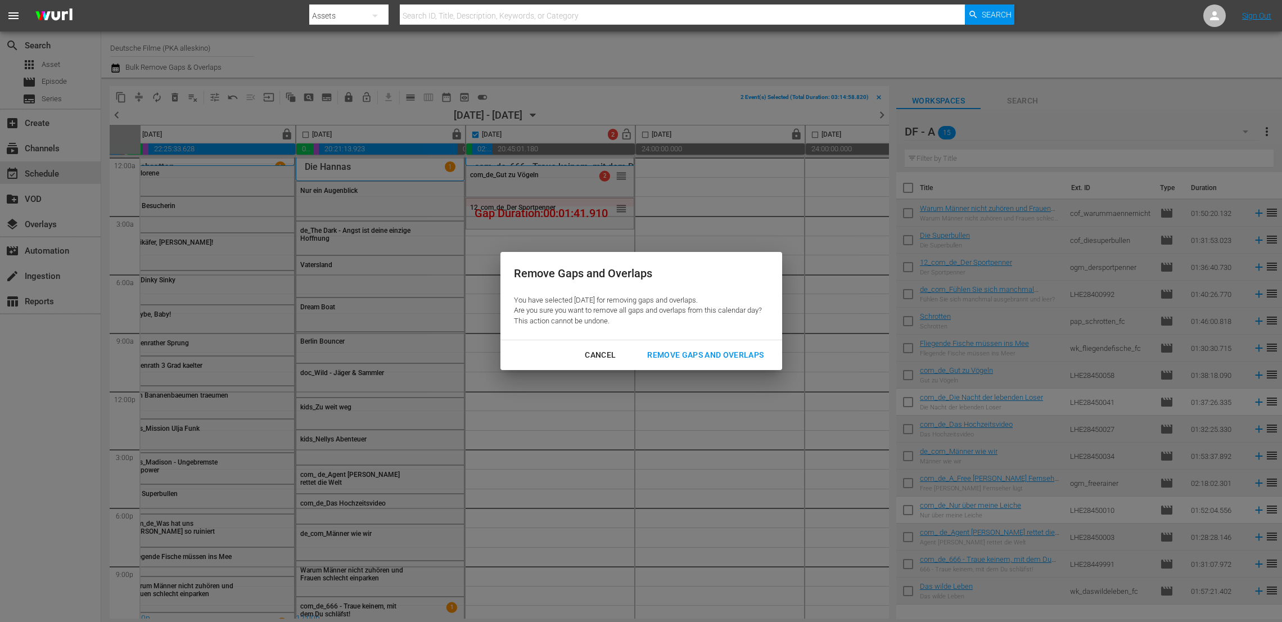
click at [734, 346] on button "Remove Gaps and Overlaps" at bounding box center [705, 355] width 143 height 21
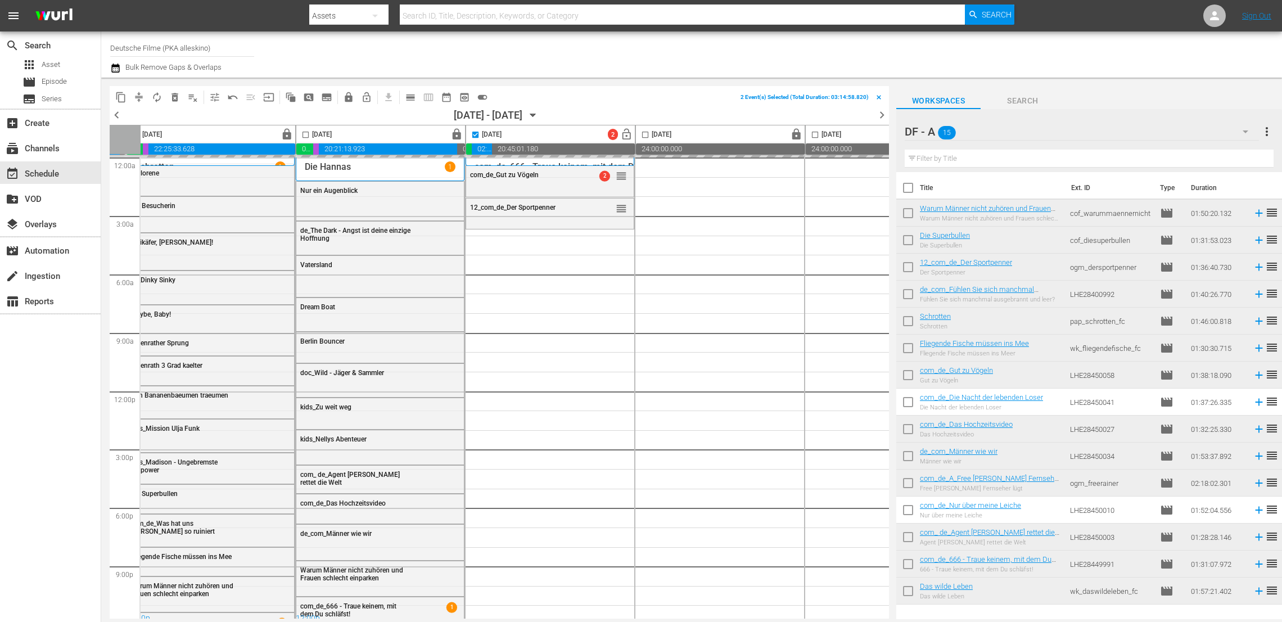
checkbox input "false"
click at [1209, 125] on div "DF - A 15" at bounding box center [1082, 131] width 354 height 31
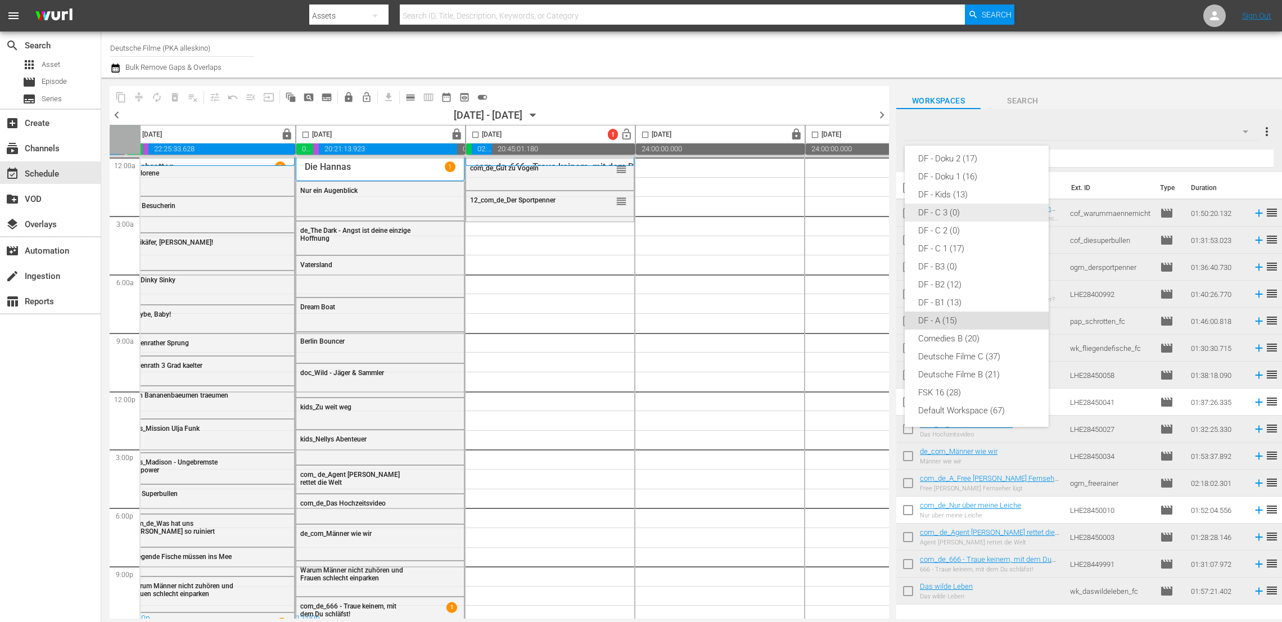
scroll to position [223, 0]
click at [946, 296] on div "DF - B1 (13)" at bounding box center [976, 301] width 117 height 18
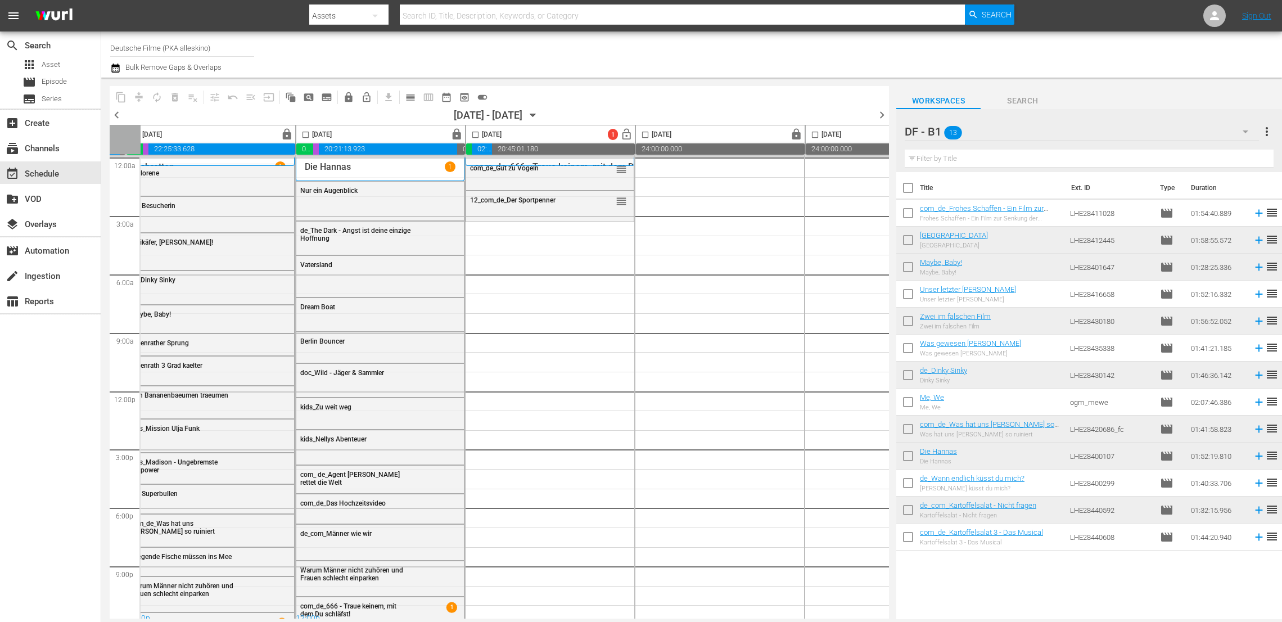
drag, startPoint x: 706, startPoint y: 294, endPoint x: 634, endPoint y: 228, distance: 97.9
click at [635, 228] on div "4" at bounding box center [719, 390] width 169 height 467
drag, startPoint x: 634, startPoint y: 228, endPoint x: 746, endPoint y: 232, distance: 112.0
click at [746, 232] on div "4" at bounding box center [719, 390] width 169 height 467
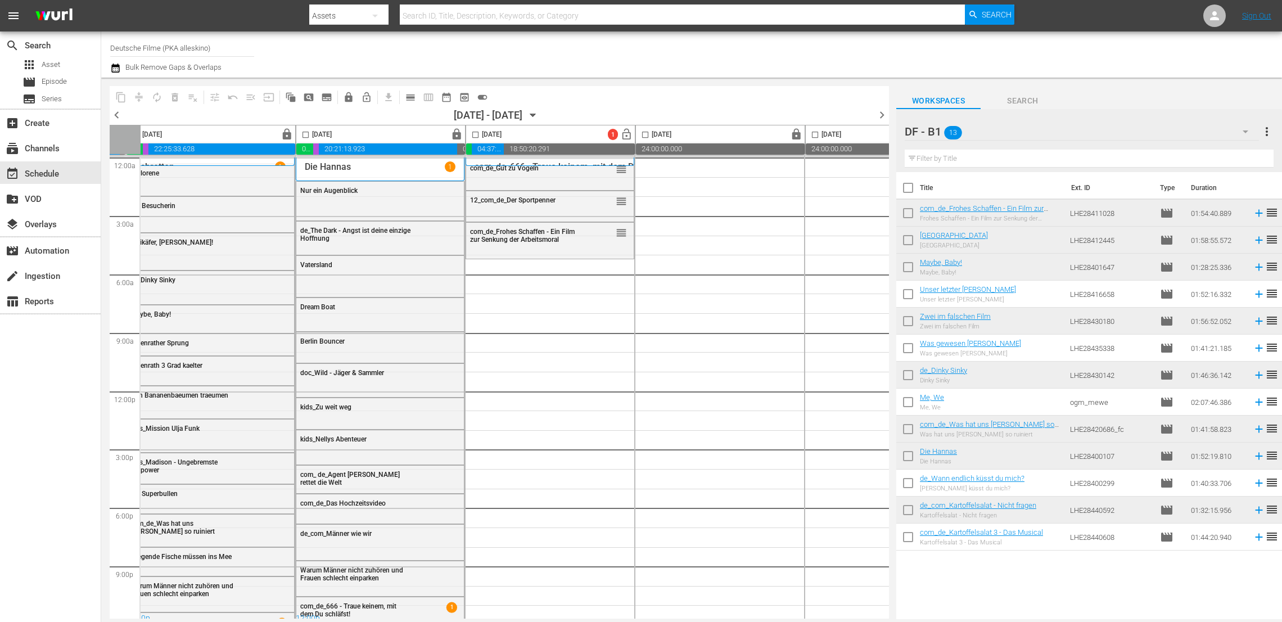
click at [974, 324] on div "Zwei im falschen Film" at bounding box center [955, 326] width 71 height 7
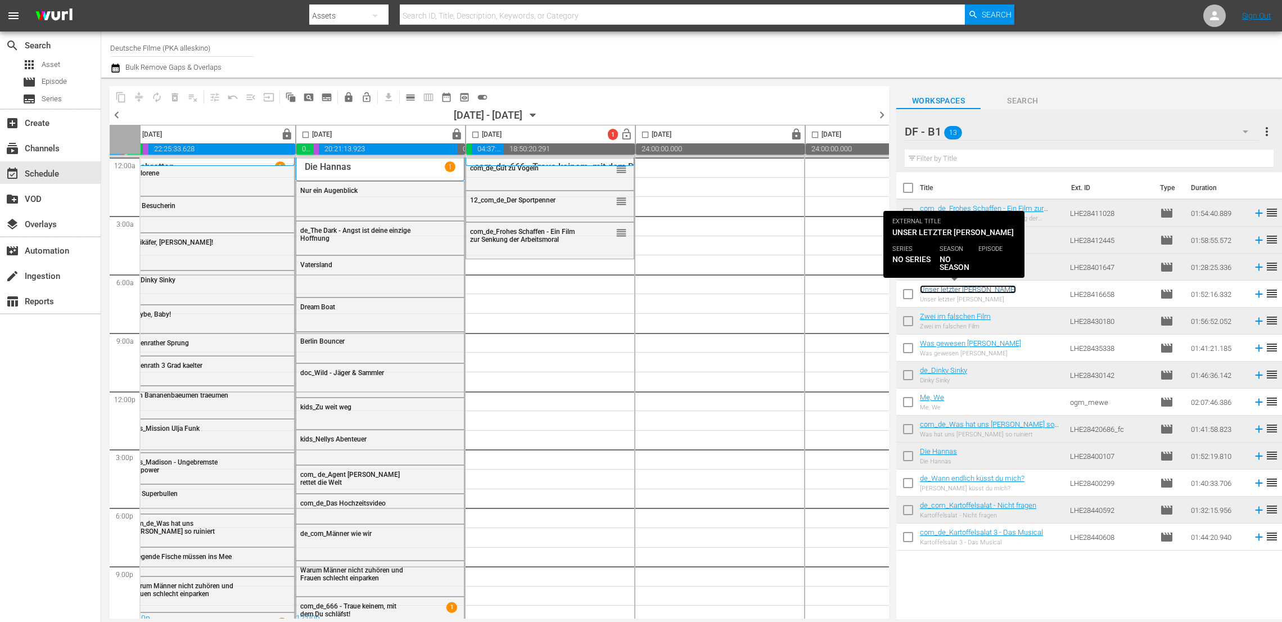
click at [974, 292] on link "Unser letzter [PERSON_NAME]" at bounding box center [968, 289] width 96 height 8
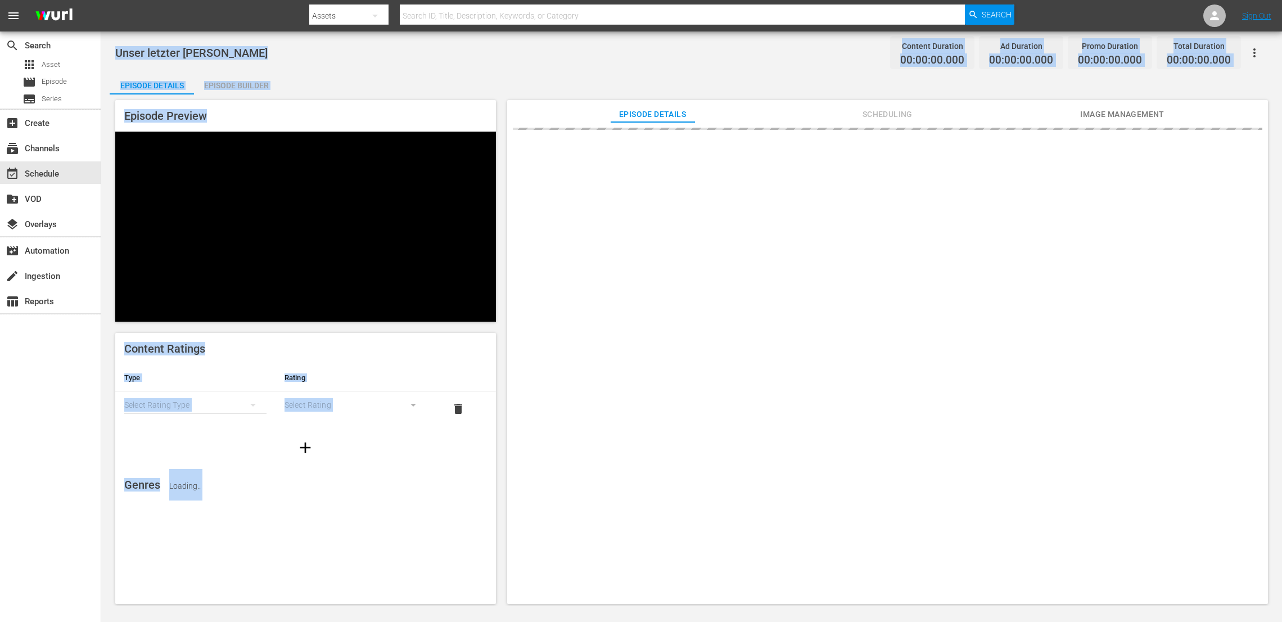
drag, startPoint x: 974, startPoint y: 292, endPoint x: 769, endPoint y: 281, distance: 205.5
click at [769, 281] on div "Unser letzter [PERSON_NAME] Content Duration 00:00:00.000 Ad Duration 00:00:00.…" at bounding box center [691, 318] width 1181 height 574
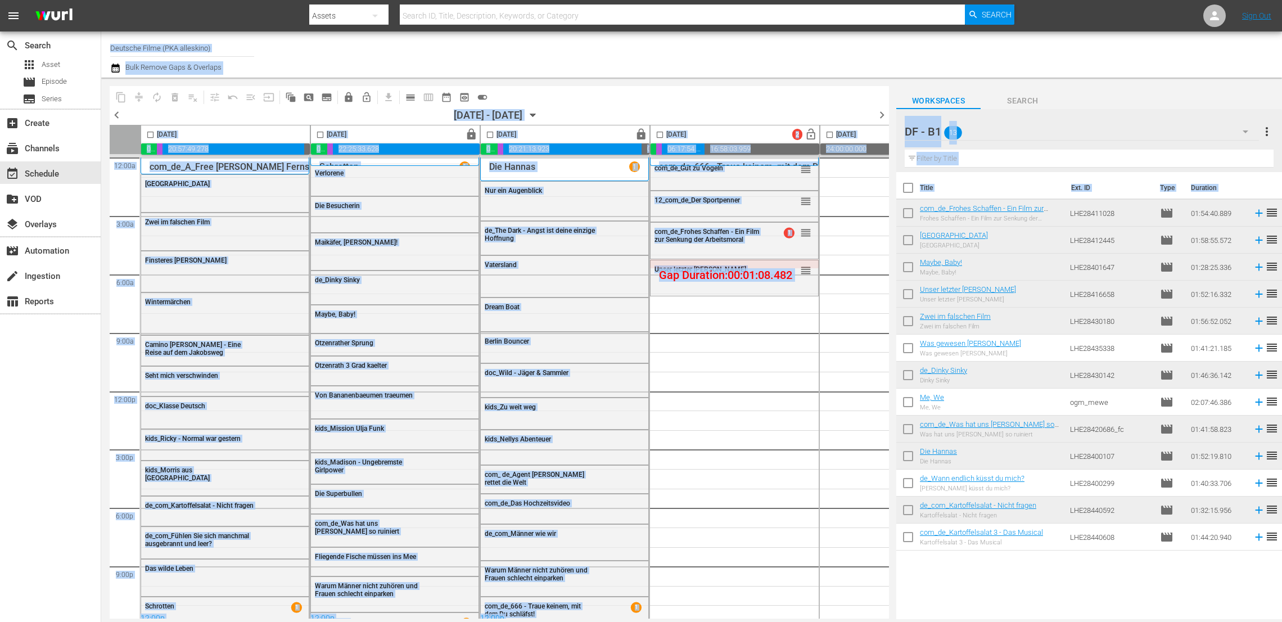
click at [743, 67] on div "Channel Title Deutsche Filme (PKA alleskino) Bulk Remove Gaps & Overlaps" at bounding box center [427, 54] width 634 height 40
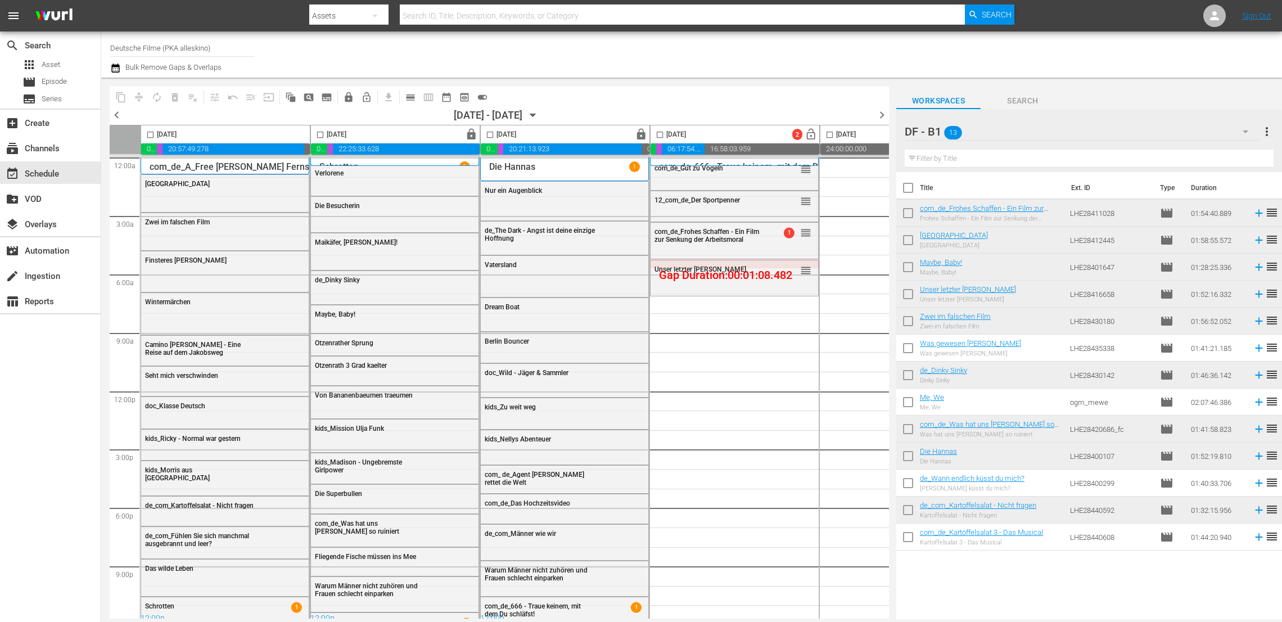
click at [665, 133] on input "checkbox" at bounding box center [659, 136] width 13 height 13
checkbox input "true"
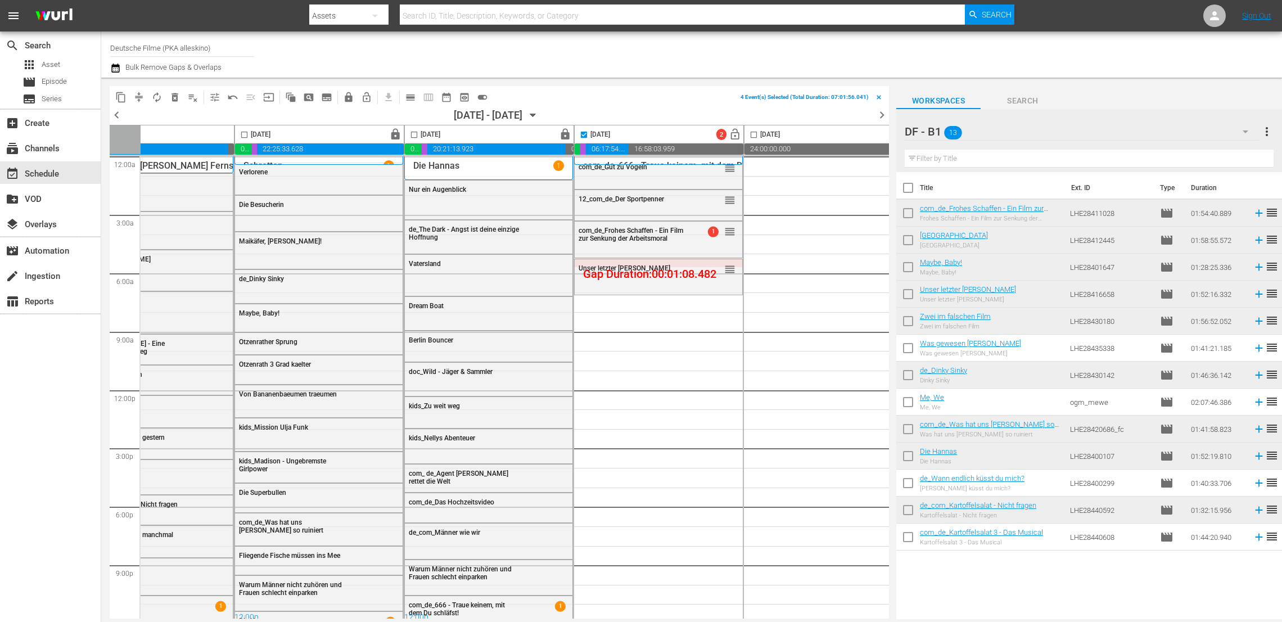
scroll to position [1, 76]
click at [1131, 128] on div "DF - B1 13" at bounding box center [1082, 131] width 354 height 31
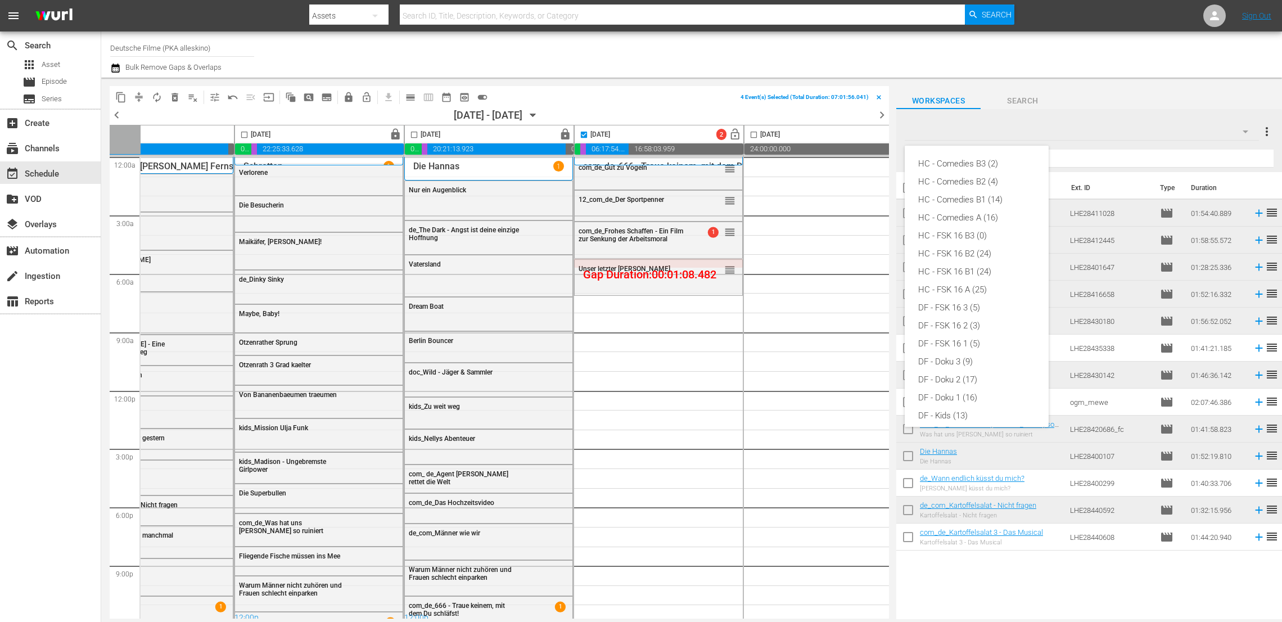
scroll to position [223, 0]
